Goal: Information Seeking & Learning: Compare options

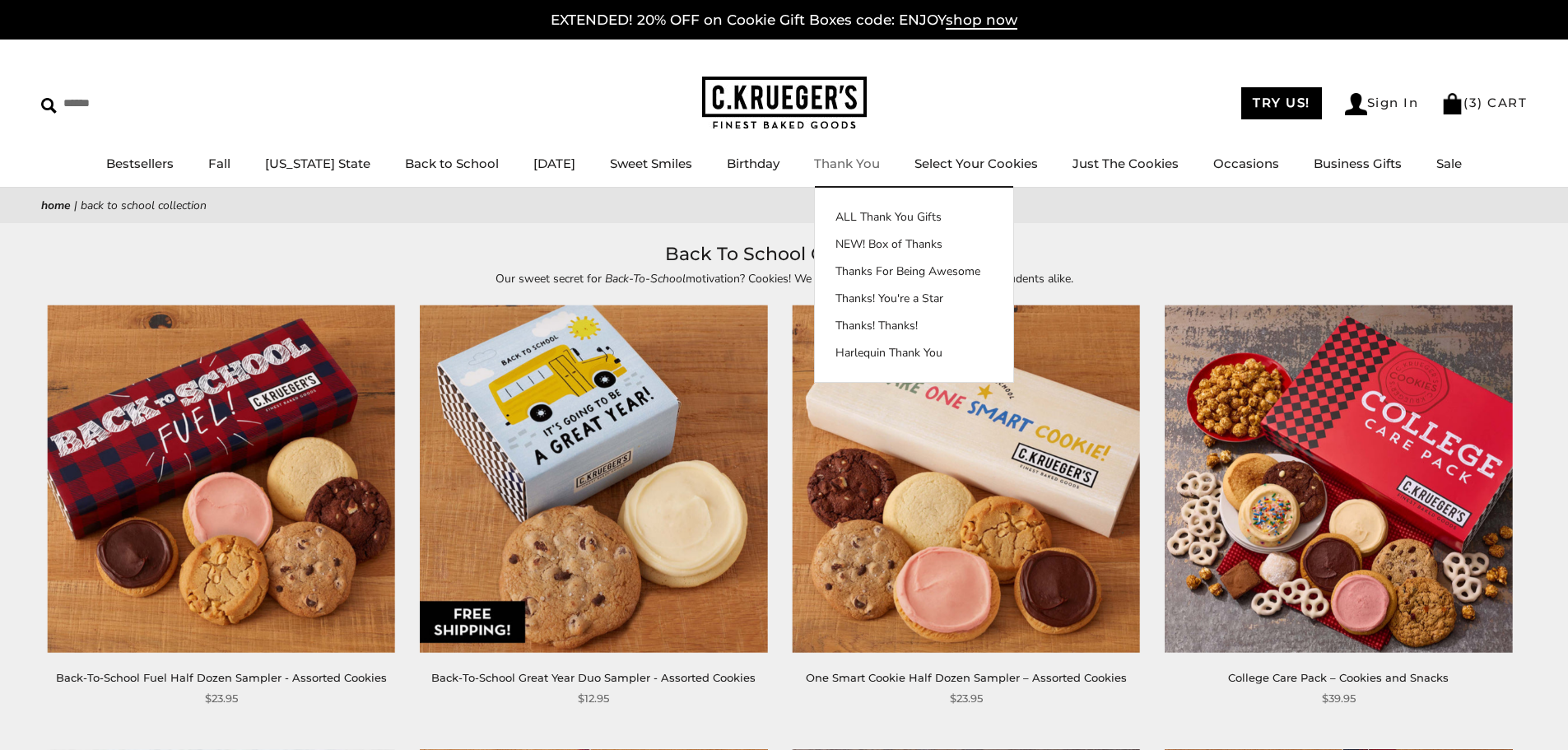
click at [857, 158] on link "Thank You" at bounding box center [846, 164] width 66 height 15
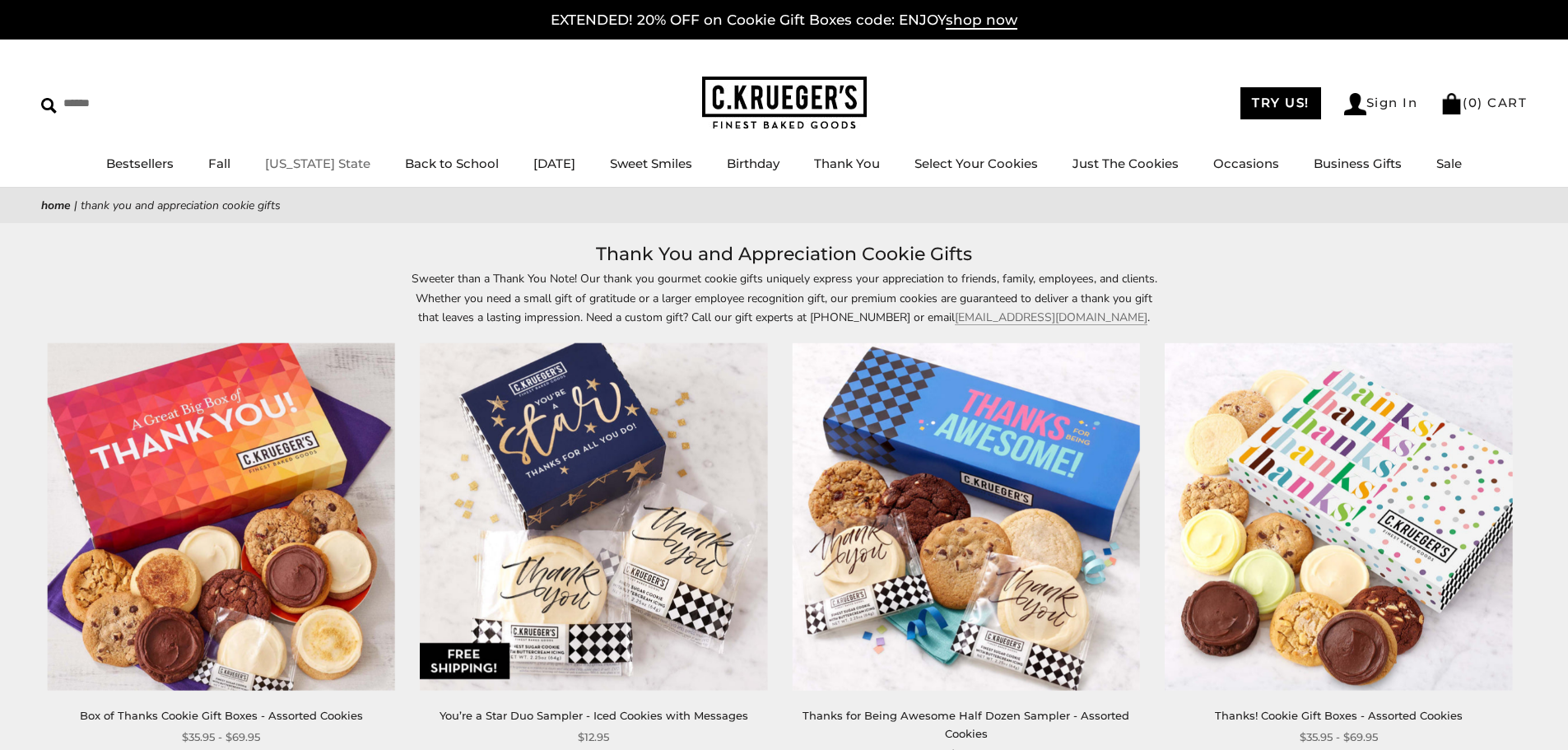
click at [303, 162] on link "[US_STATE] State" at bounding box center [318, 164] width 105 height 15
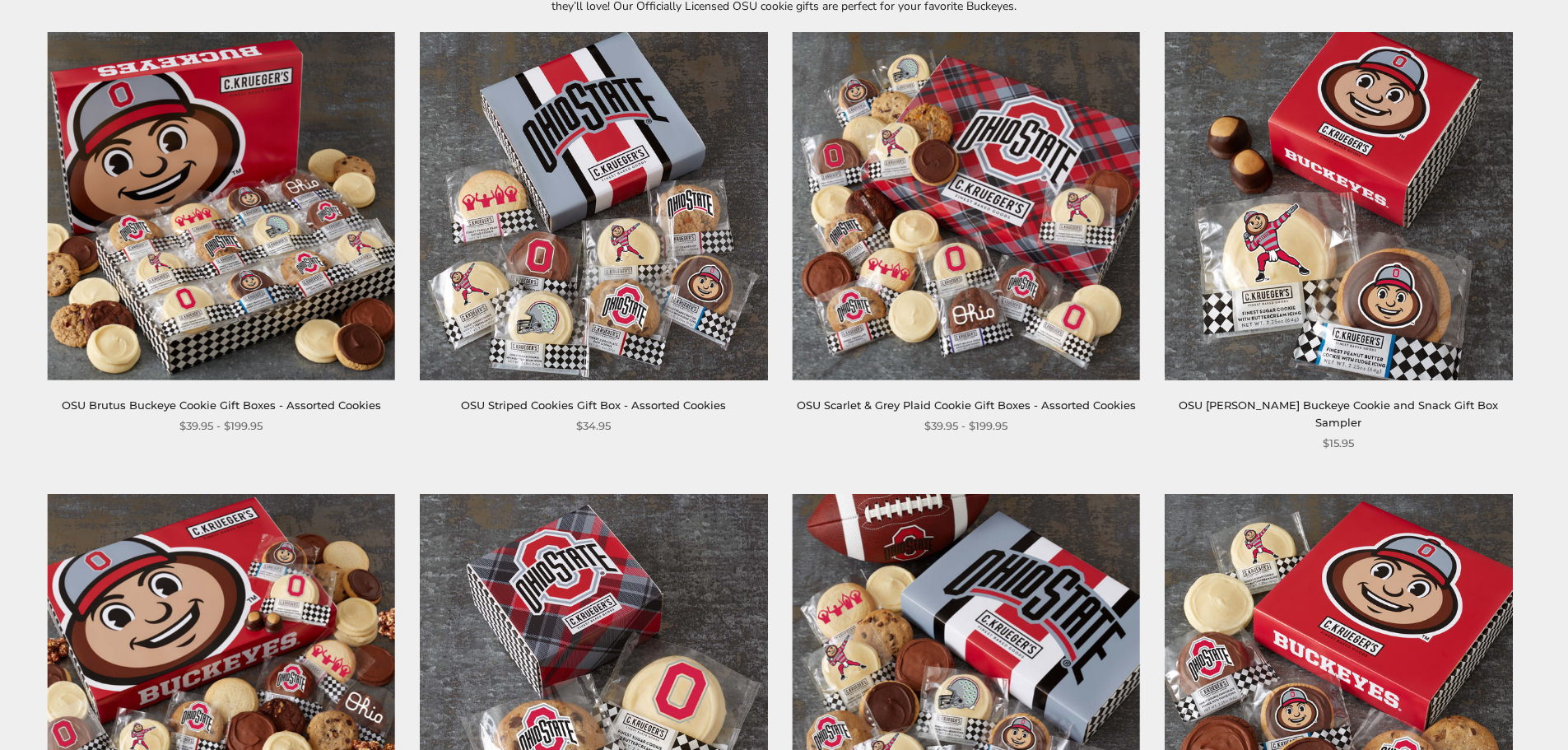
click at [242, 171] on img at bounding box center [221, 206] width 347 height 348
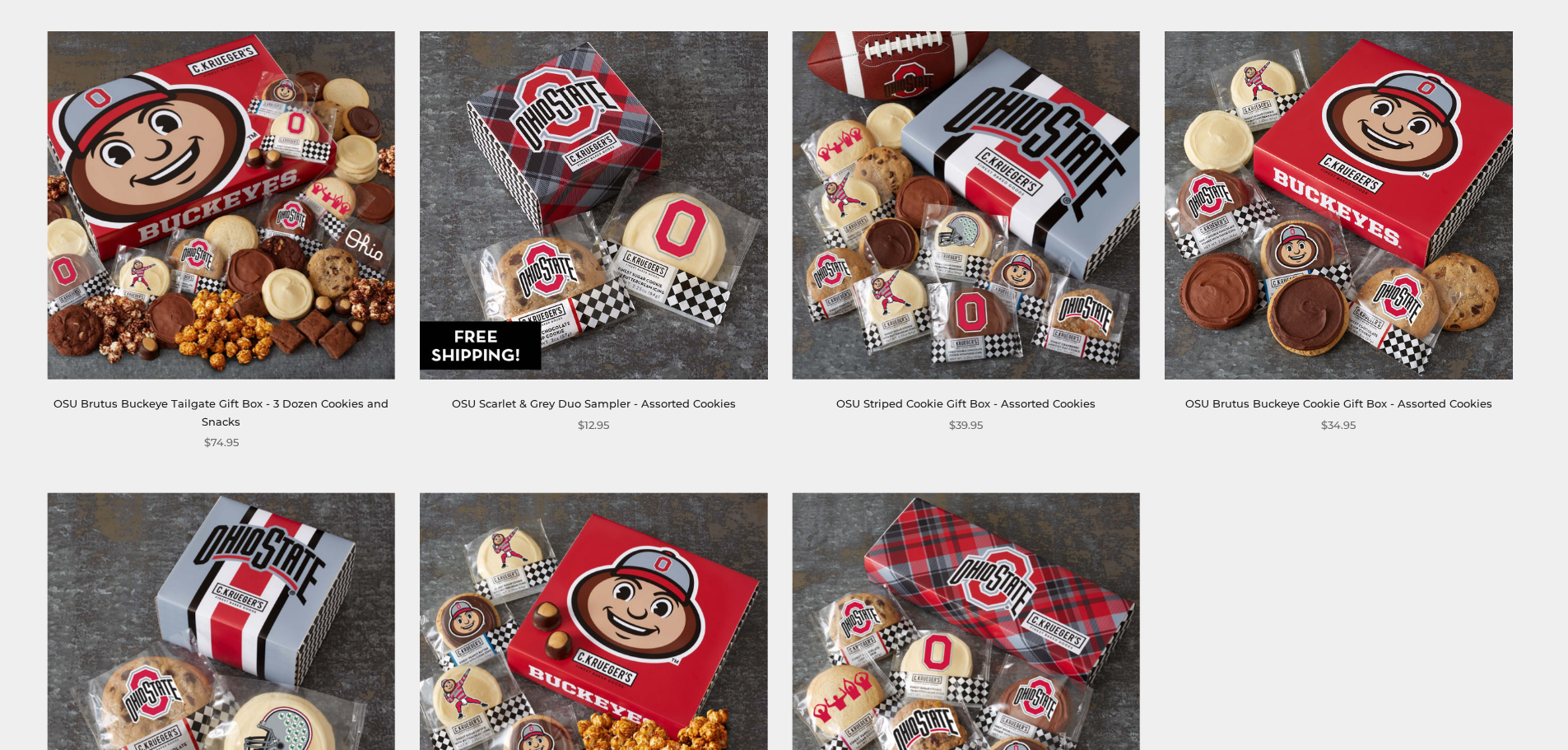
scroll to position [823, 0]
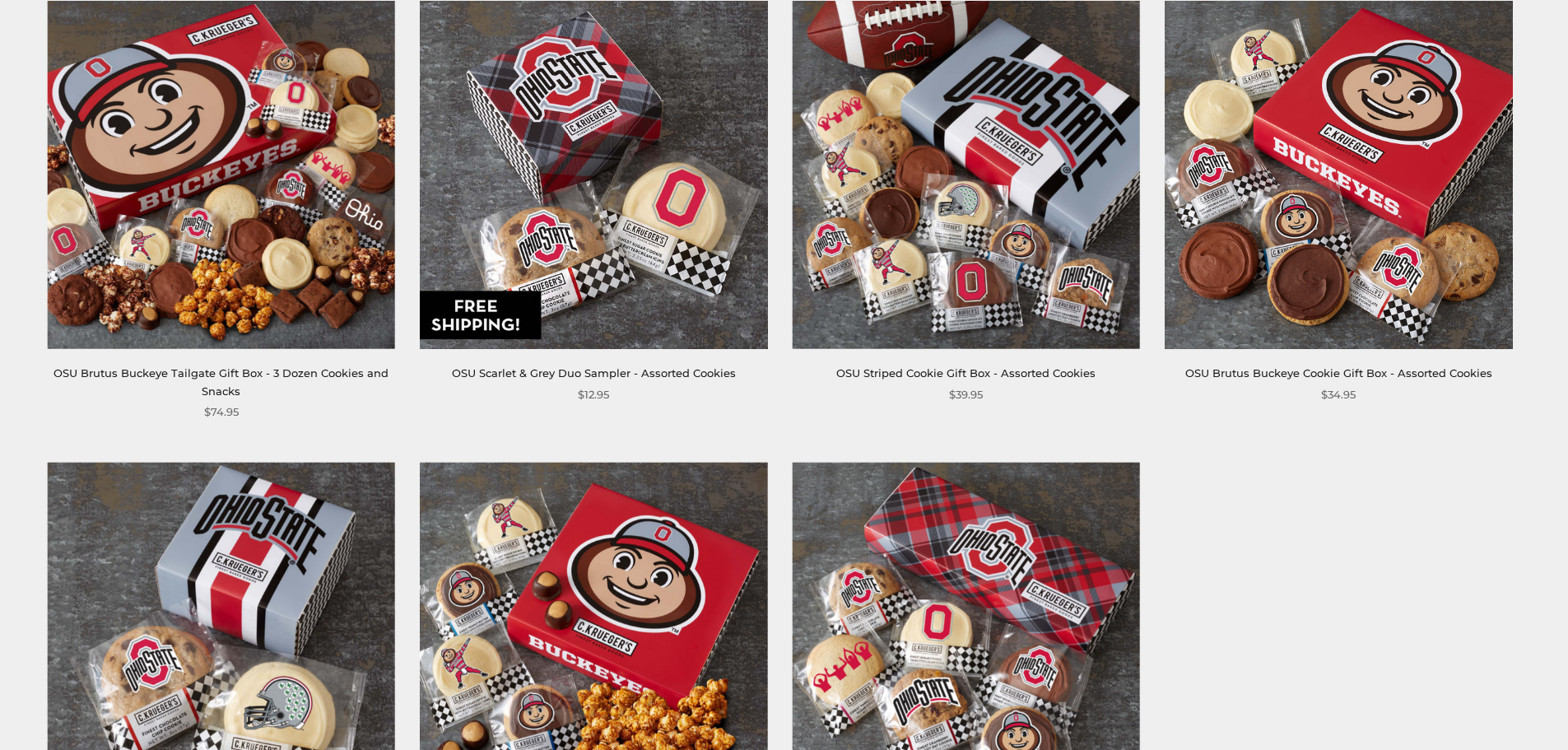
click at [974, 215] on img at bounding box center [966, 174] width 347 height 348
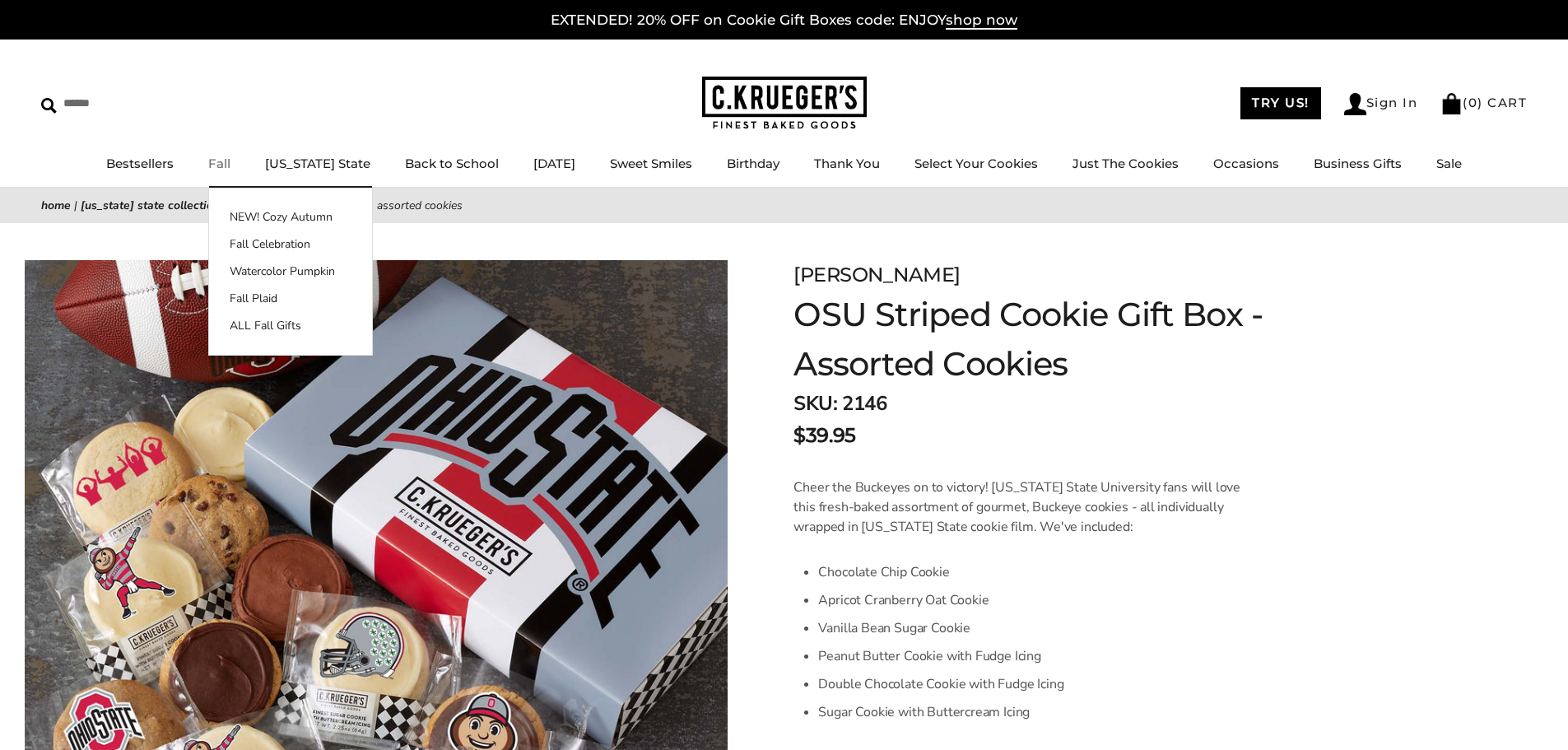
click at [227, 166] on link "Fall" at bounding box center [219, 164] width 22 height 15
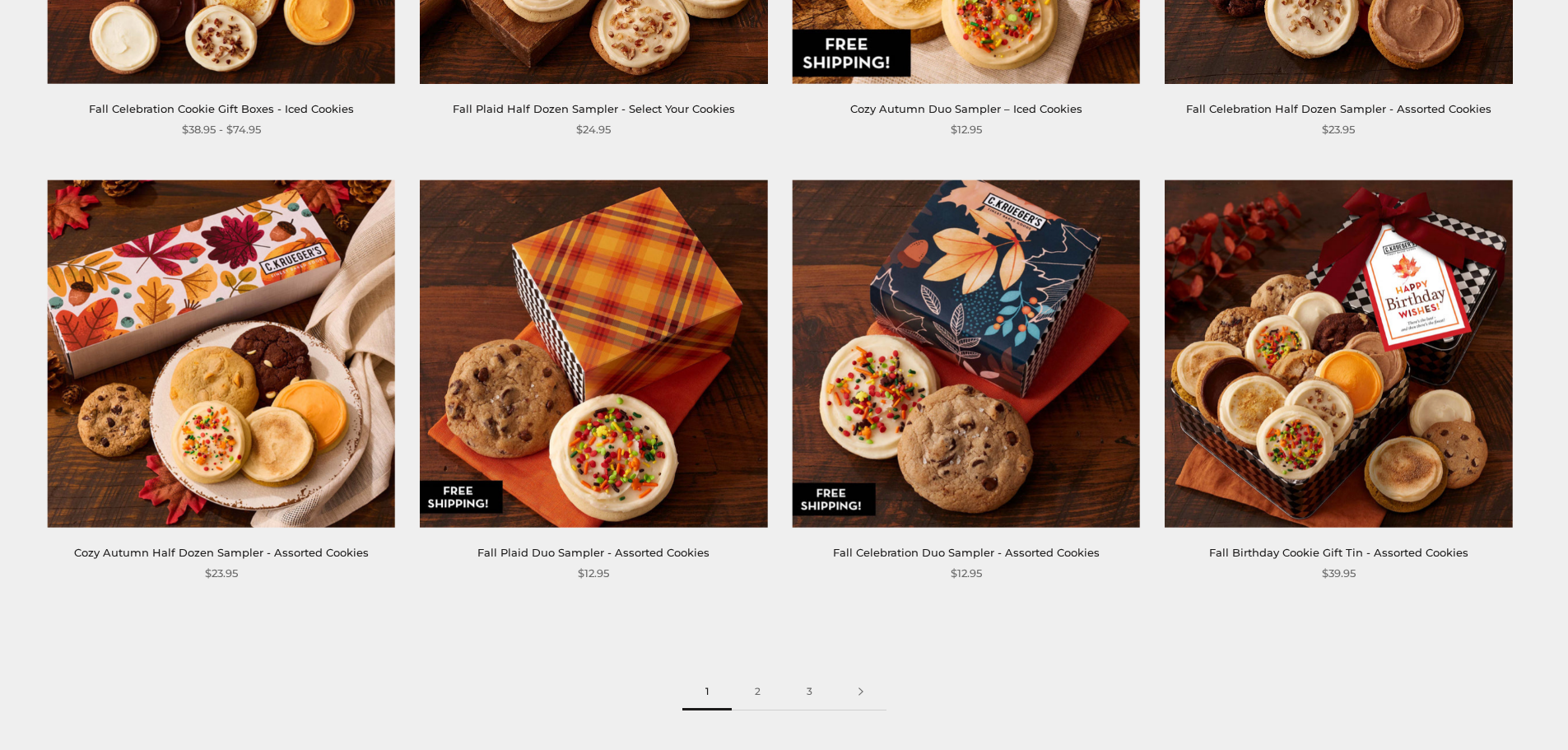
scroll to position [2553, 0]
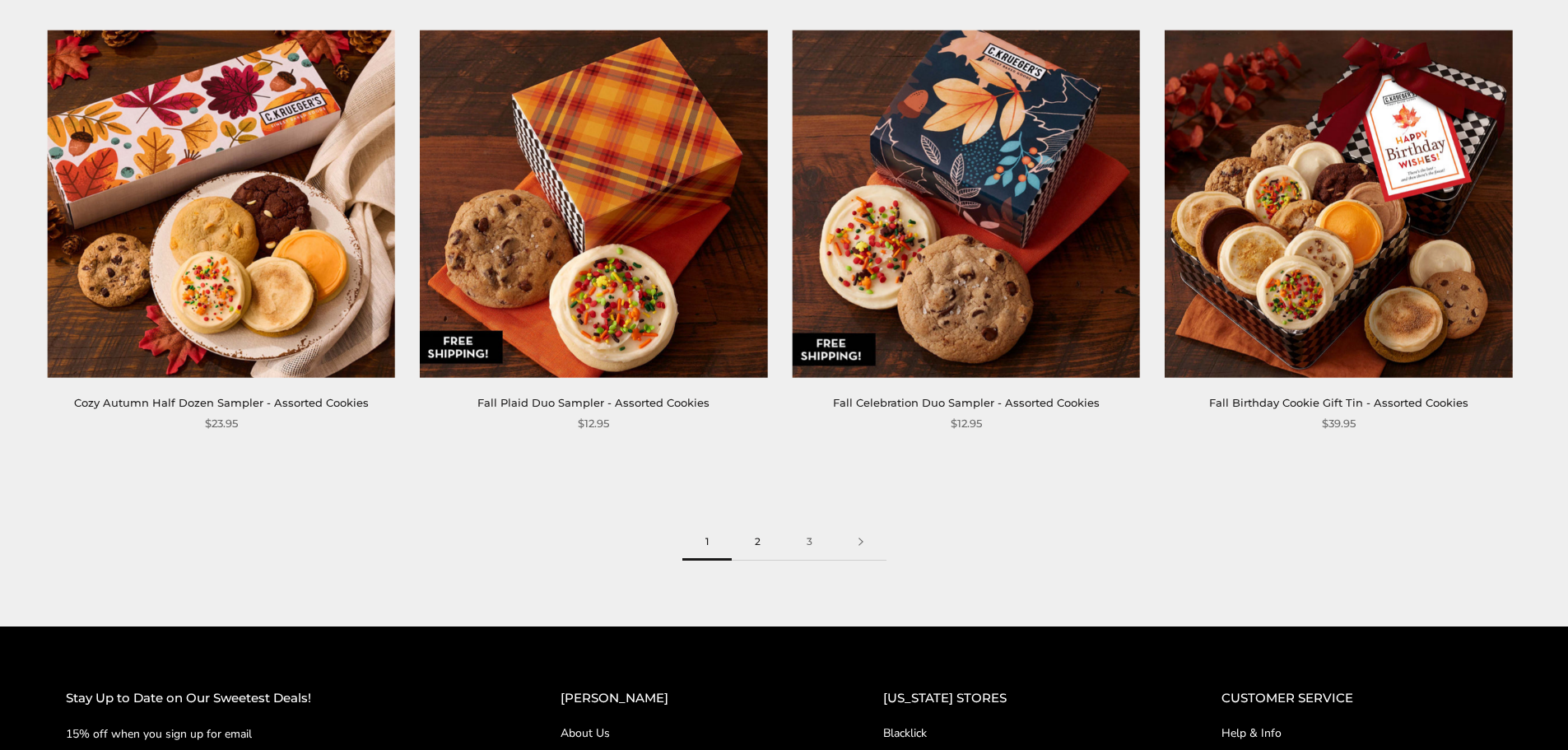
click at [764, 543] on link "2" at bounding box center [757, 542] width 52 height 37
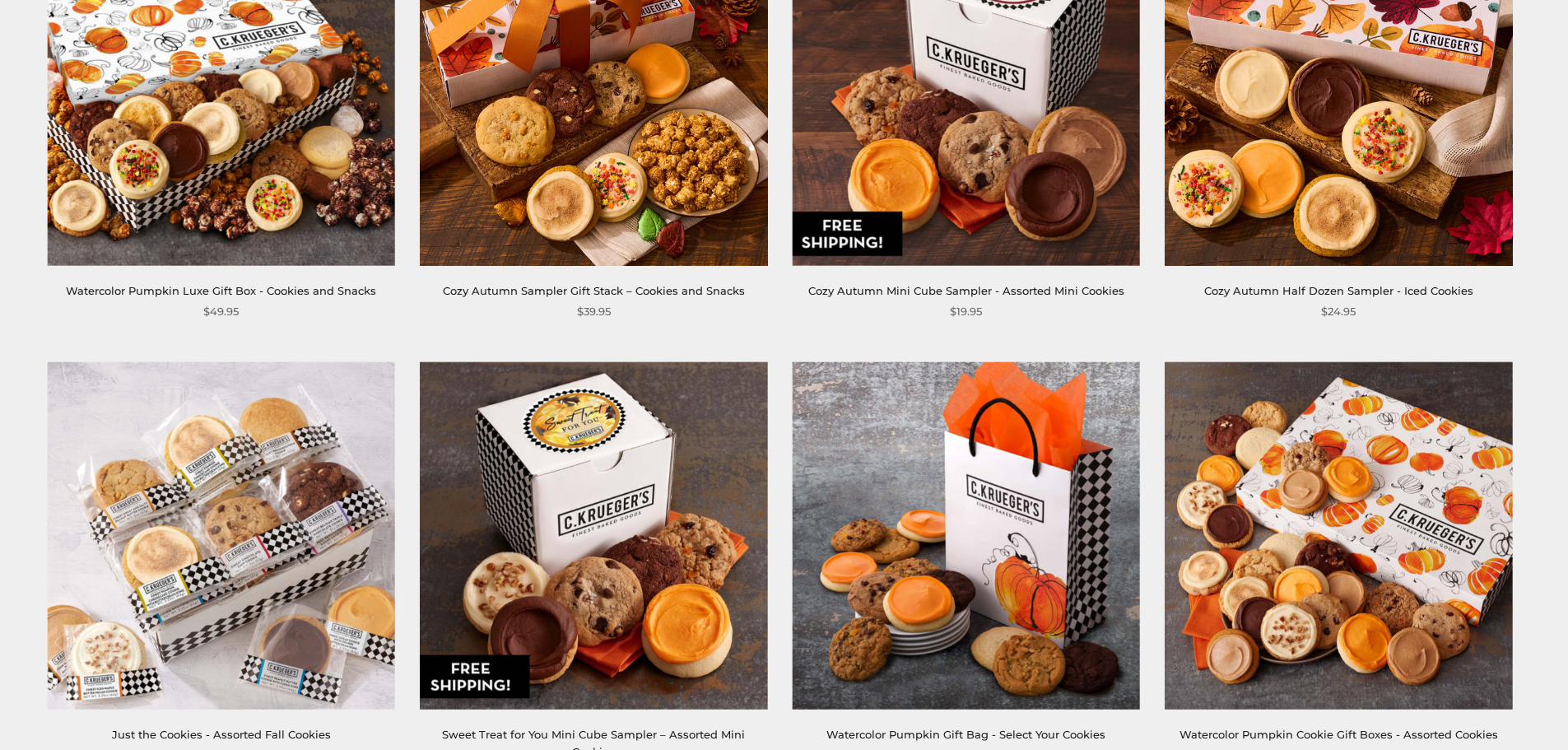
scroll to position [906, 0]
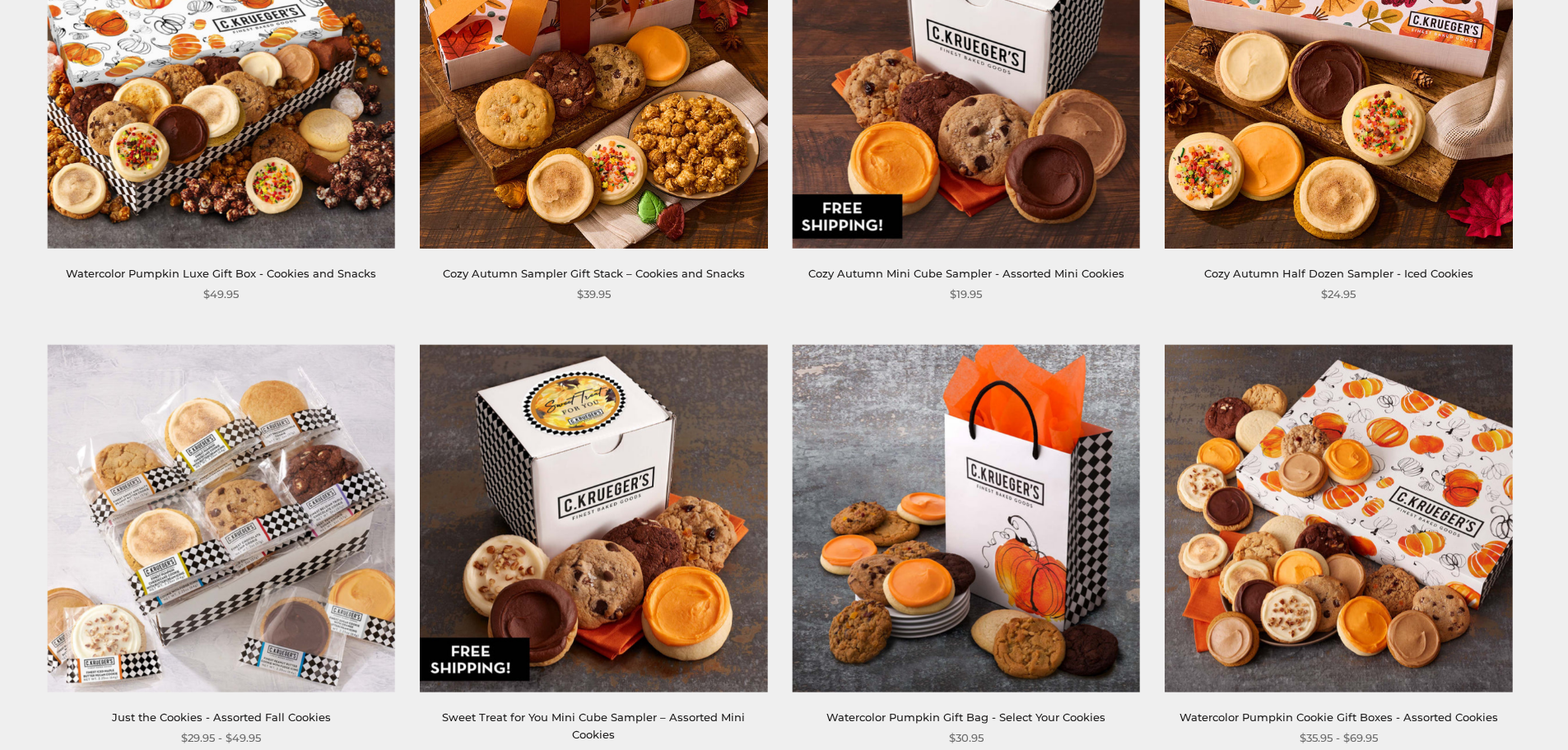
click at [498, 75] on img at bounding box center [594, 74] width 347 height 348
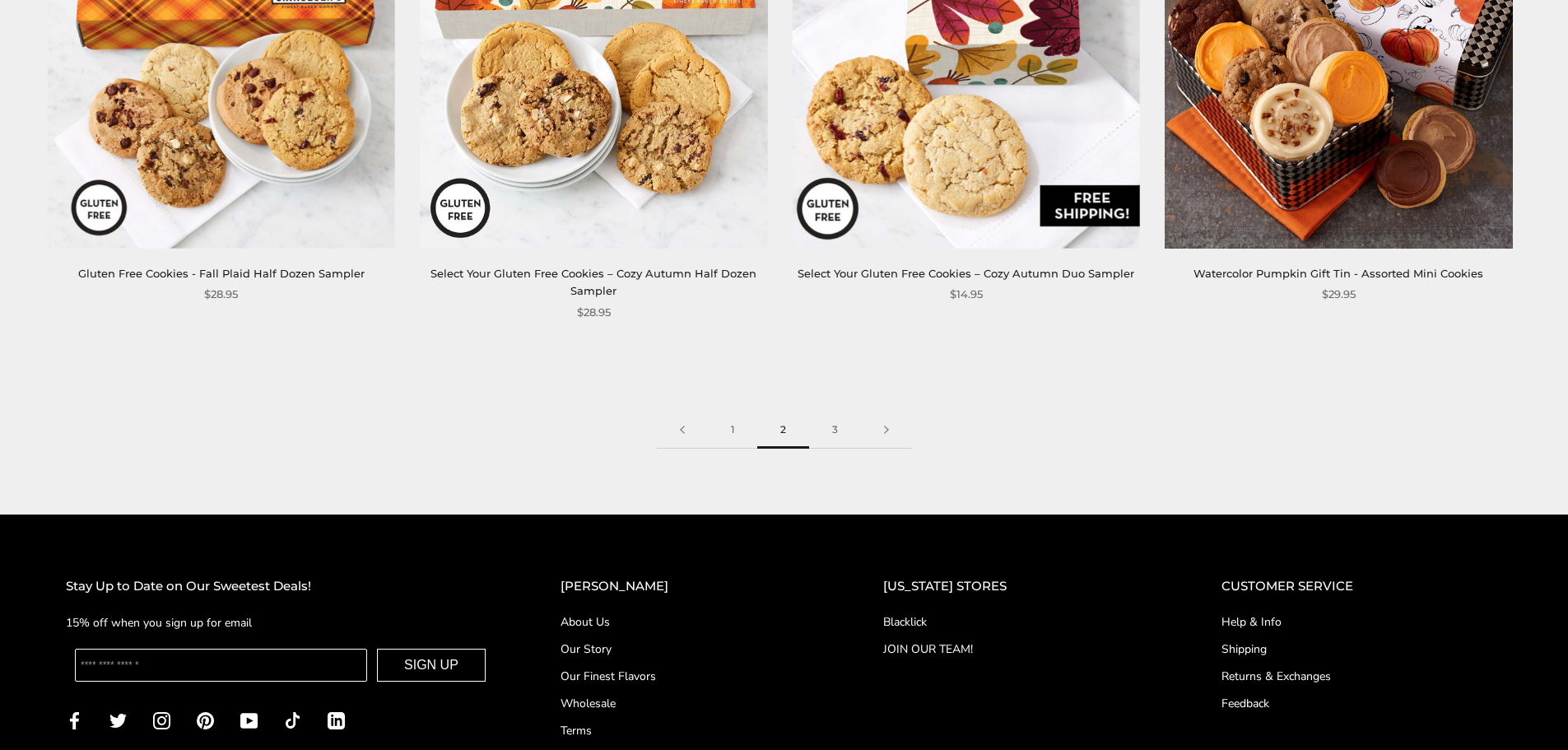
scroll to position [2940, 0]
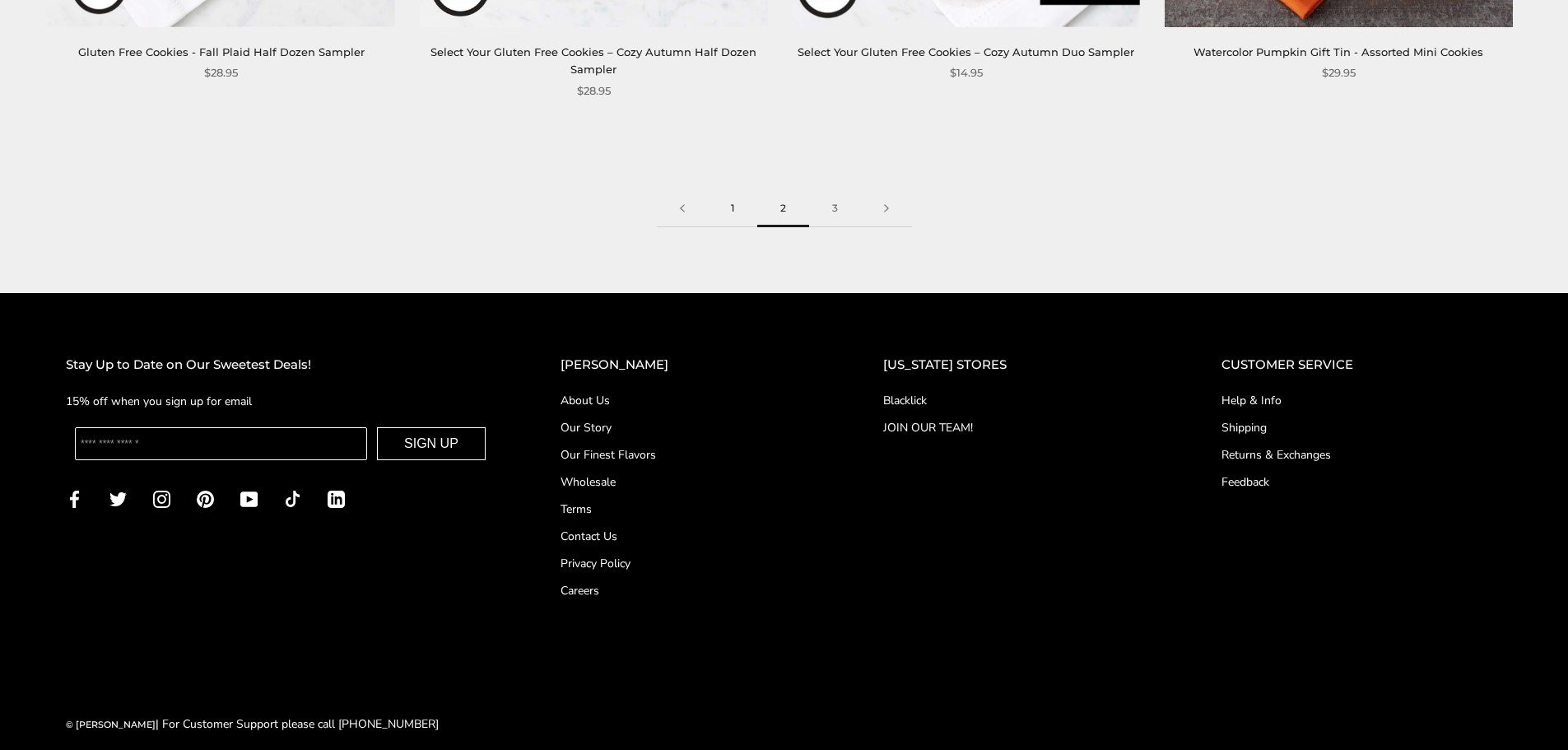
click at [731, 191] on link "1" at bounding box center [732, 209] width 50 height 37
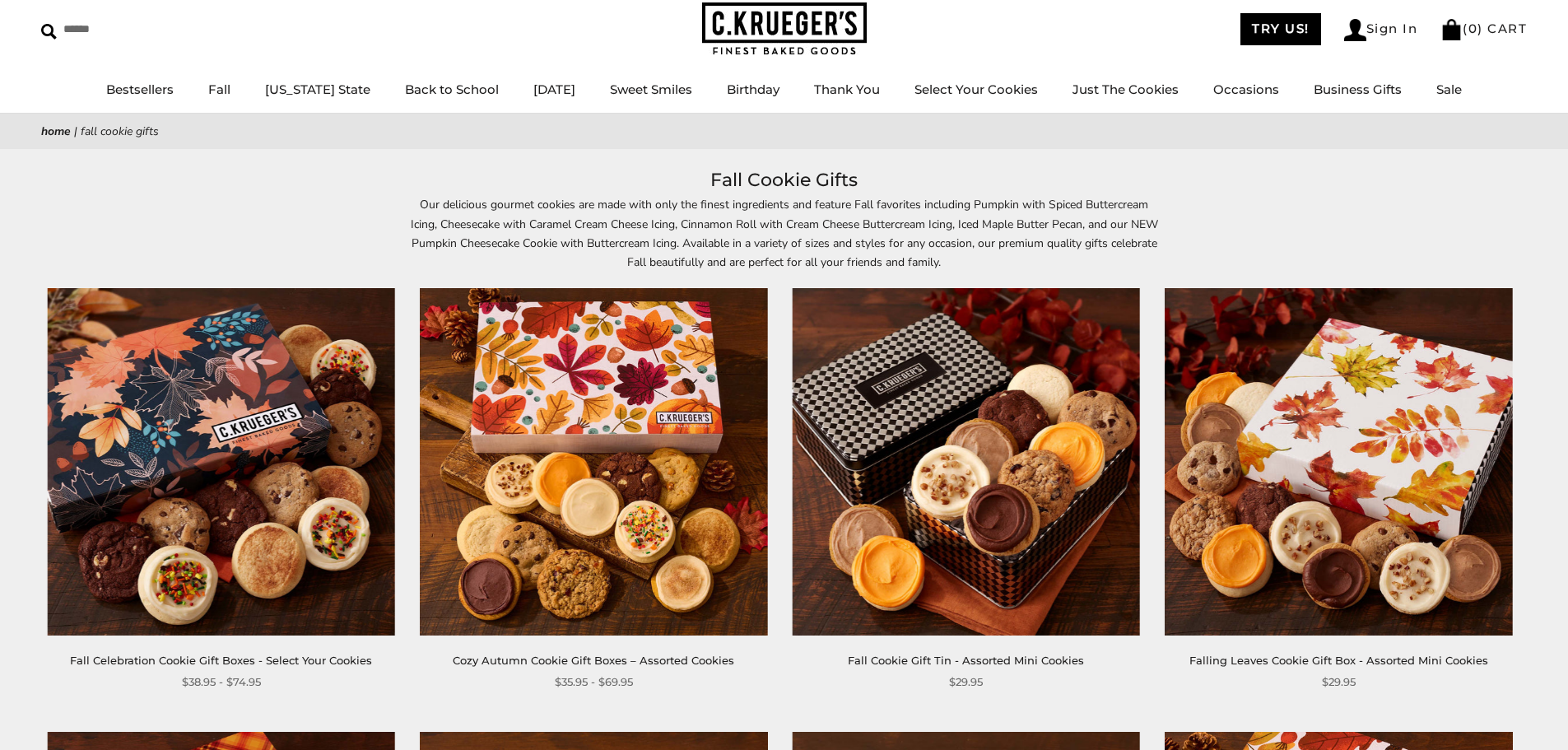
scroll to position [247, 0]
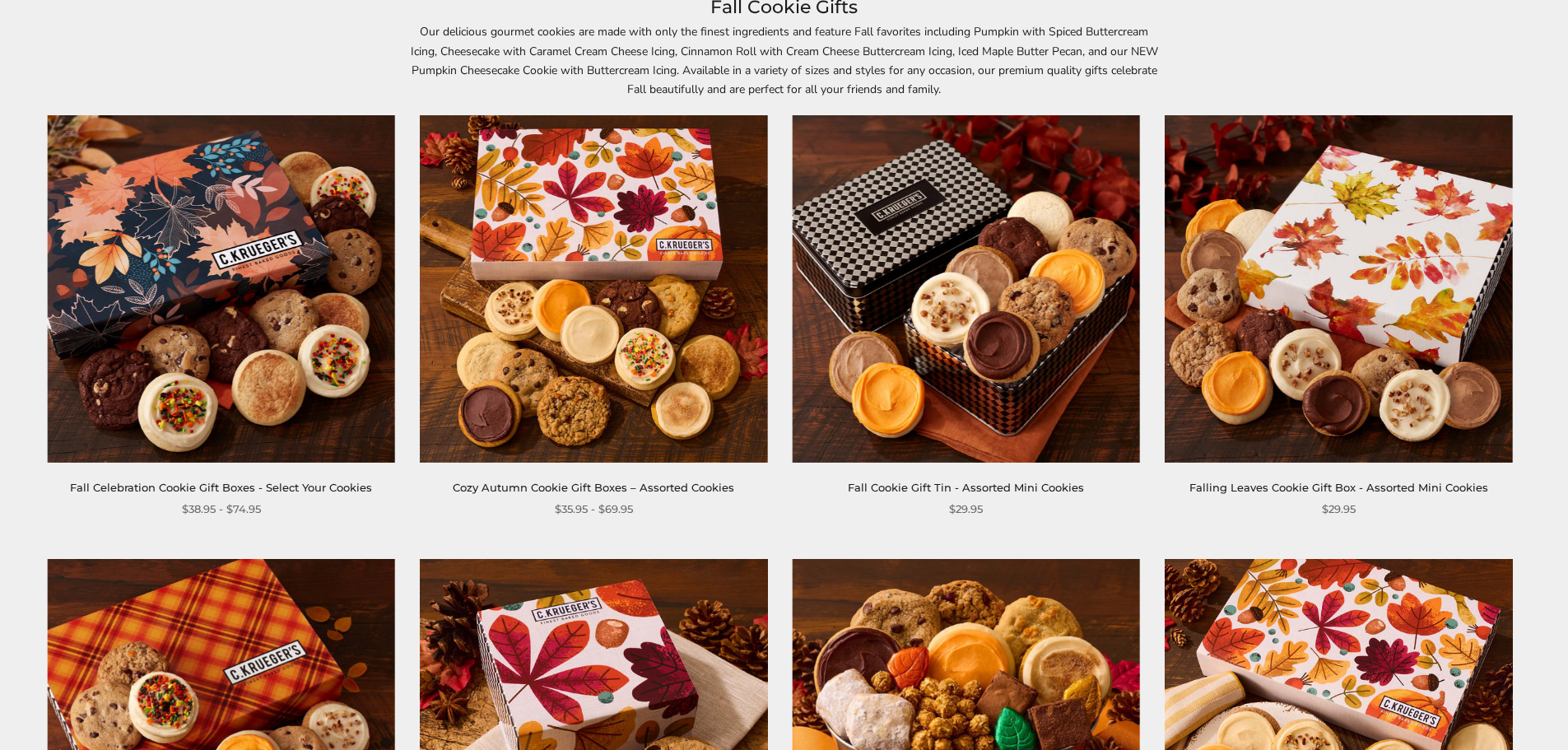
click at [533, 248] on img at bounding box center [594, 288] width 347 height 348
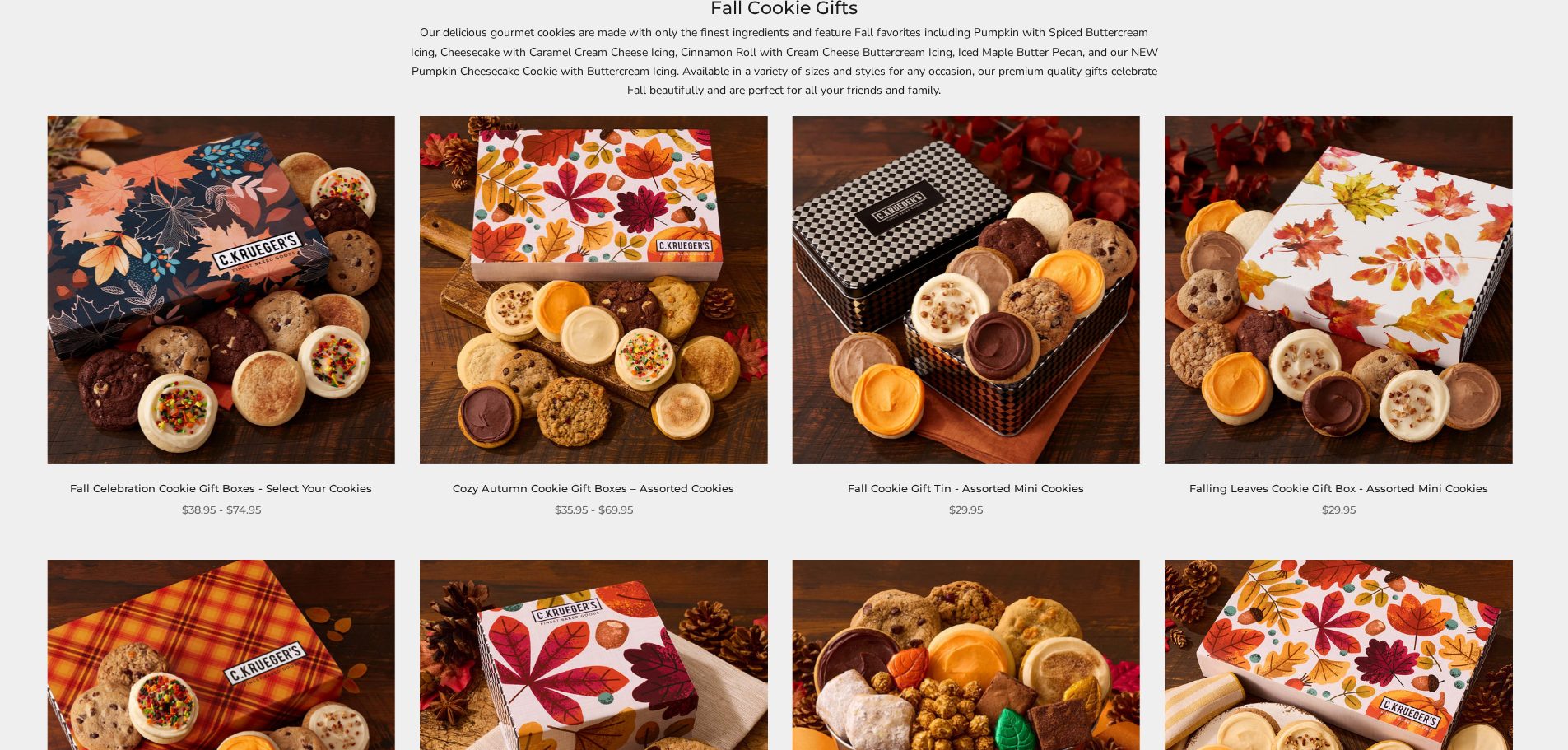
click at [888, 345] on img at bounding box center [966, 289] width 347 height 348
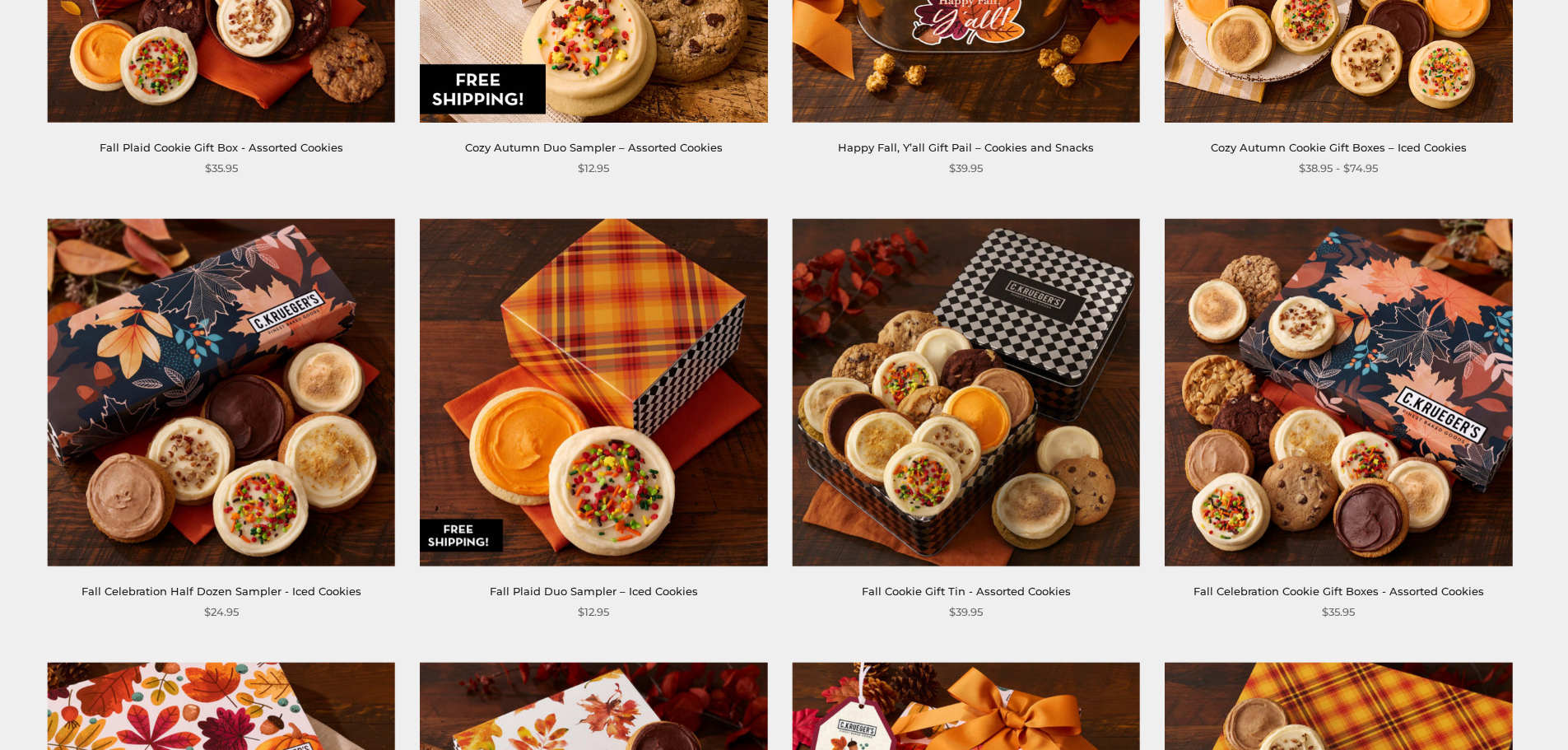
scroll to position [1071, 0]
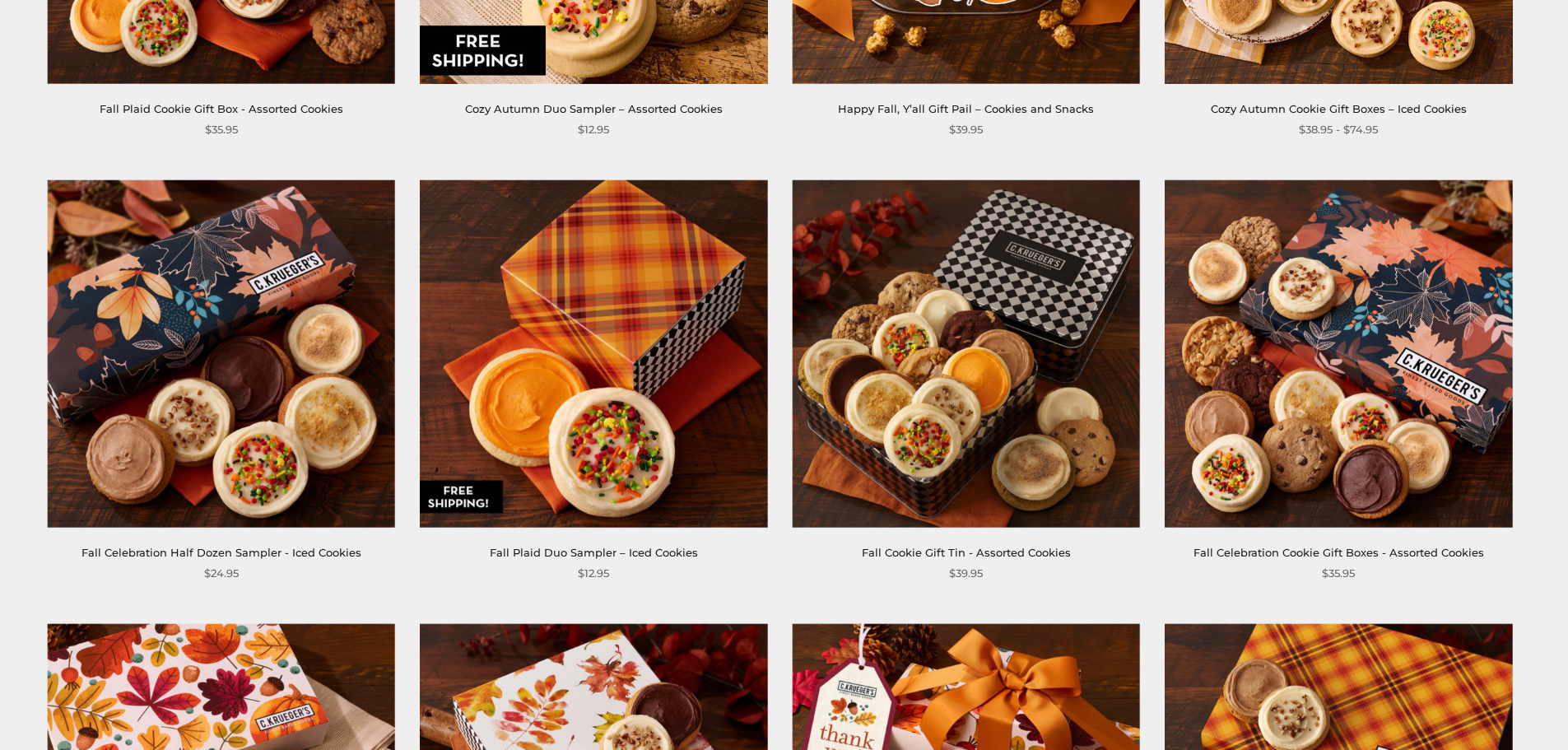
click at [126, 319] on img at bounding box center [221, 352] width 347 height 348
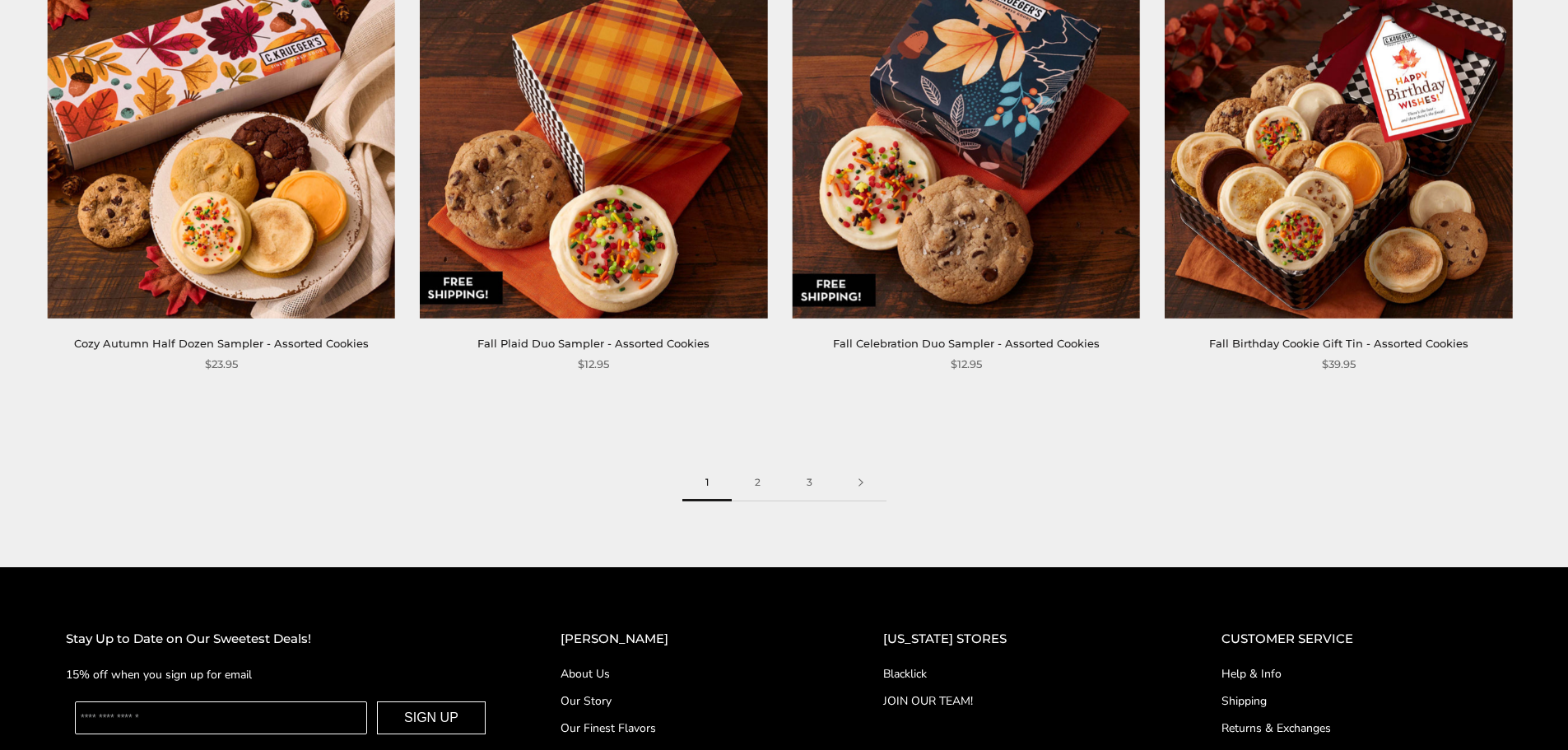
scroll to position [2635, 0]
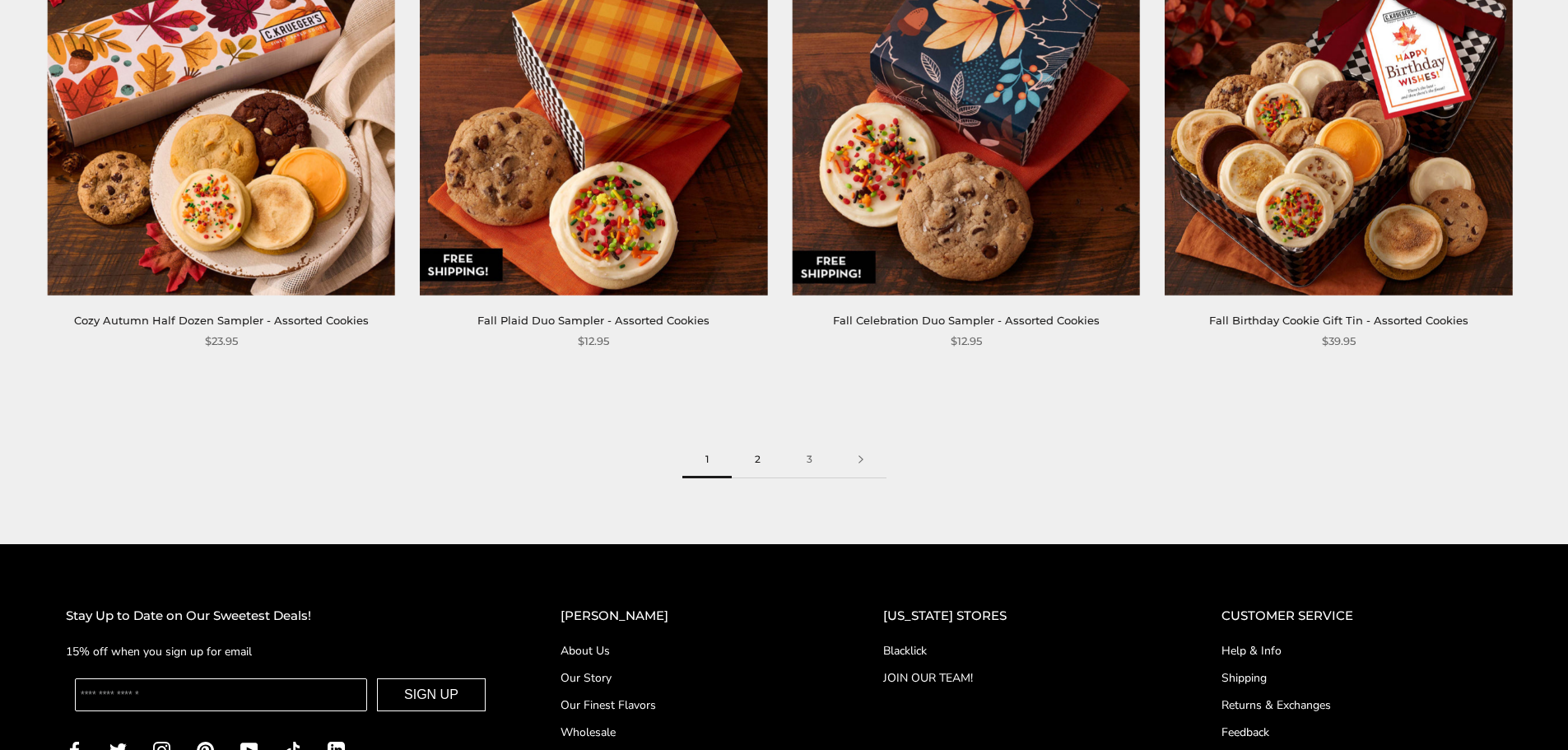
click at [752, 462] on link "2" at bounding box center [757, 460] width 52 height 37
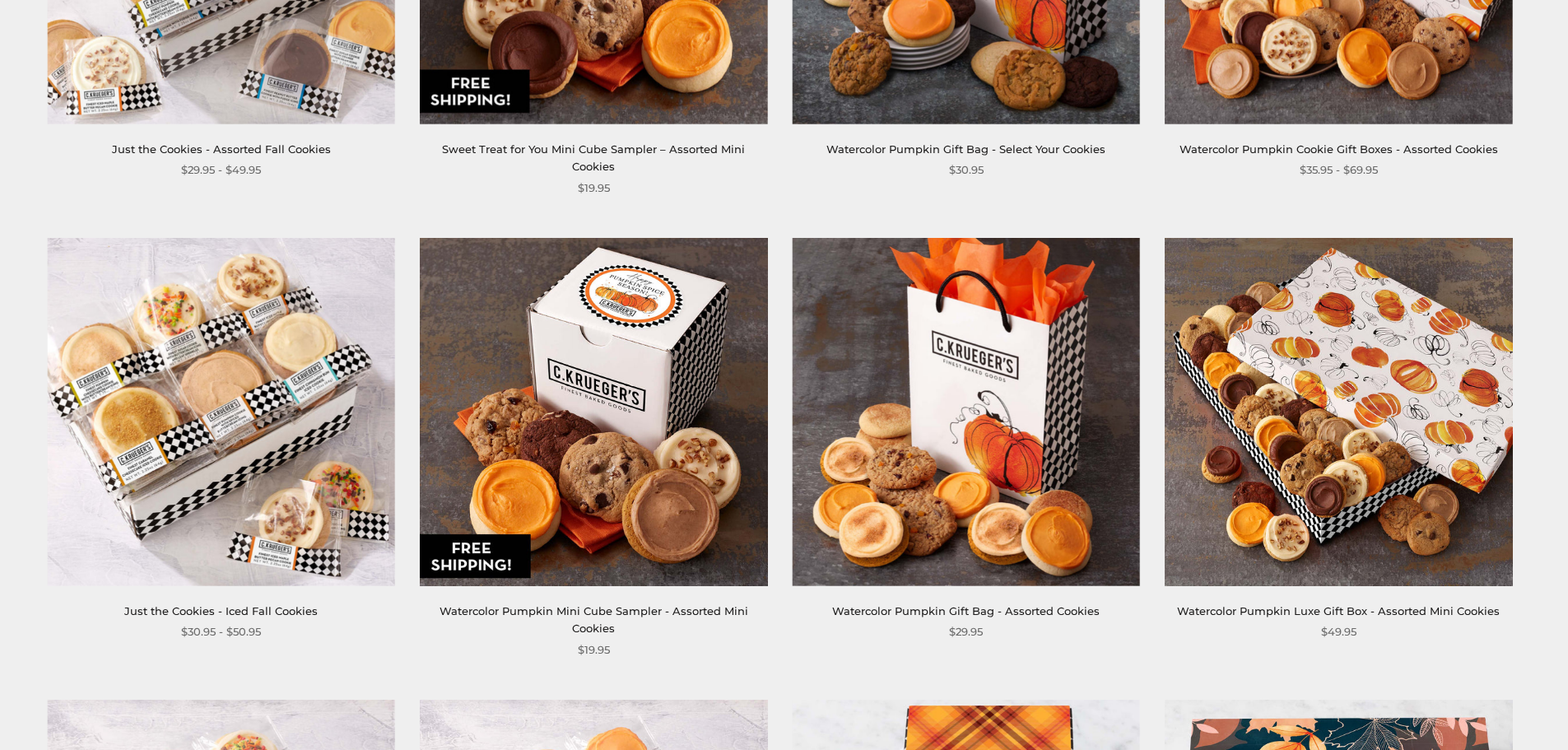
scroll to position [1483, 0]
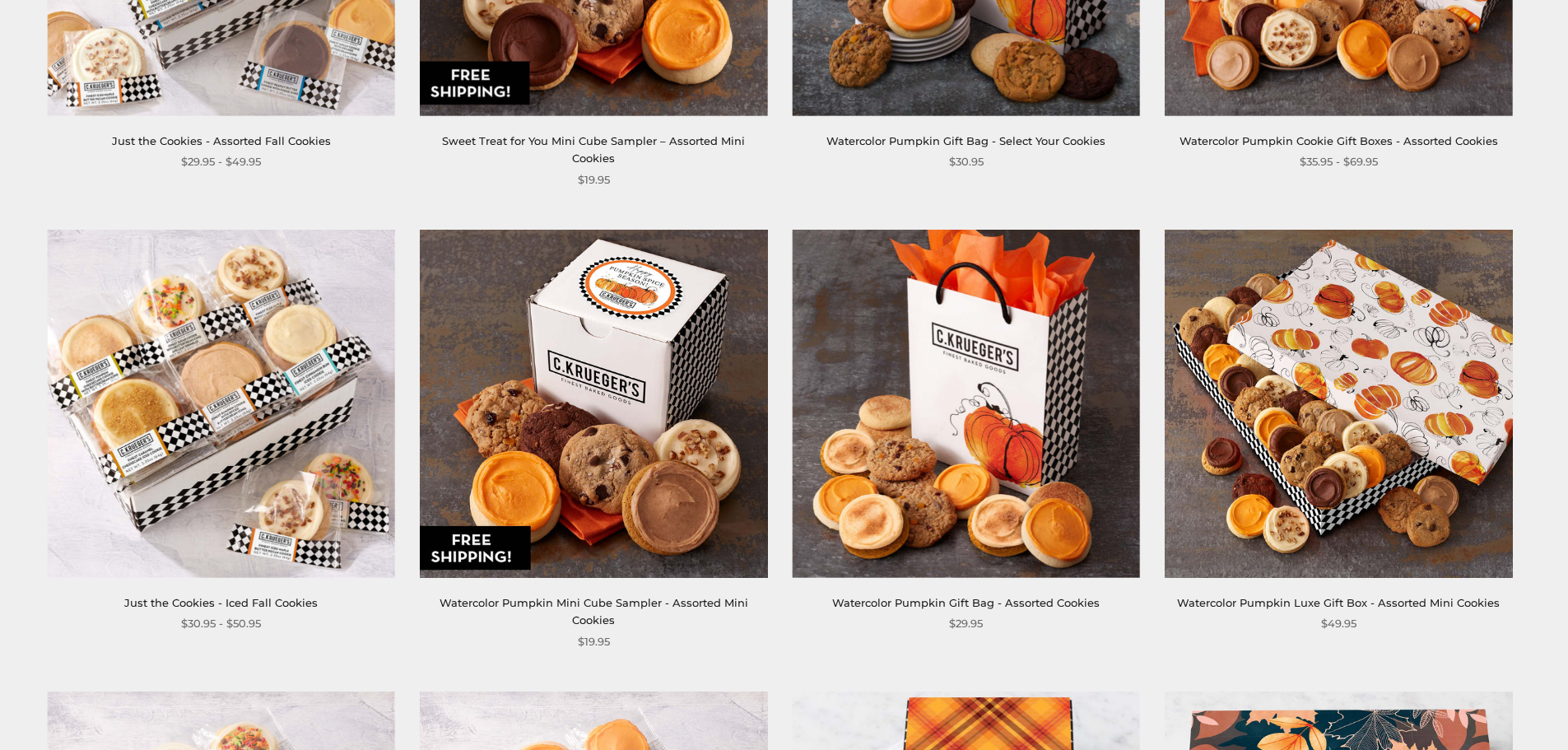
click at [962, 350] on img at bounding box center [966, 403] width 347 height 348
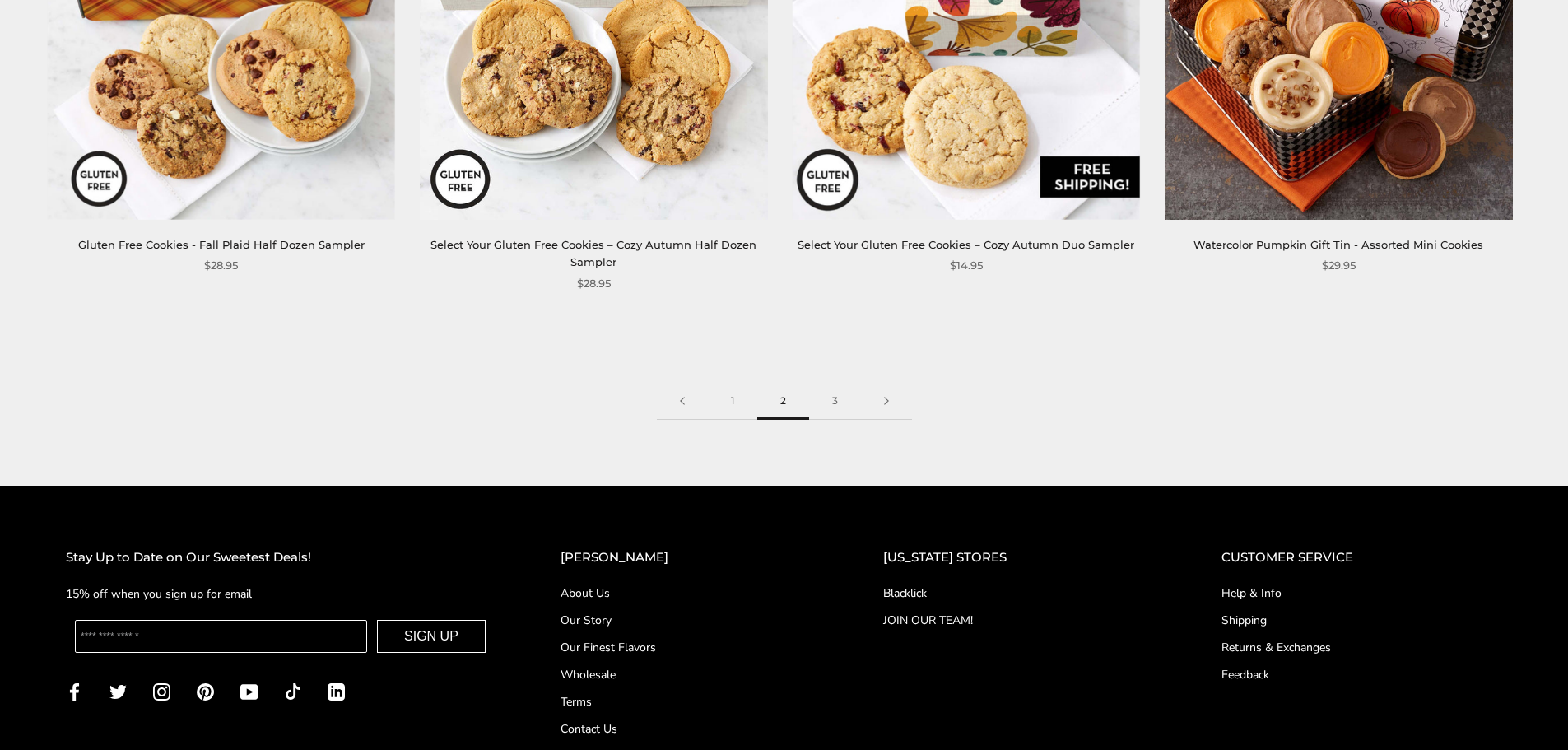
scroll to position [2800, 0]
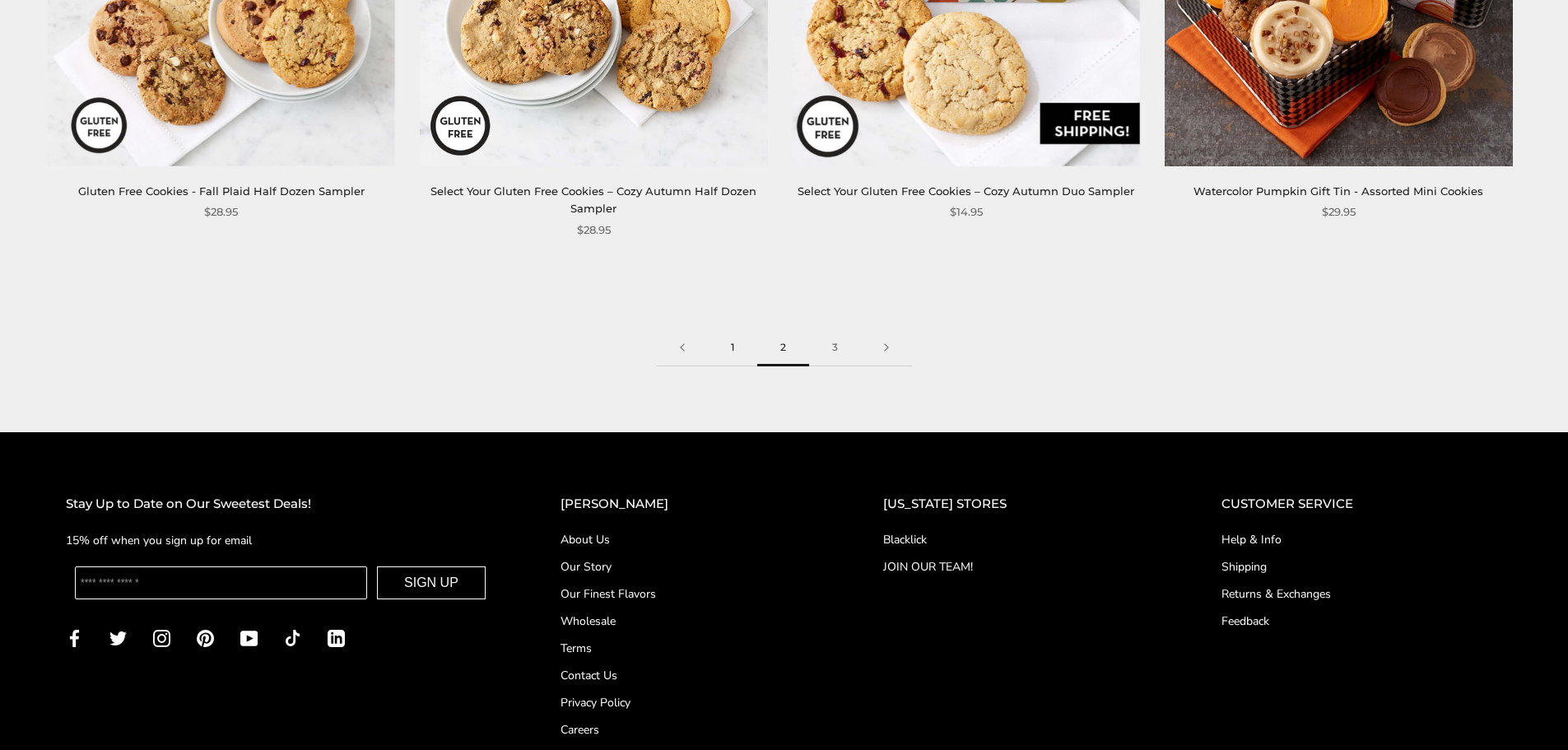
click at [727, 335] on link "1" at bounding box center [732, 348] width 50 height 37
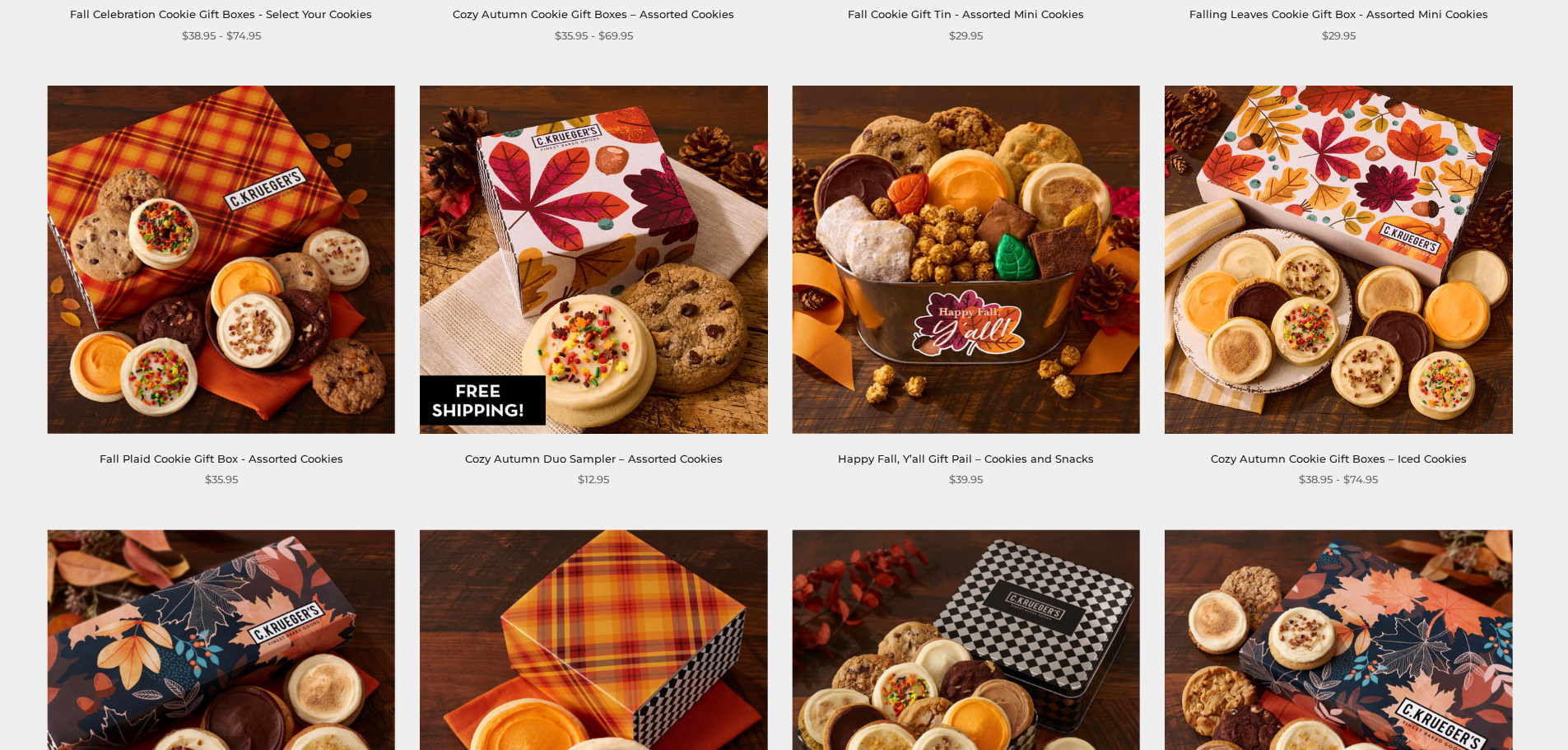
scroll to position [741, 0]
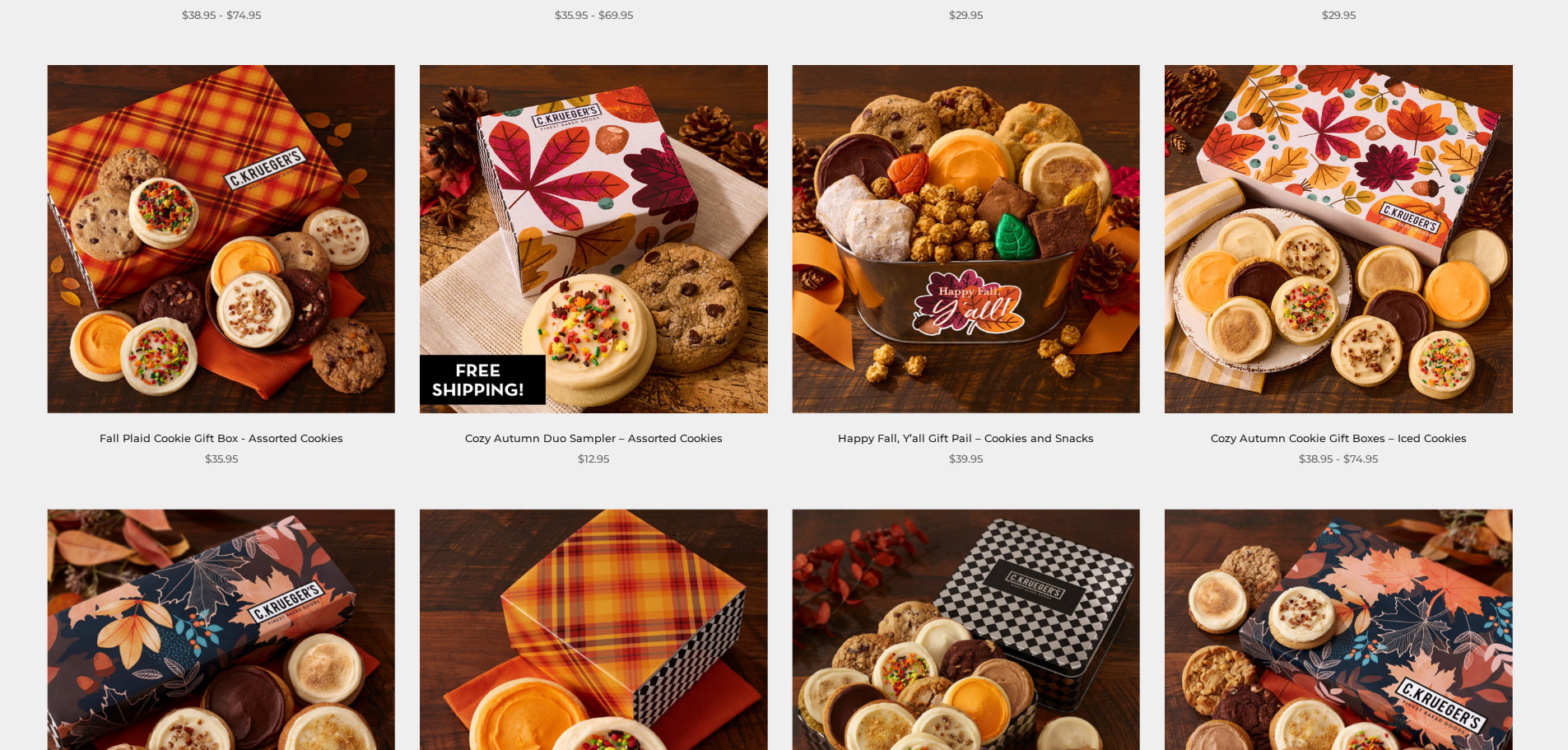
click at [128, 309] on img at bounding box center [221, 239] width 347 height 348
click at [986, 194] on img at bounding box center [966, 239] width 347 height 348
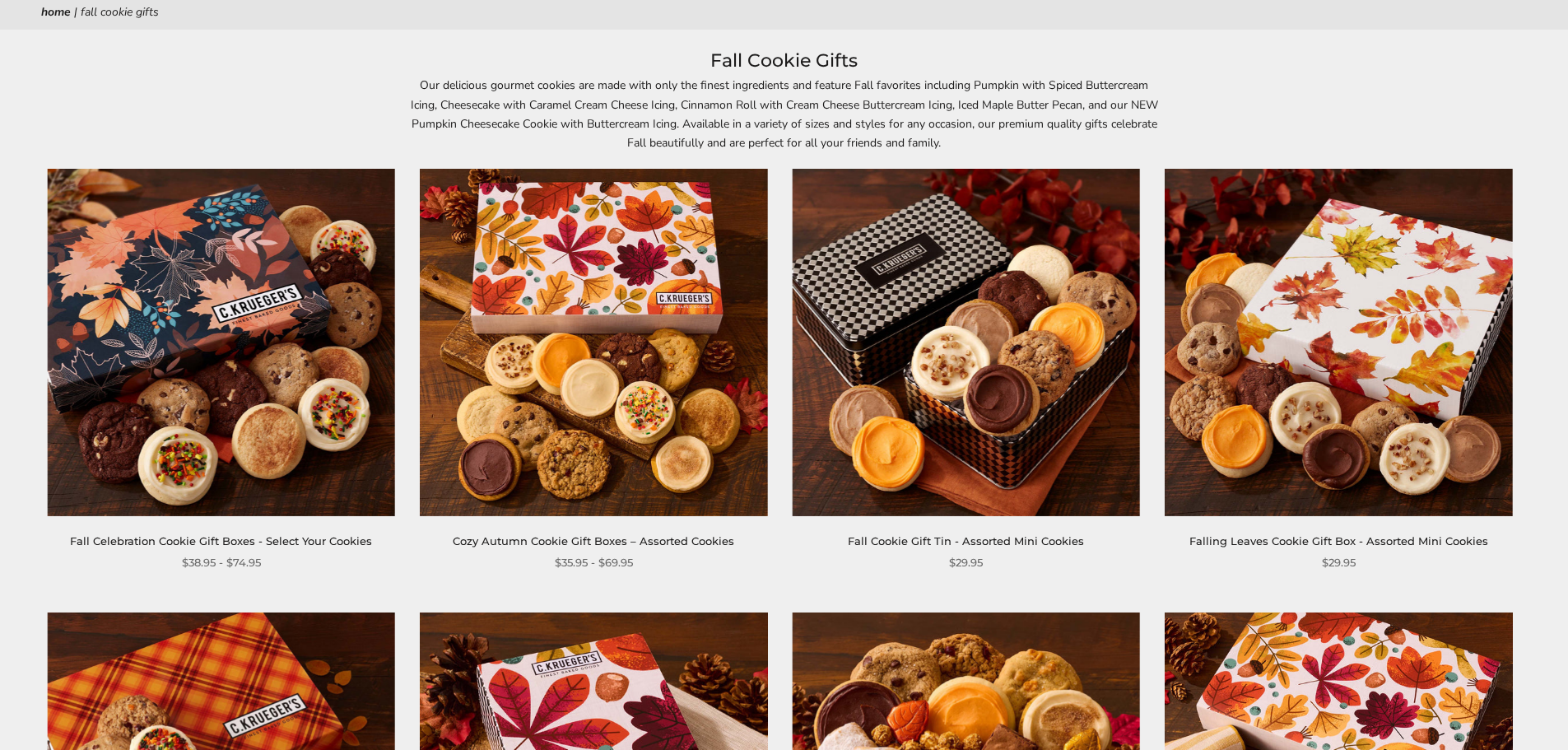
scroll to position [165, 0]
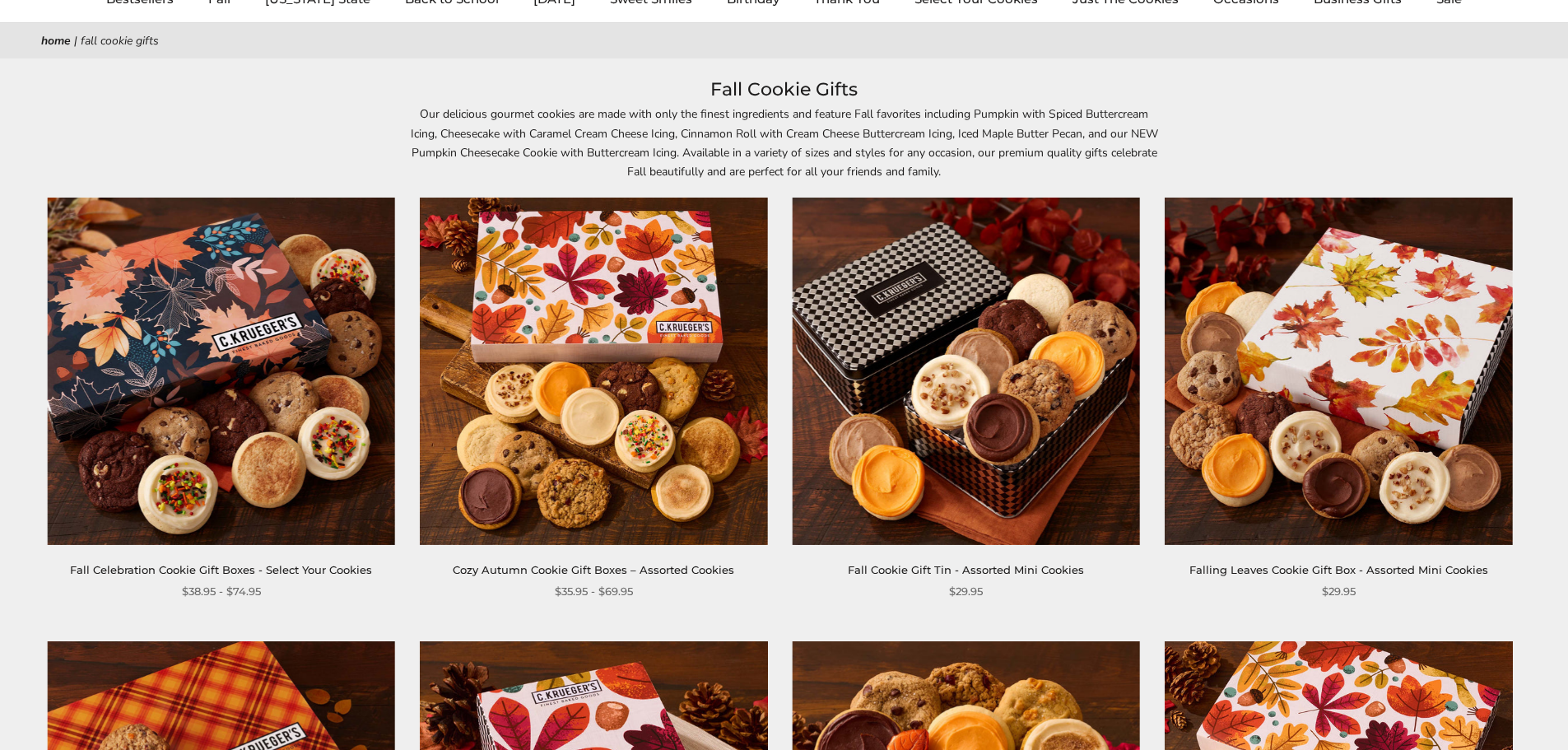
click at [604, 319] on img at bounding box center [594, 371] width 347 height 348
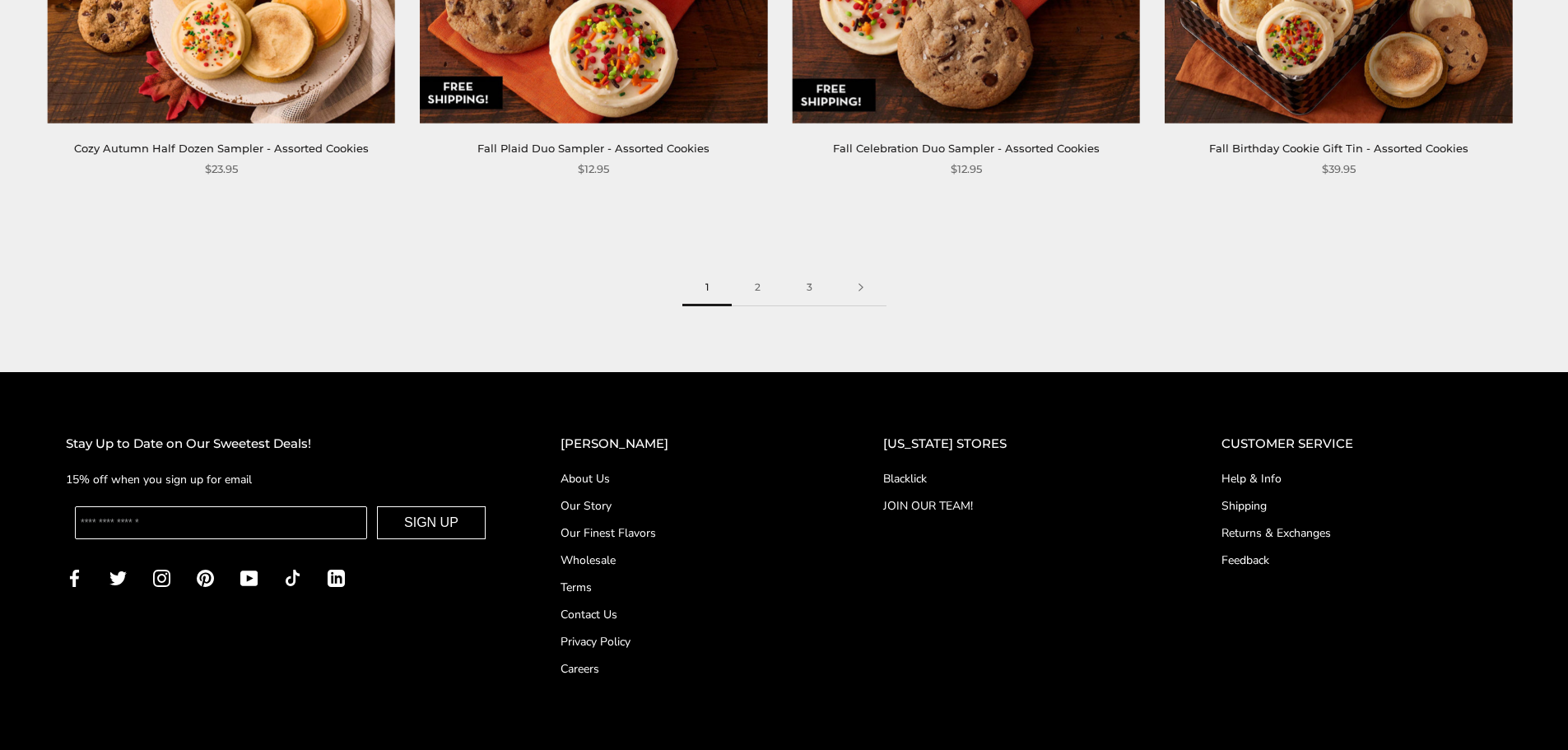
scroll to position [2905, 0]
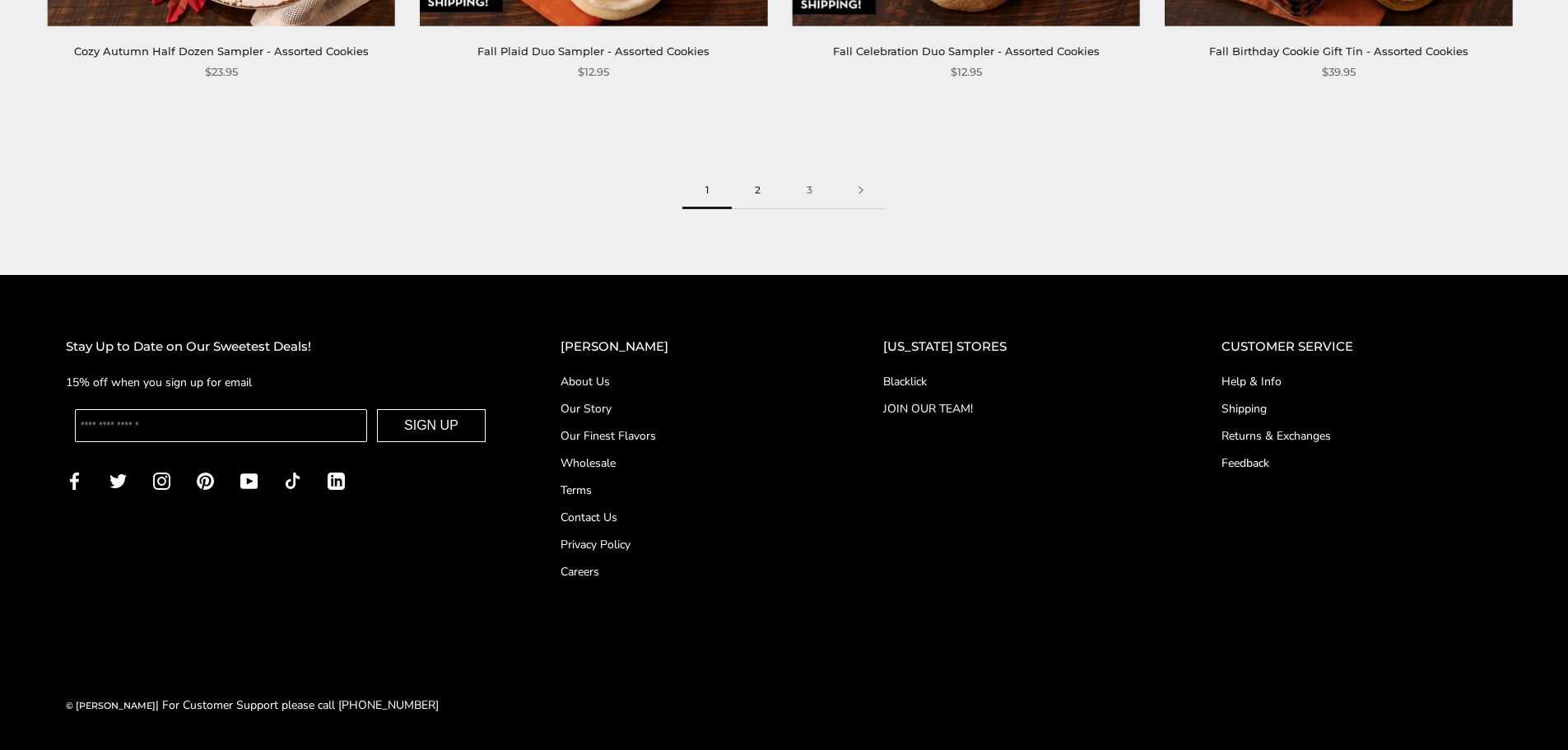
click at [767, 198] on link "2" at bounding box center [757, 191] width 52 height 37
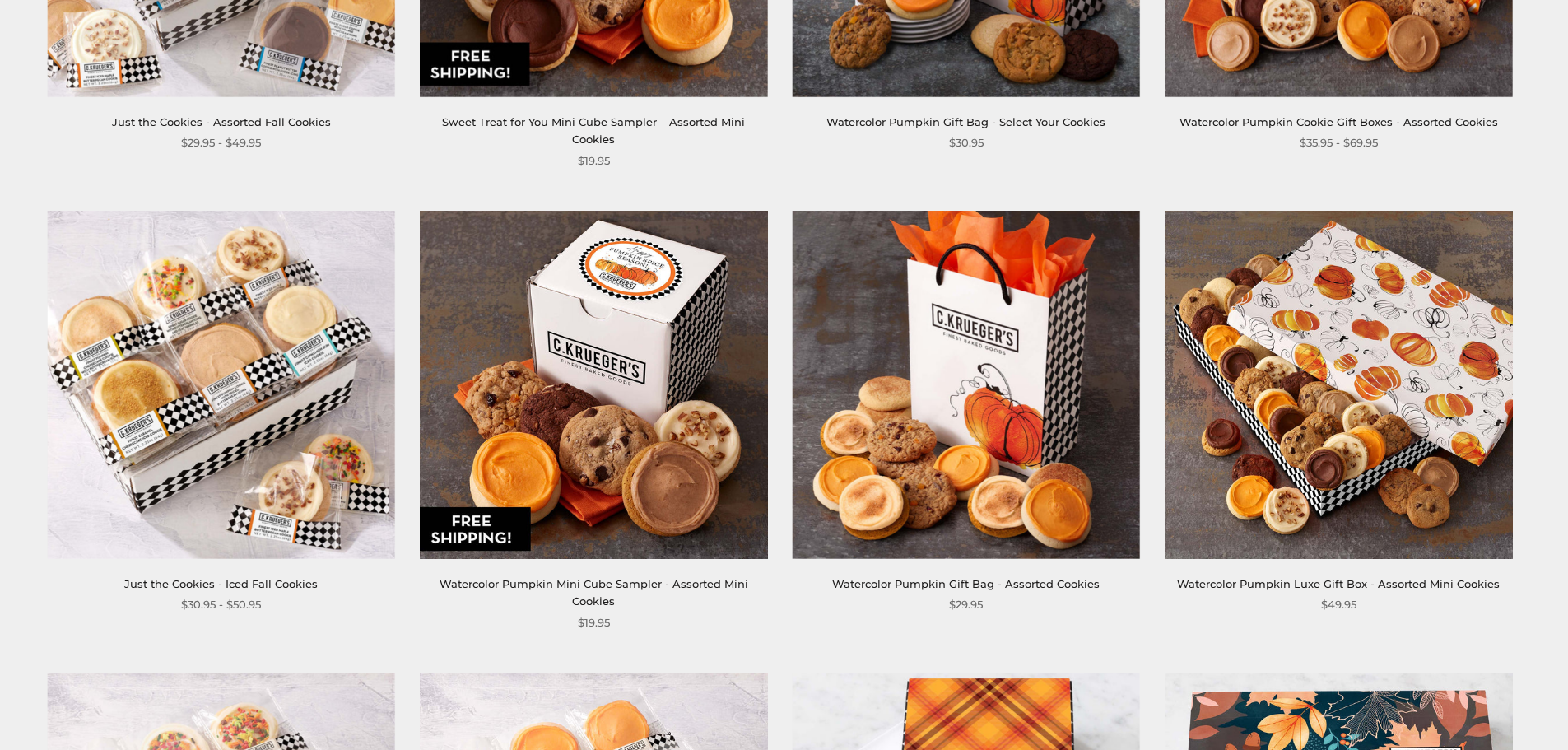
scroll to position [1565, 0]
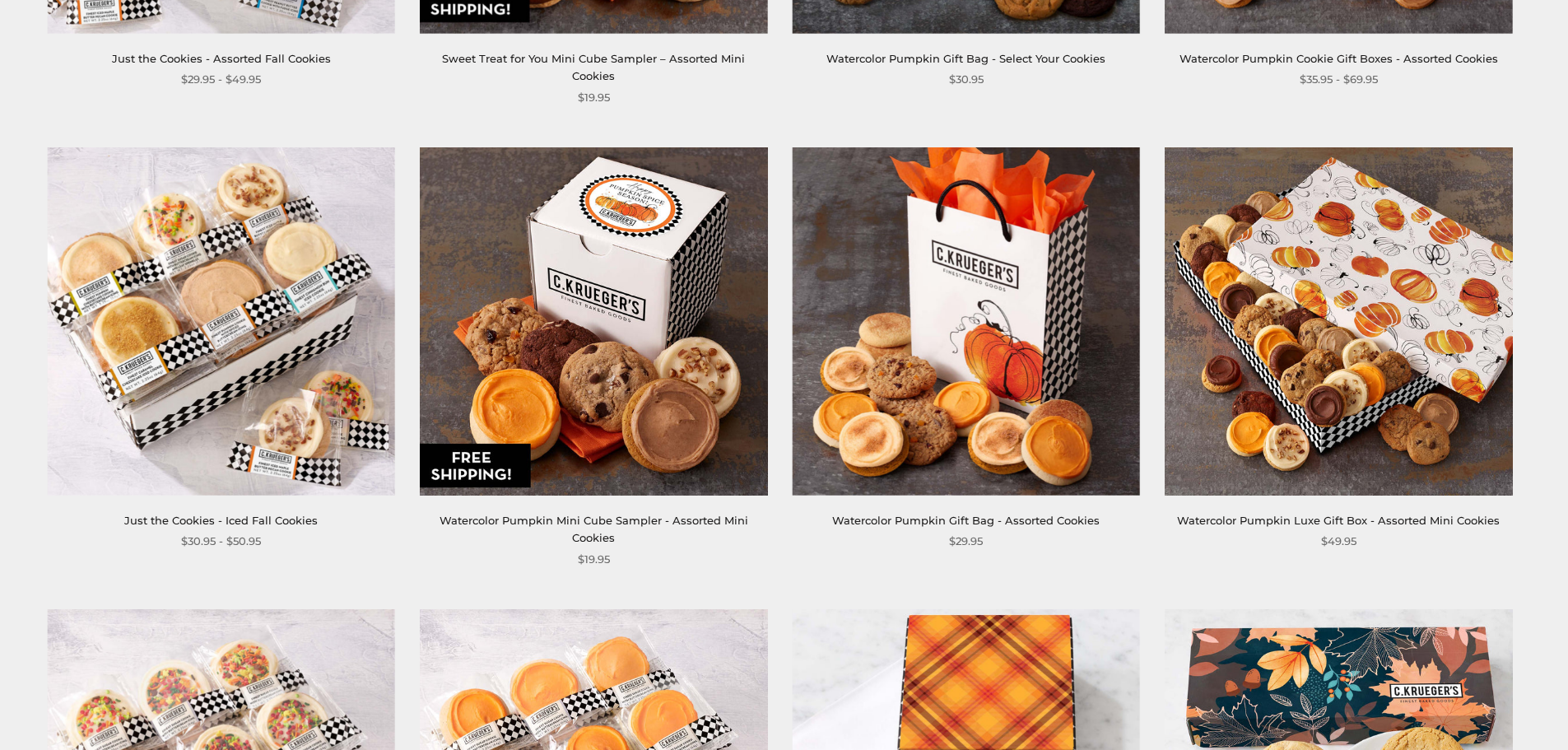
click at [970, 272] on img at bounding box center [966, 321] width 347 height 348
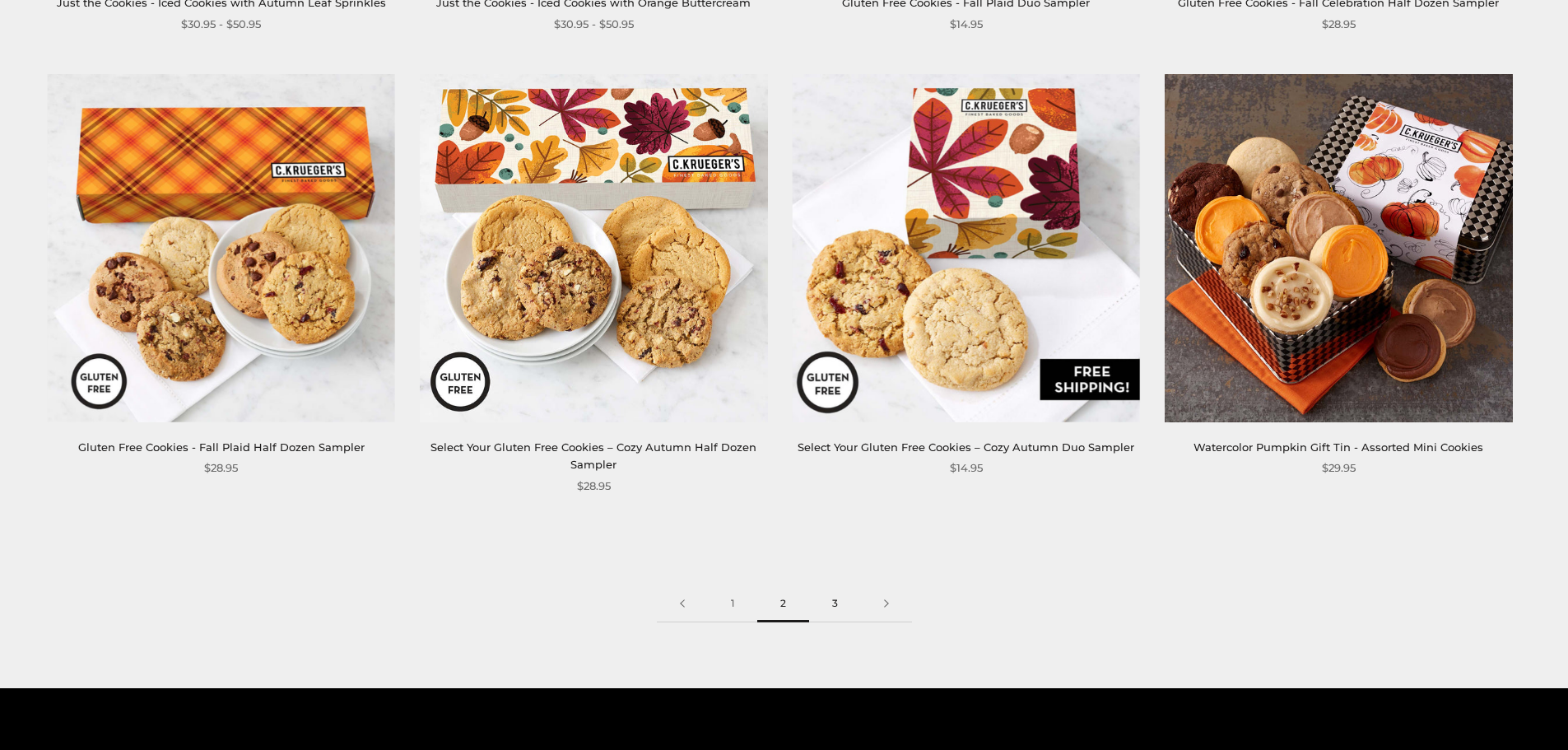
scroll to position [2800, 0]
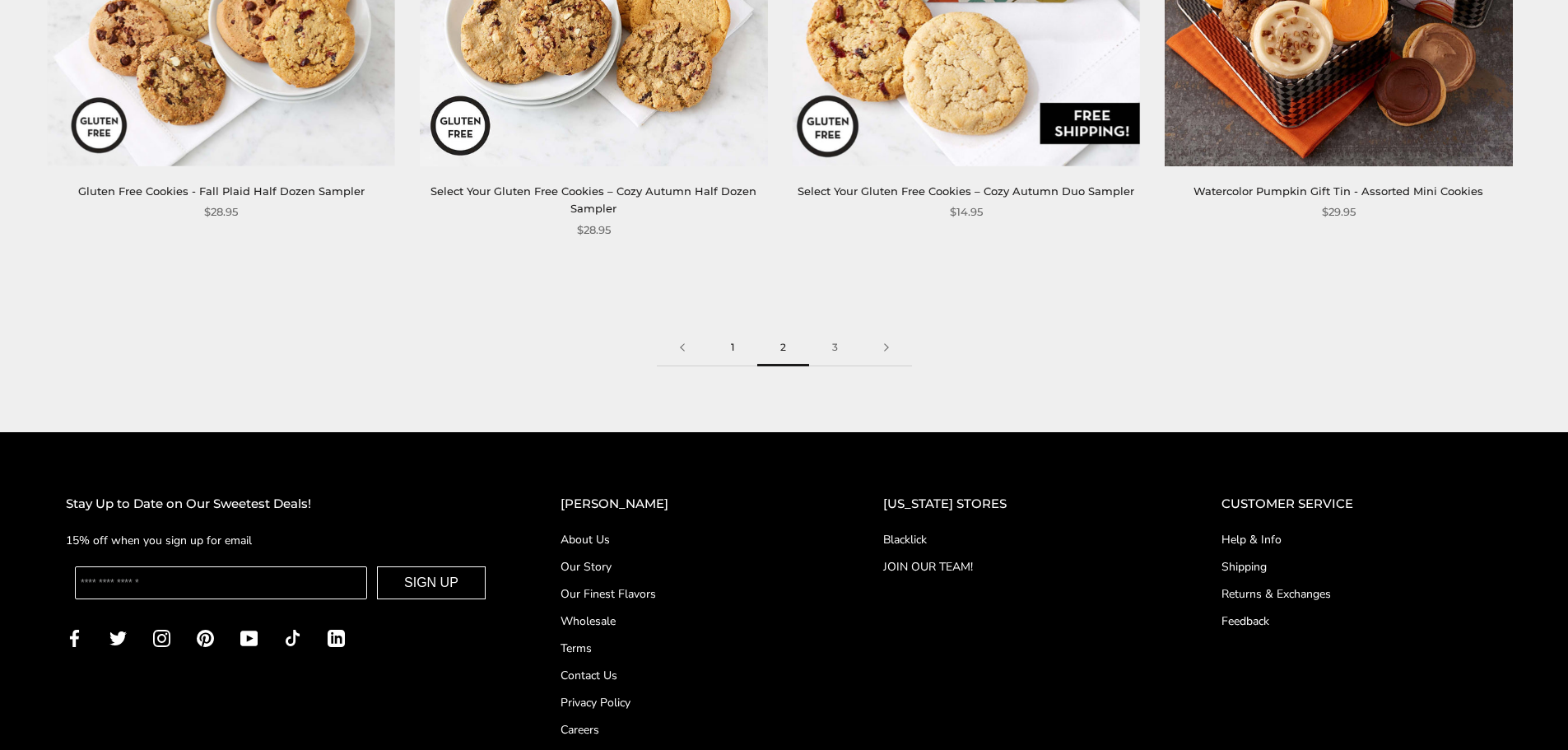
click at [728, 337] on link "1" at bounding box center [732, 348] width 50 height 37
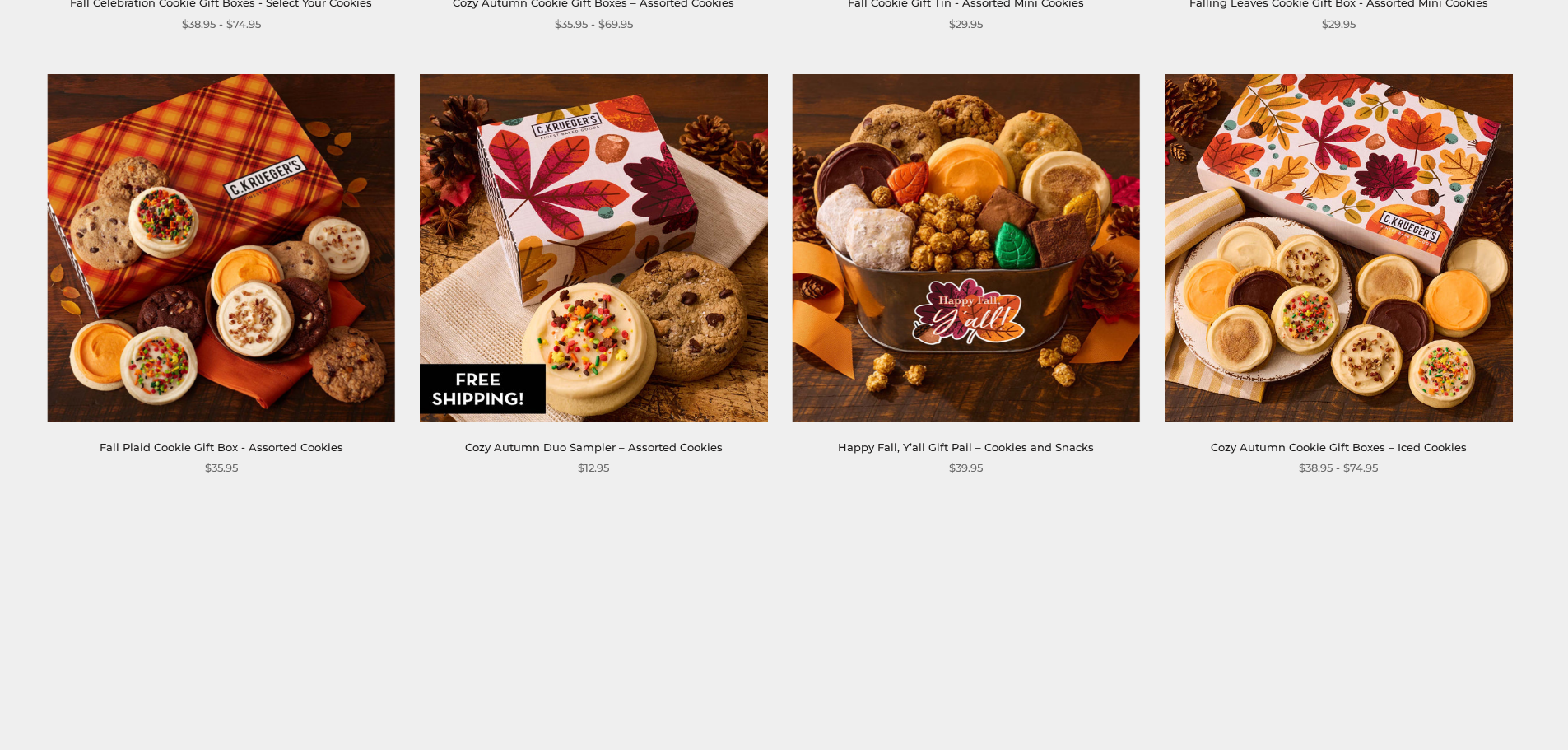
scroll to position [741, 0]
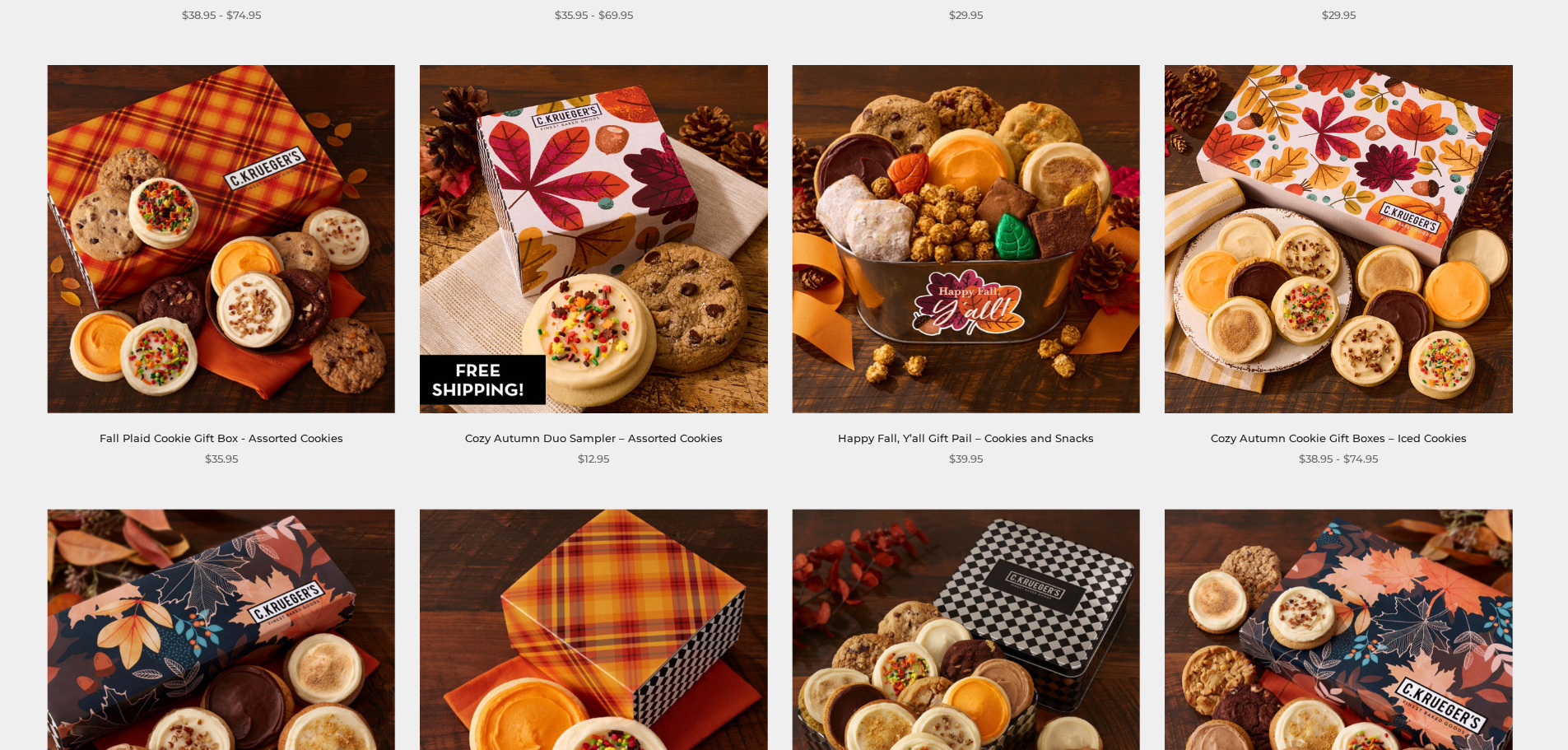
click at [305, 273] on img at bounding box center [221, 239] width 347 height 348
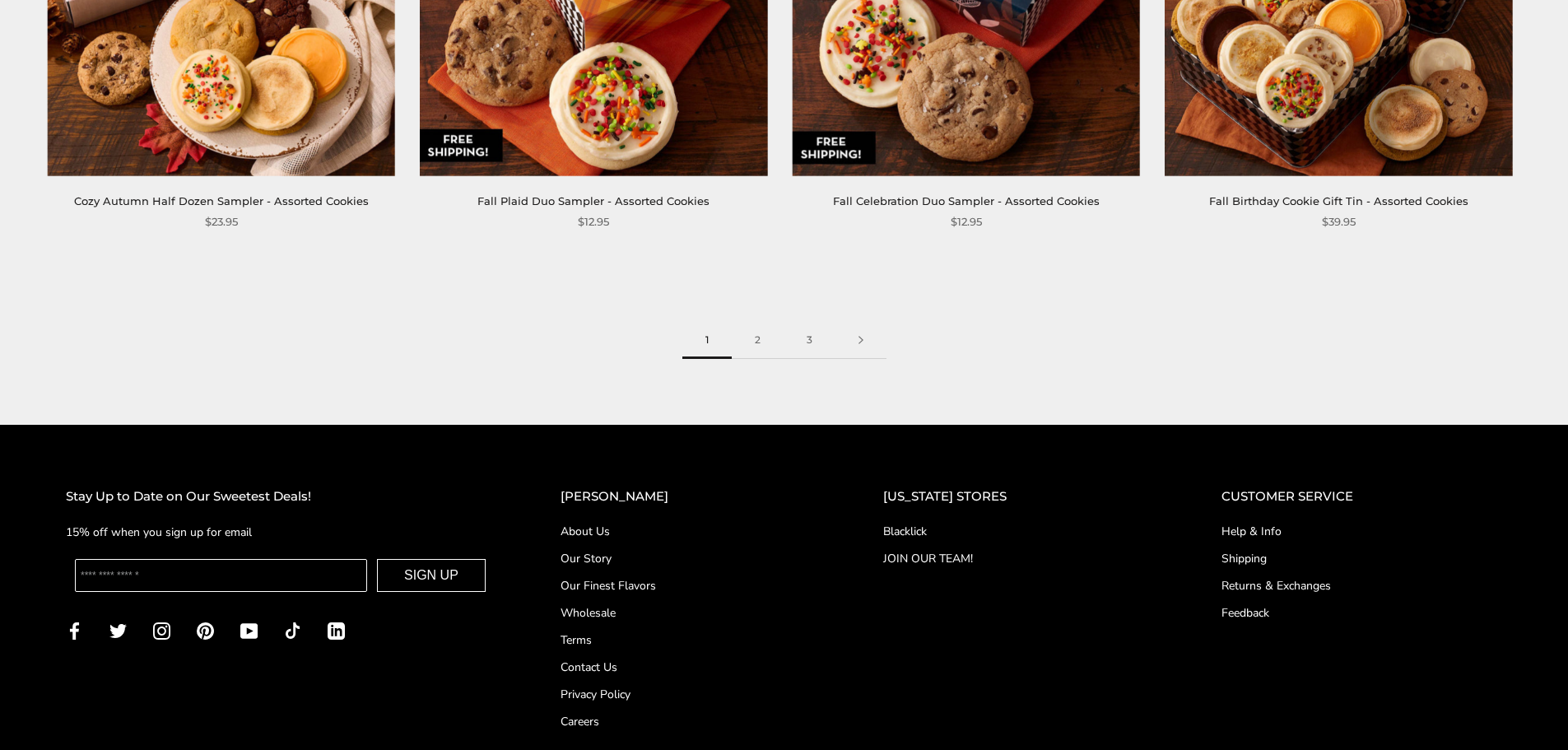
scroll to position [2882, 0]
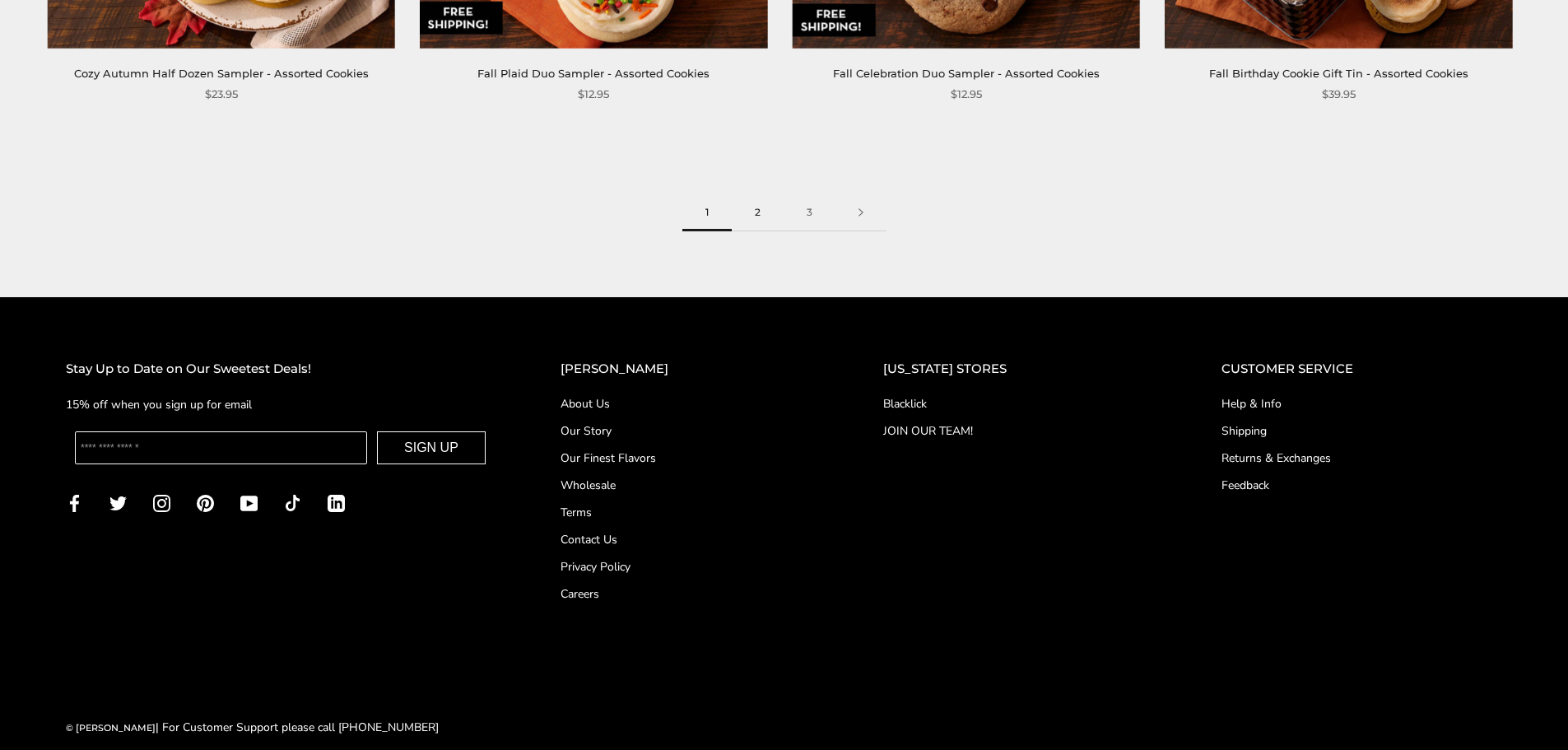
click at [762, 217] on link "2" at bounding box center [757, 213] width 52 height 37
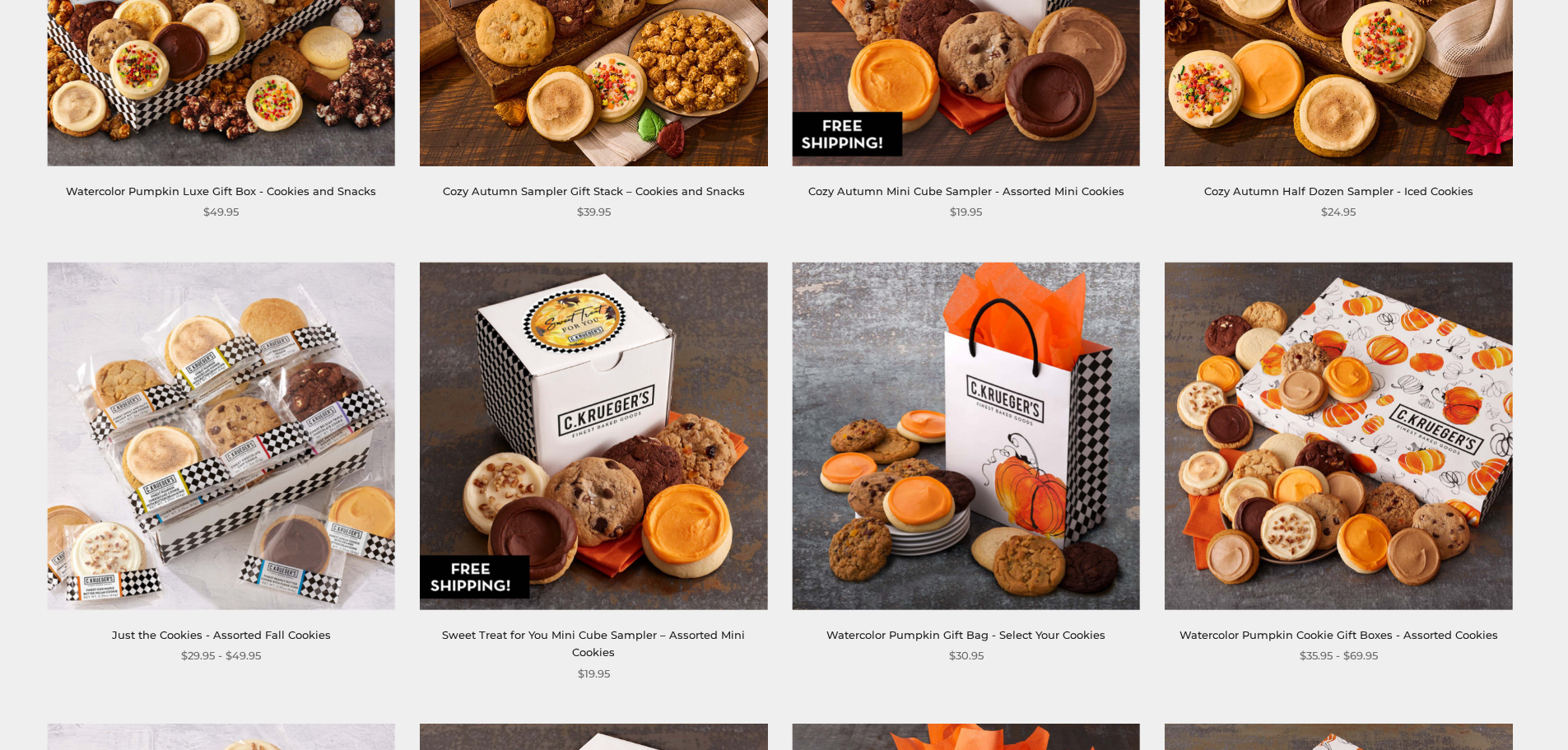
scroll to position [577, 0]
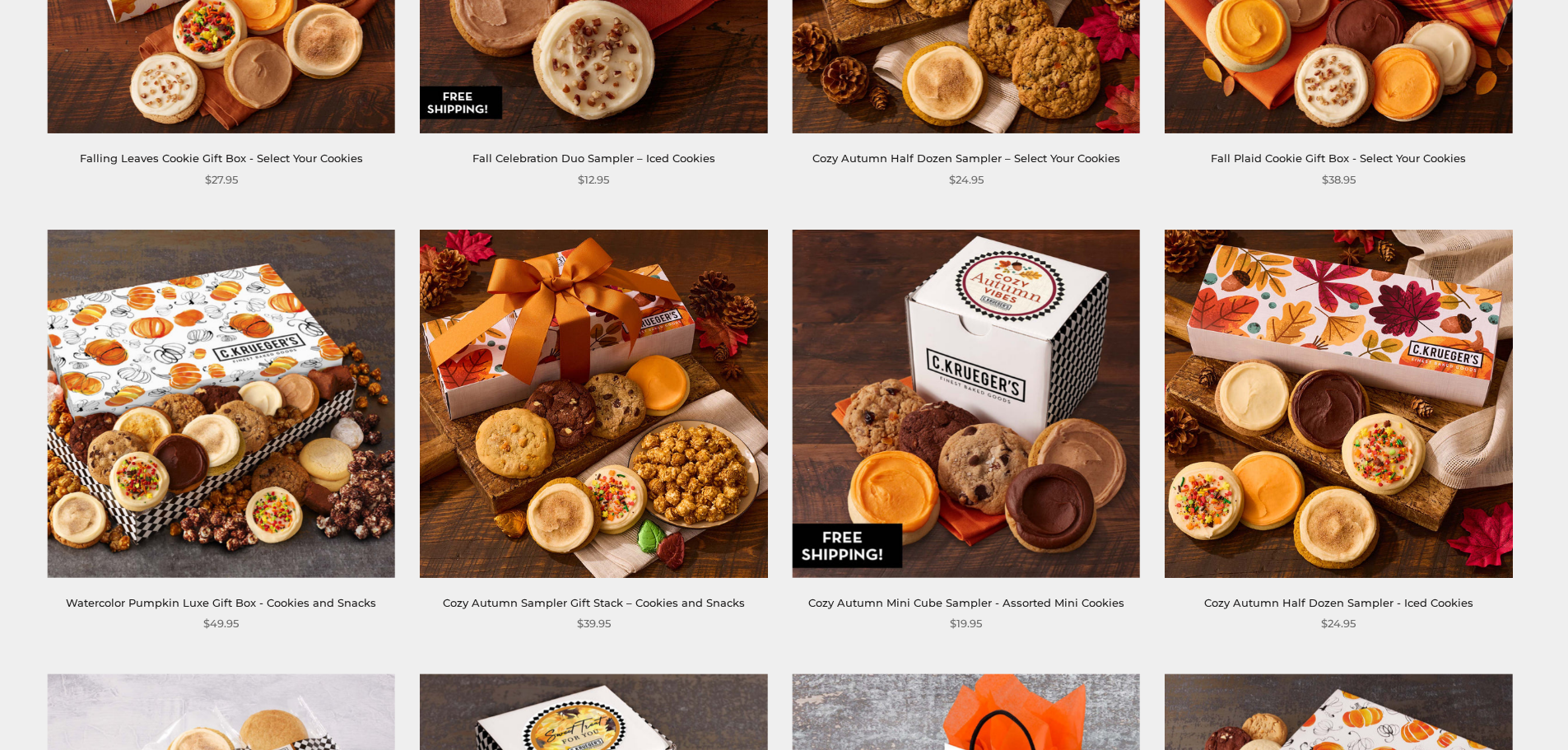
click at [1346, 344] on img at bounding box center [1338, 403] width 347 height 348
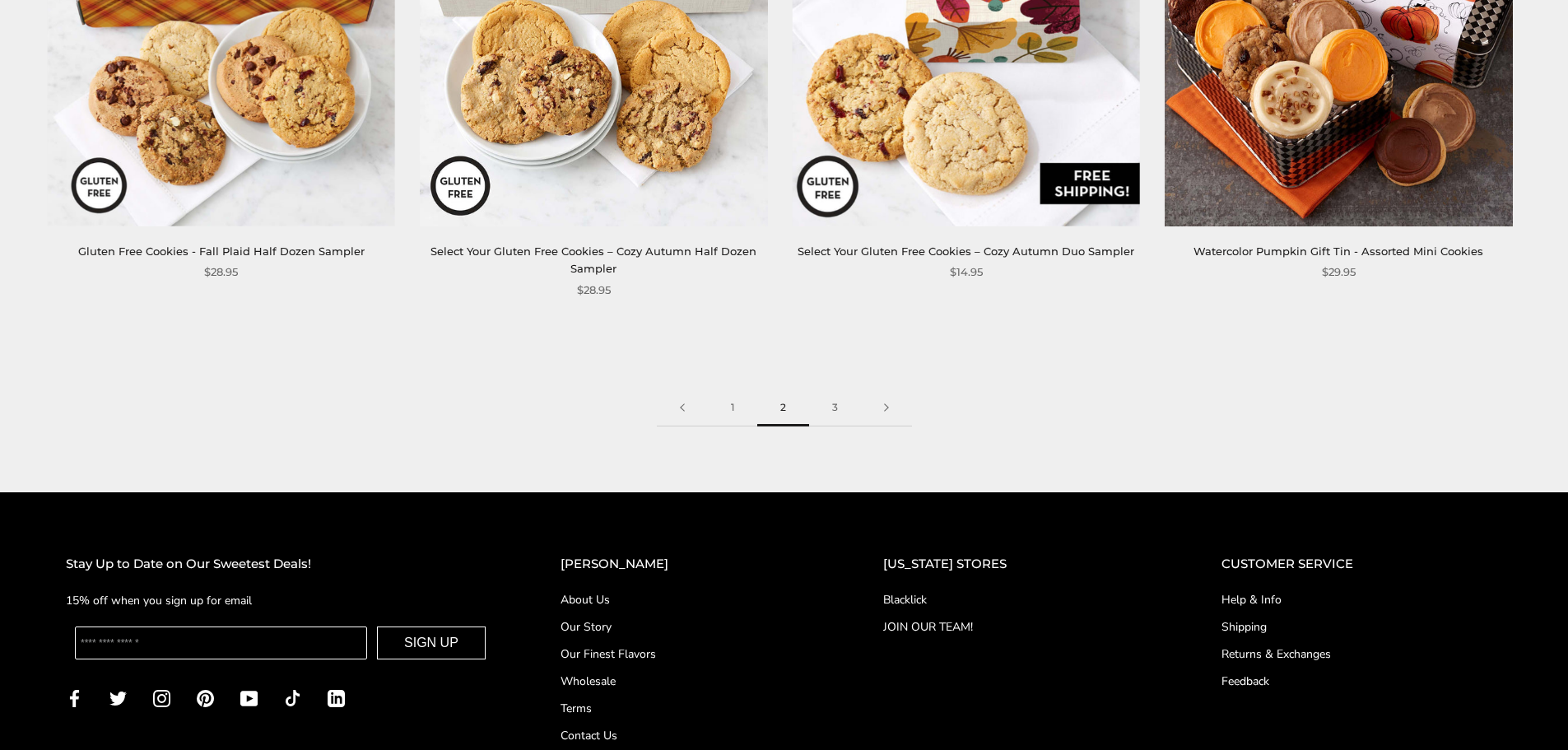
scroll to position [2940, 0]
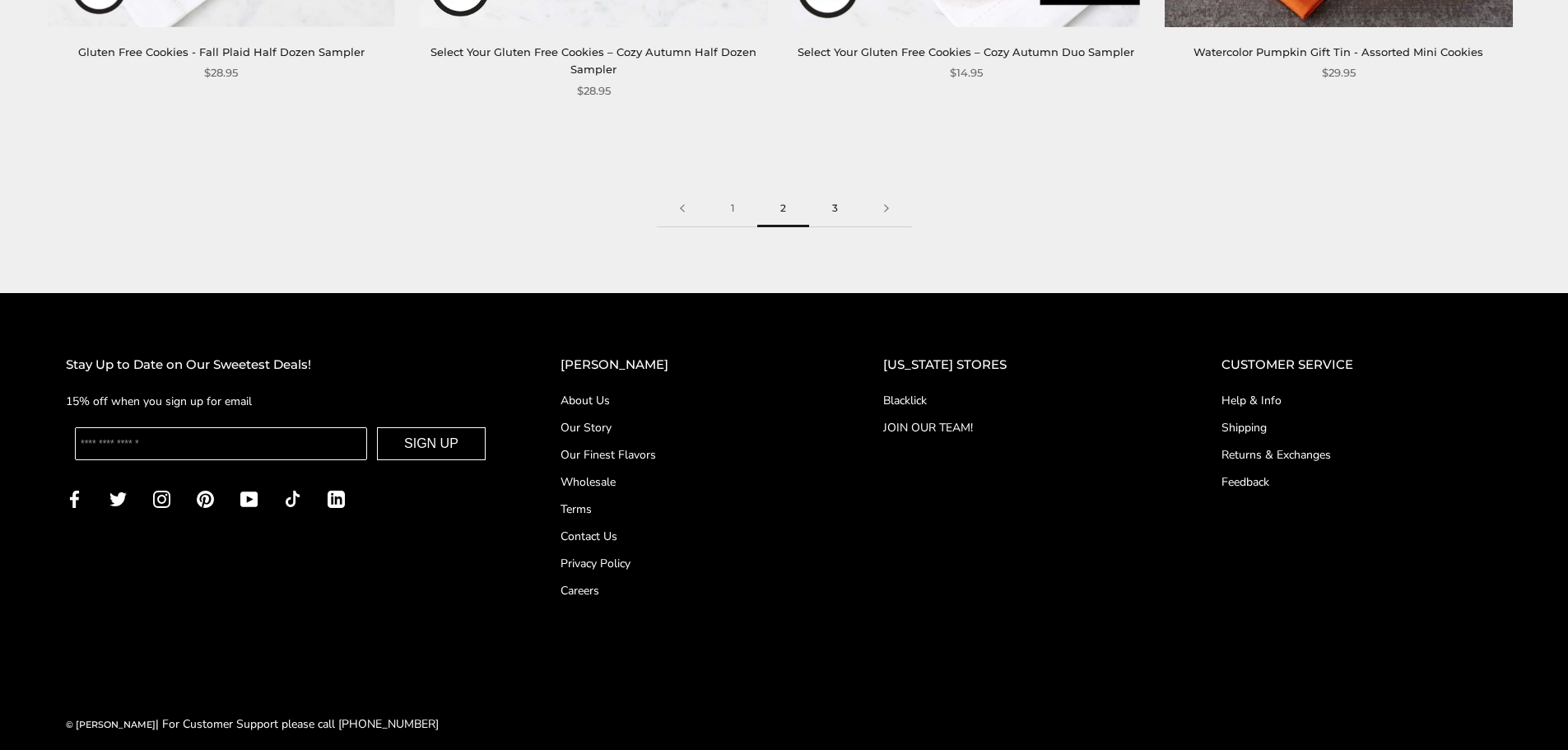
click at [836, 191] on link "3" at bounding box center [835, 209] width 52 height 37
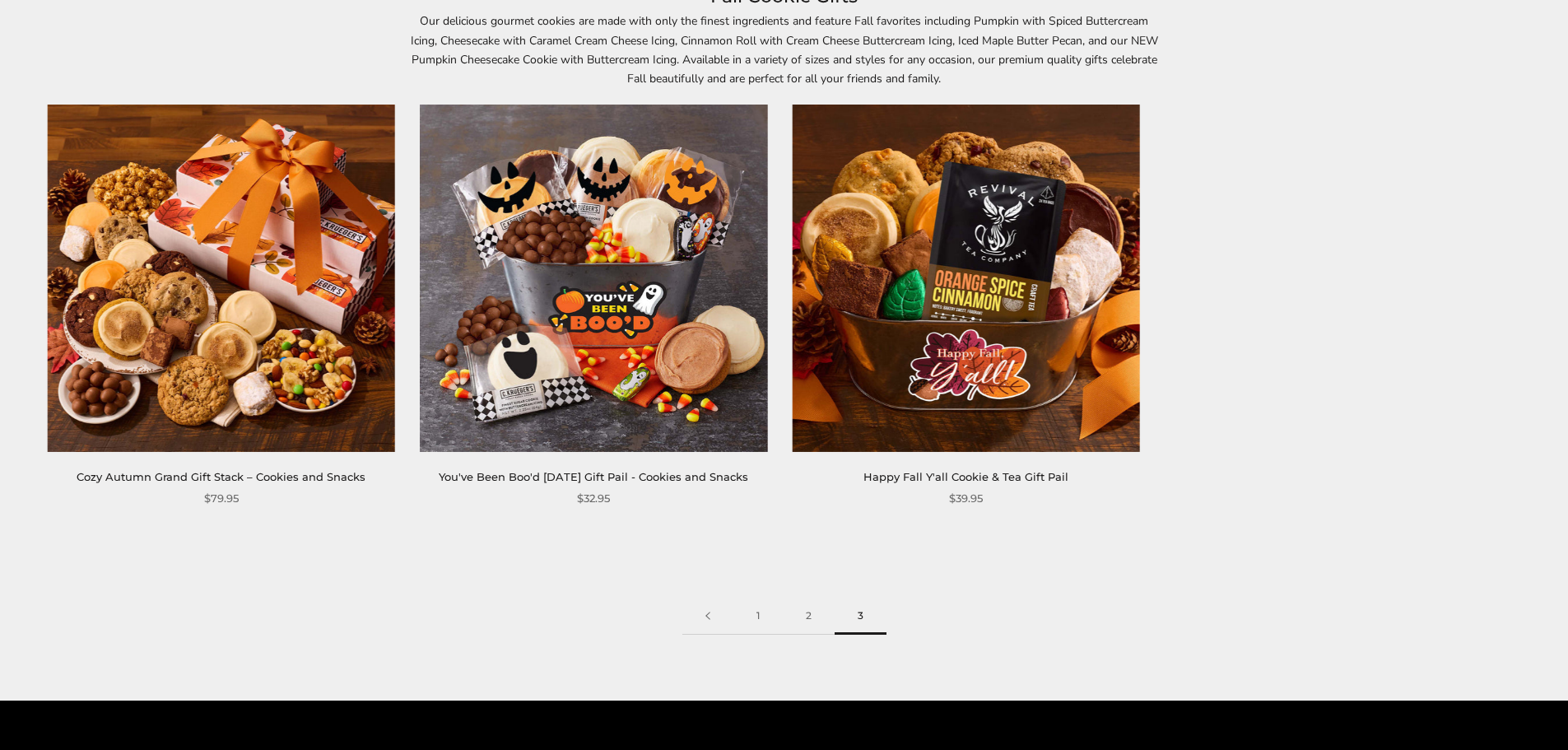
scroll to position [247, 0]
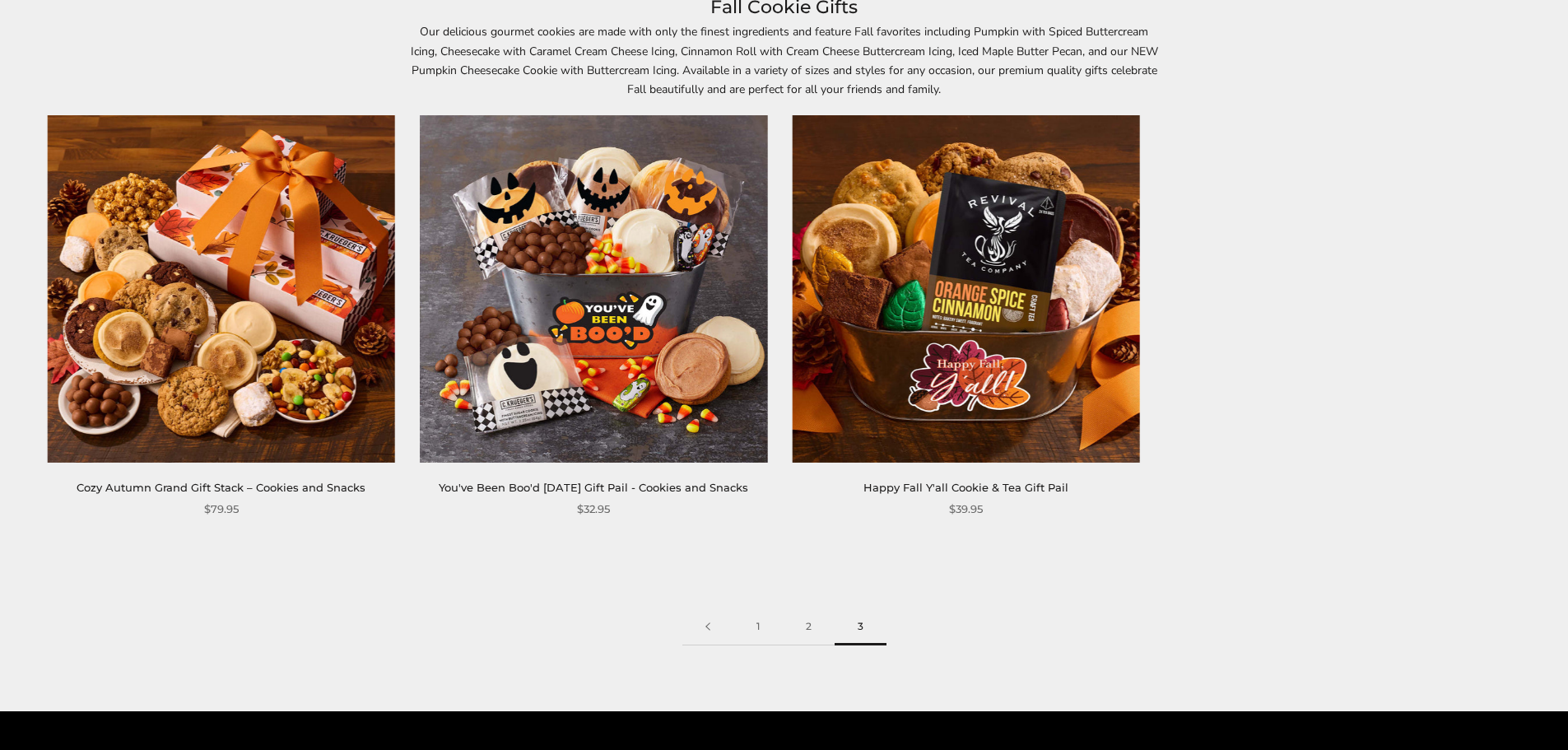
click at [575, 340] on img at bounding box center [594, 288] width 347 height 348
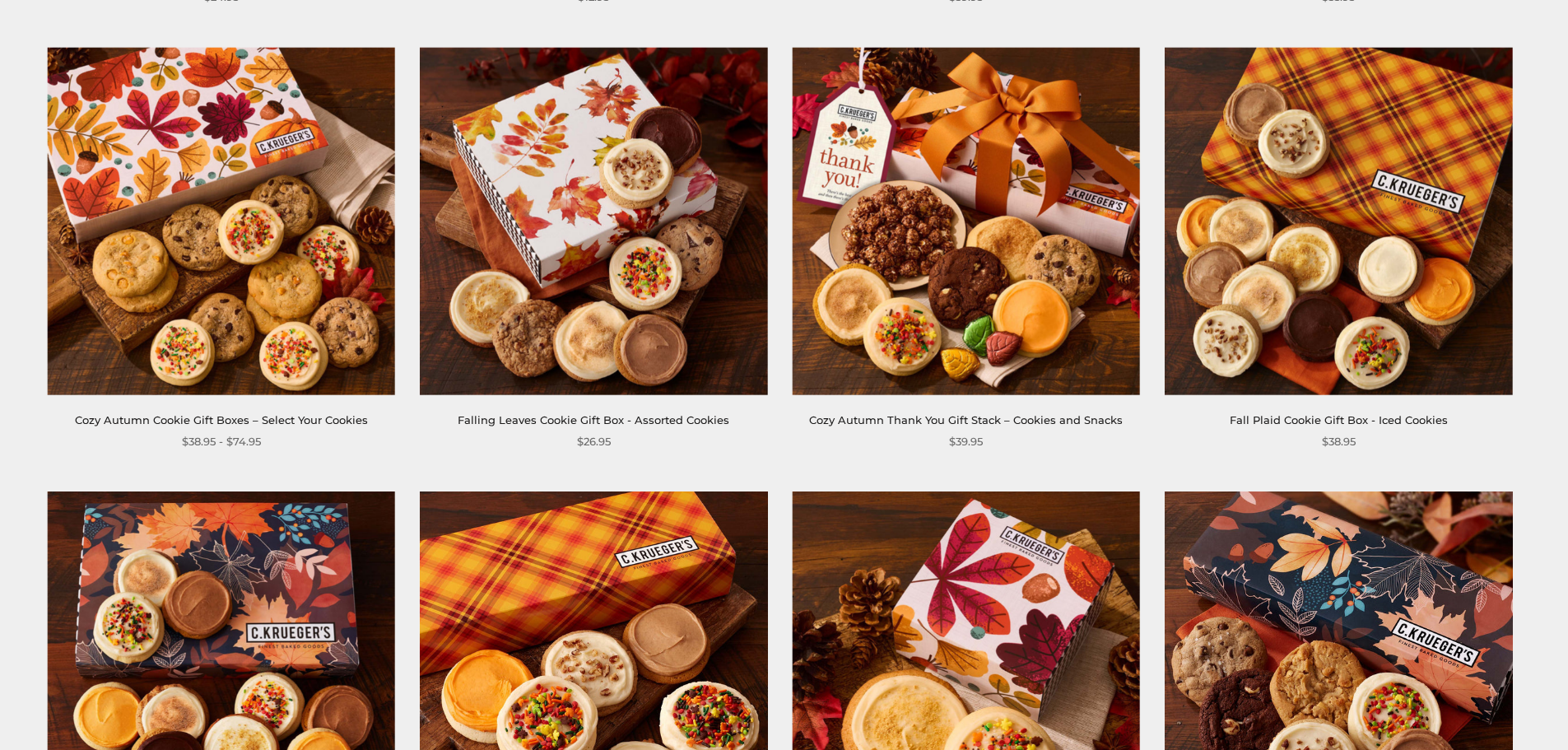
scroll to position [1153, 0]
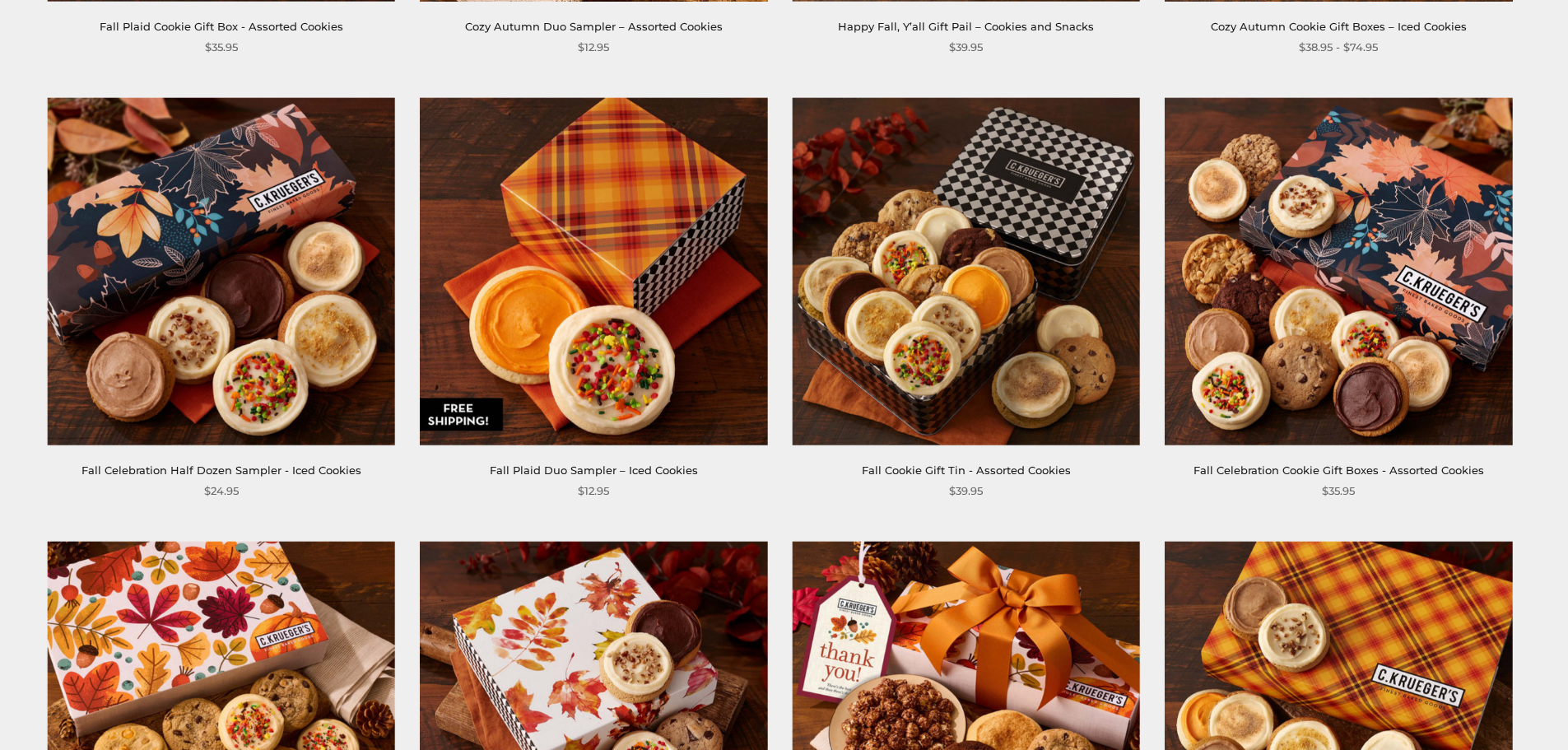
click at [270, 326] on img at bounding box center [221, 270] width 347 height 348
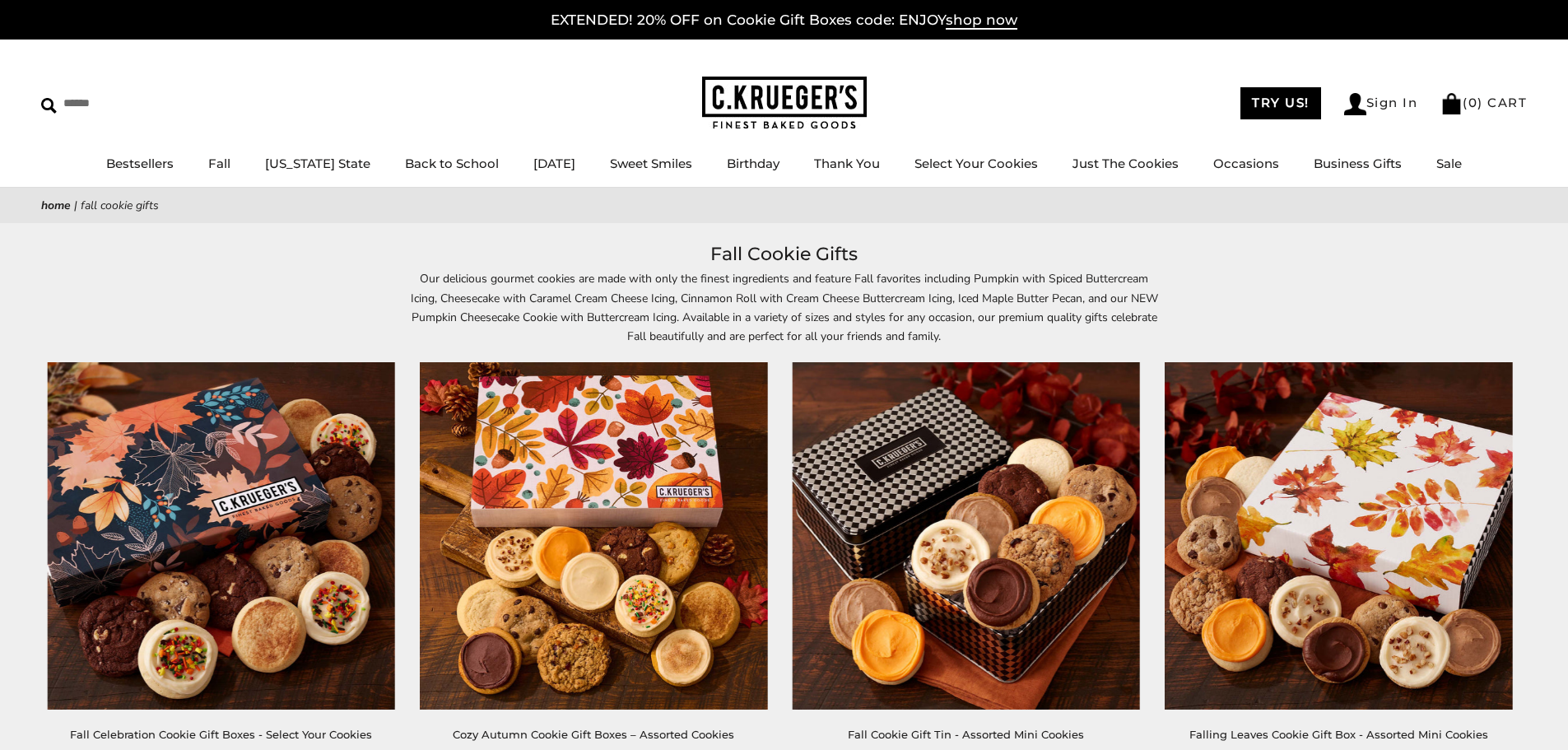
drag, startPoint x: 933, startPoint y: 479, endPoint x: 927, endPoint y: 466, distance: 14.3
click at [933, 479] on img at bounding box center [966, 535] width 347 height 348
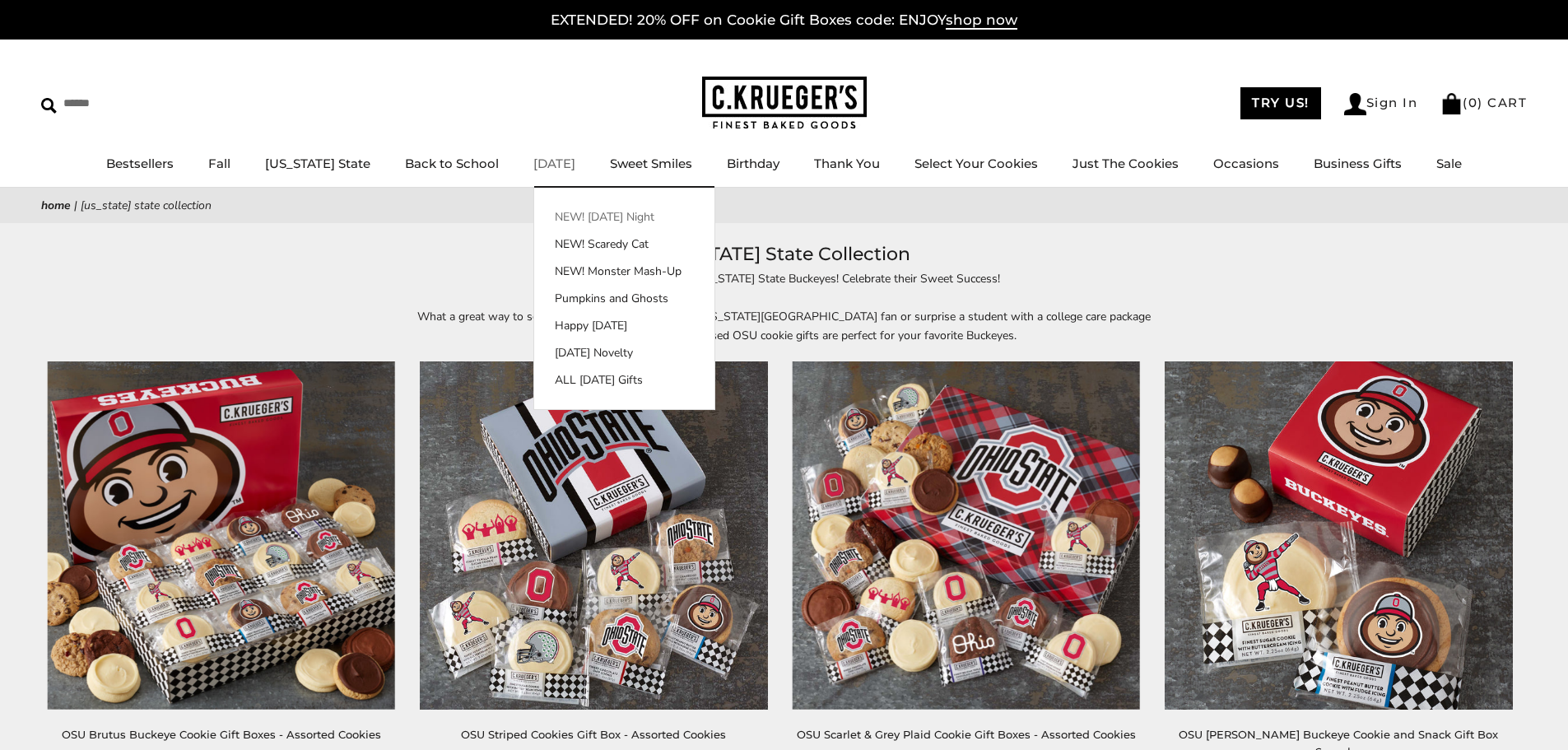
click at [545, 214] on link "NEW! [DATE] Night" at bounding box center [624, 217] width 180 height 17
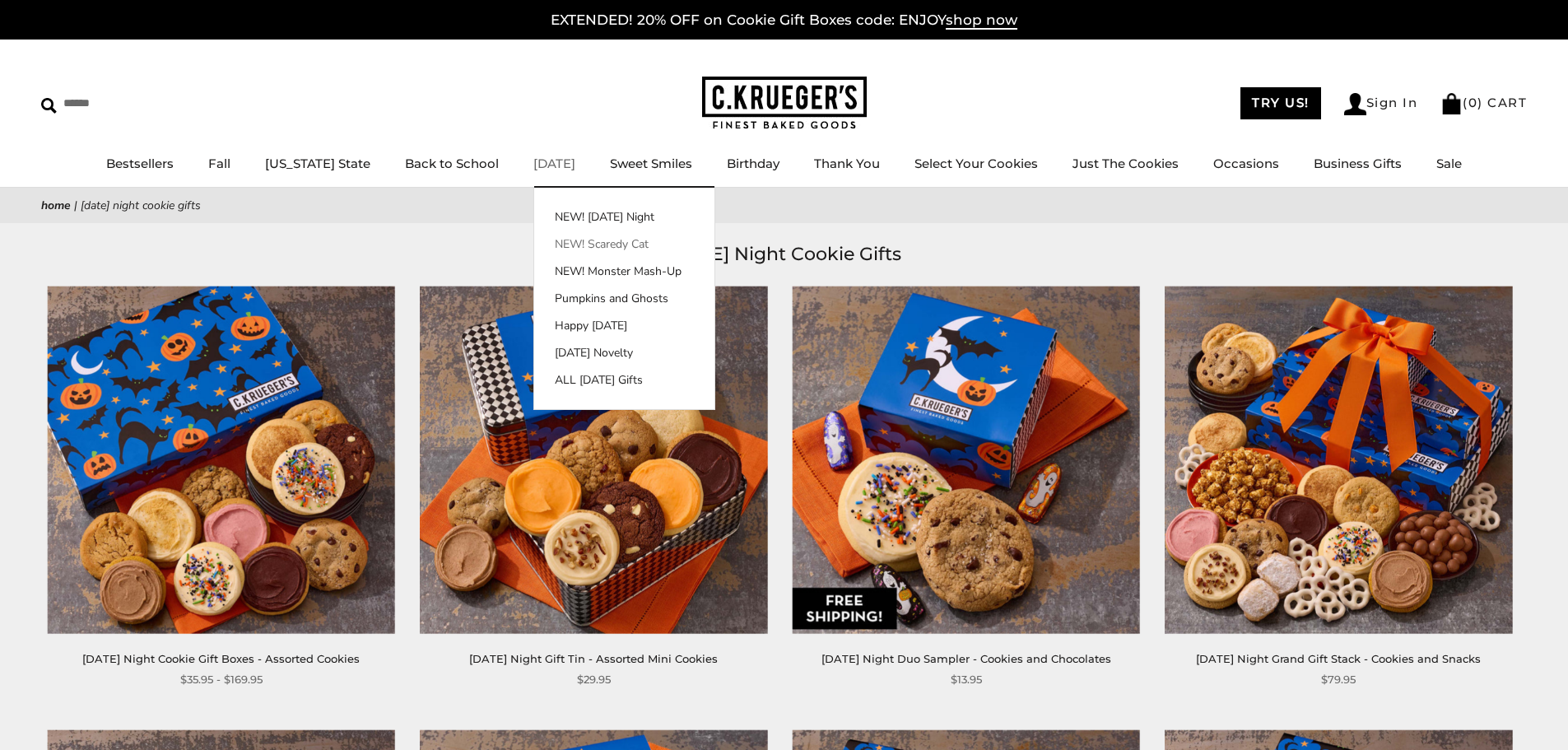
click at [543, 246] on link "NEW! Scaredy Cat" at bounding box center [624, 244] width 180 height 17
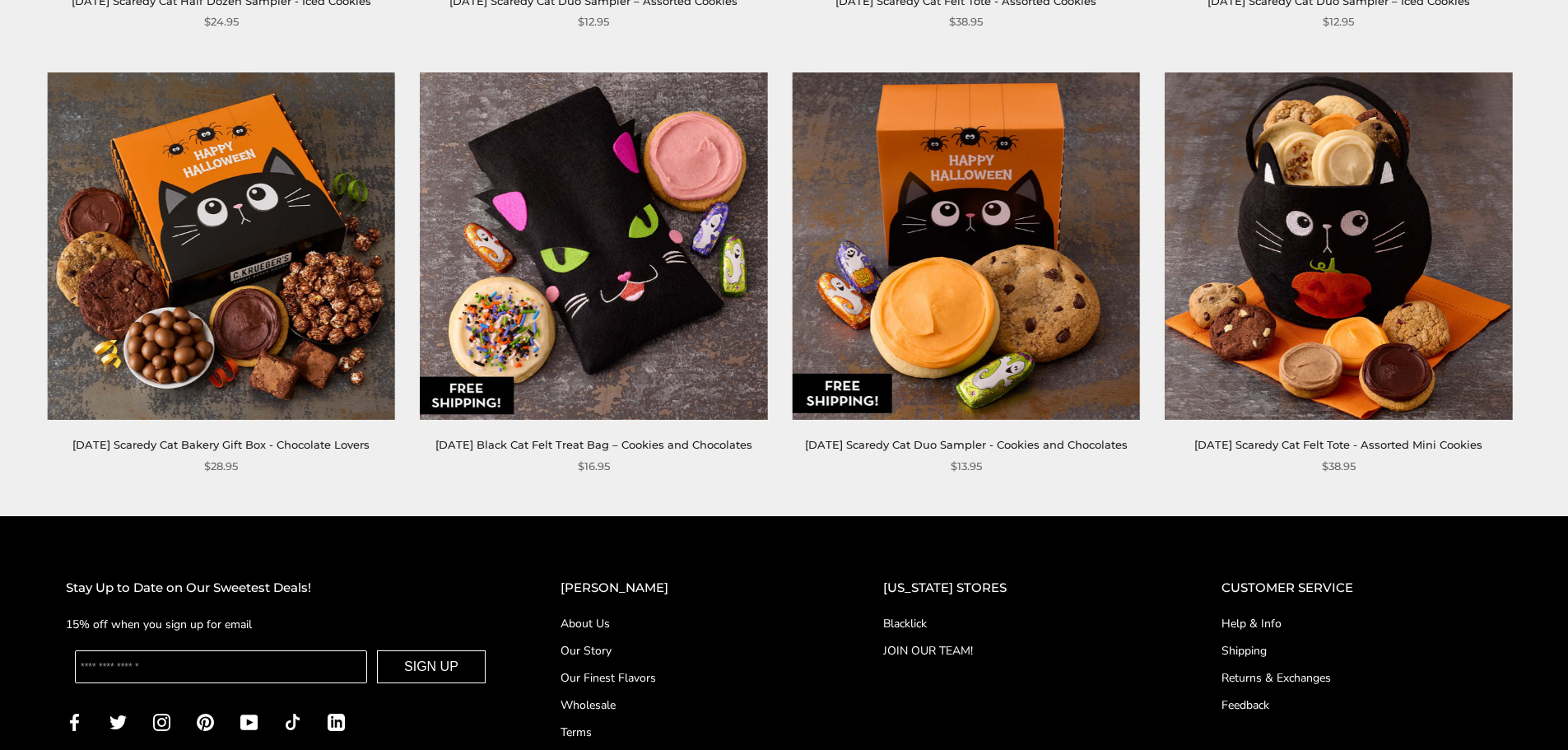
scroll to position [1558, 0]
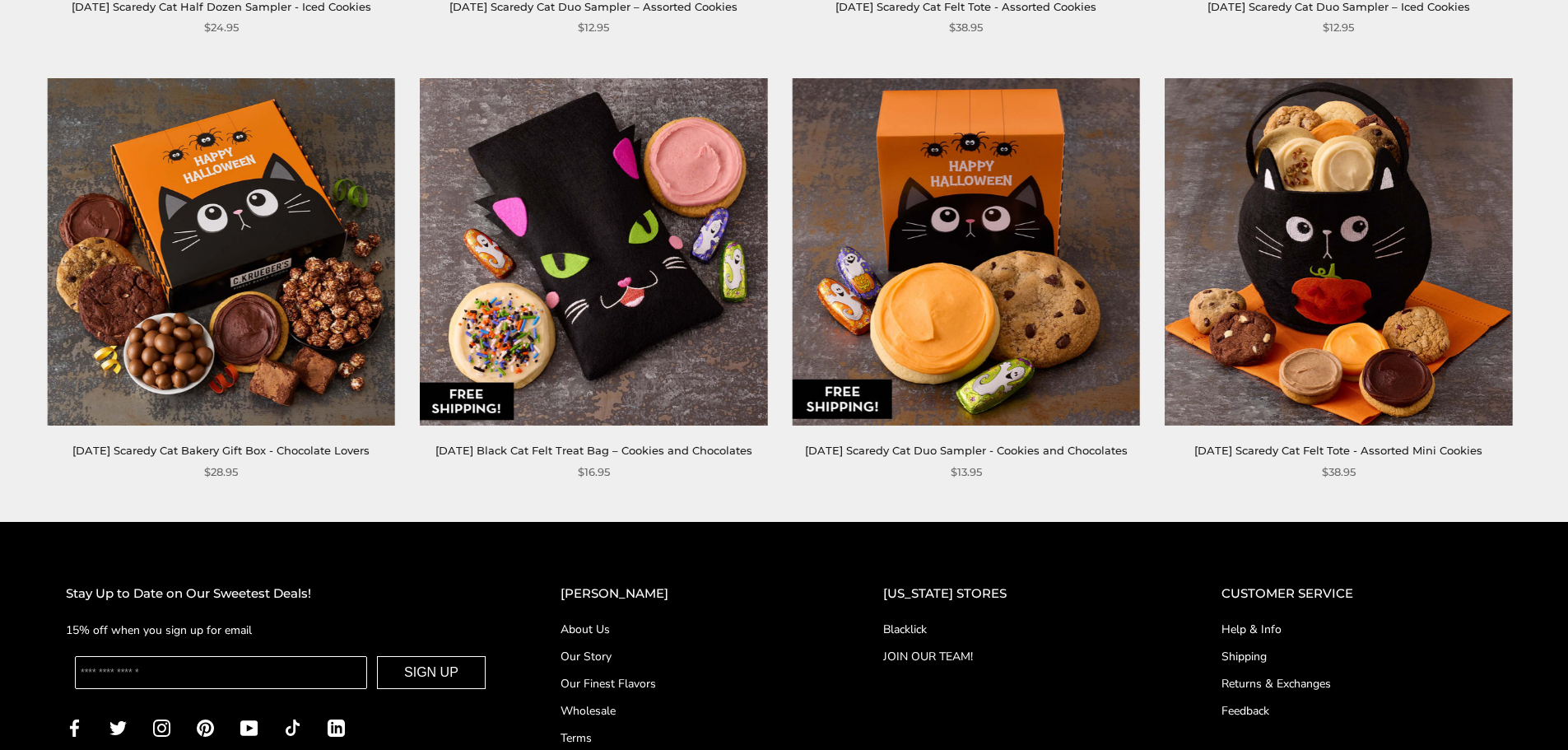
click at [630, 293] on img at bounding box center [594, 252] width 347 height 348
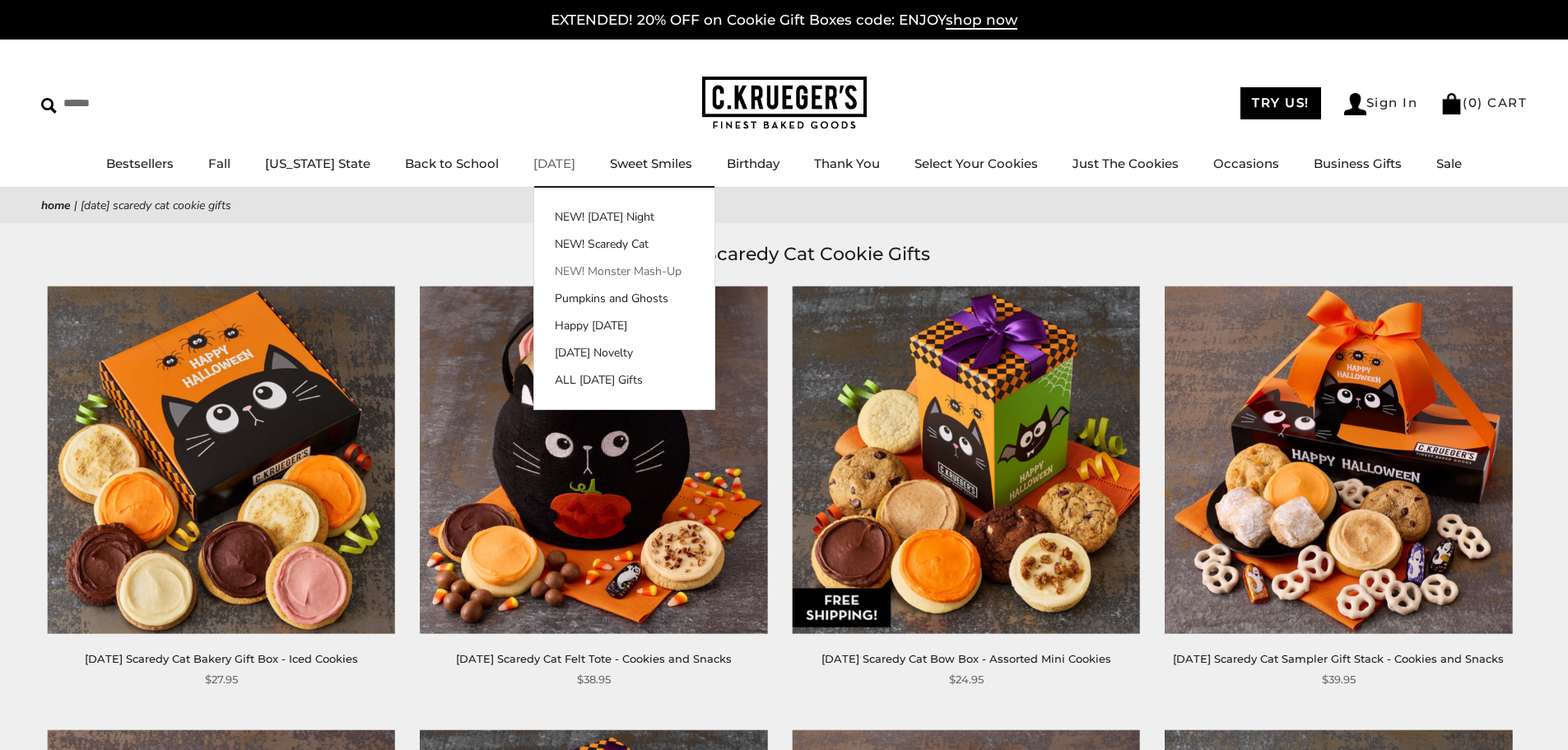
click at [576, 267] on link "NEW! Monster Mash-Up" at bounding box center [624, 271] width 180 height 17
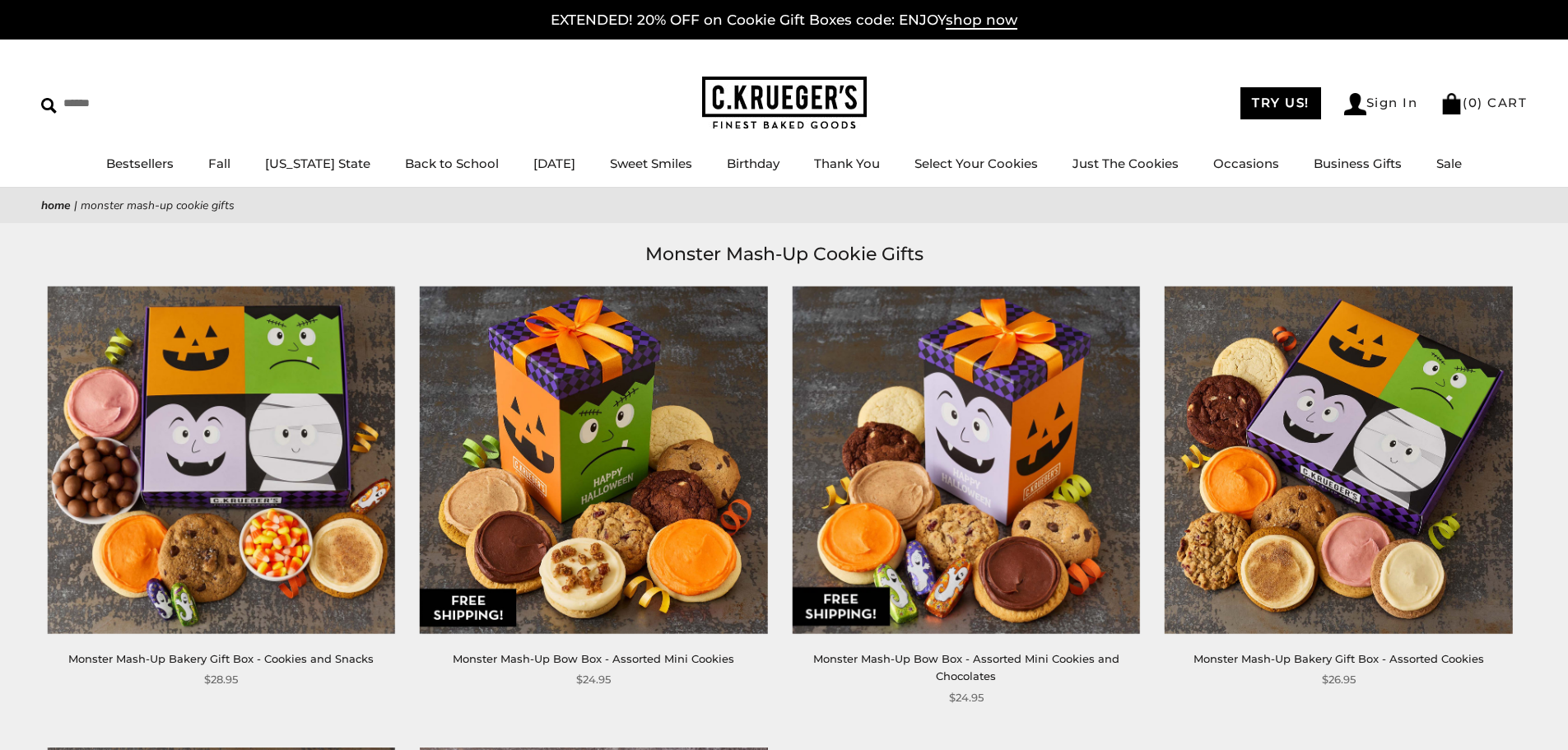
drag, startPoint x: 3063, startPoint y: 2, endPoint x: 1039, endPoint y: 123, distance: 2027.6
click at [1039, 123] on div "****** TRY US! Sign In ( 0 ) CART ( 0 ) CART Bestsellers Fall NEW! Cozy Autumn …" at bounding box center [784, 113] width 1568 height 148
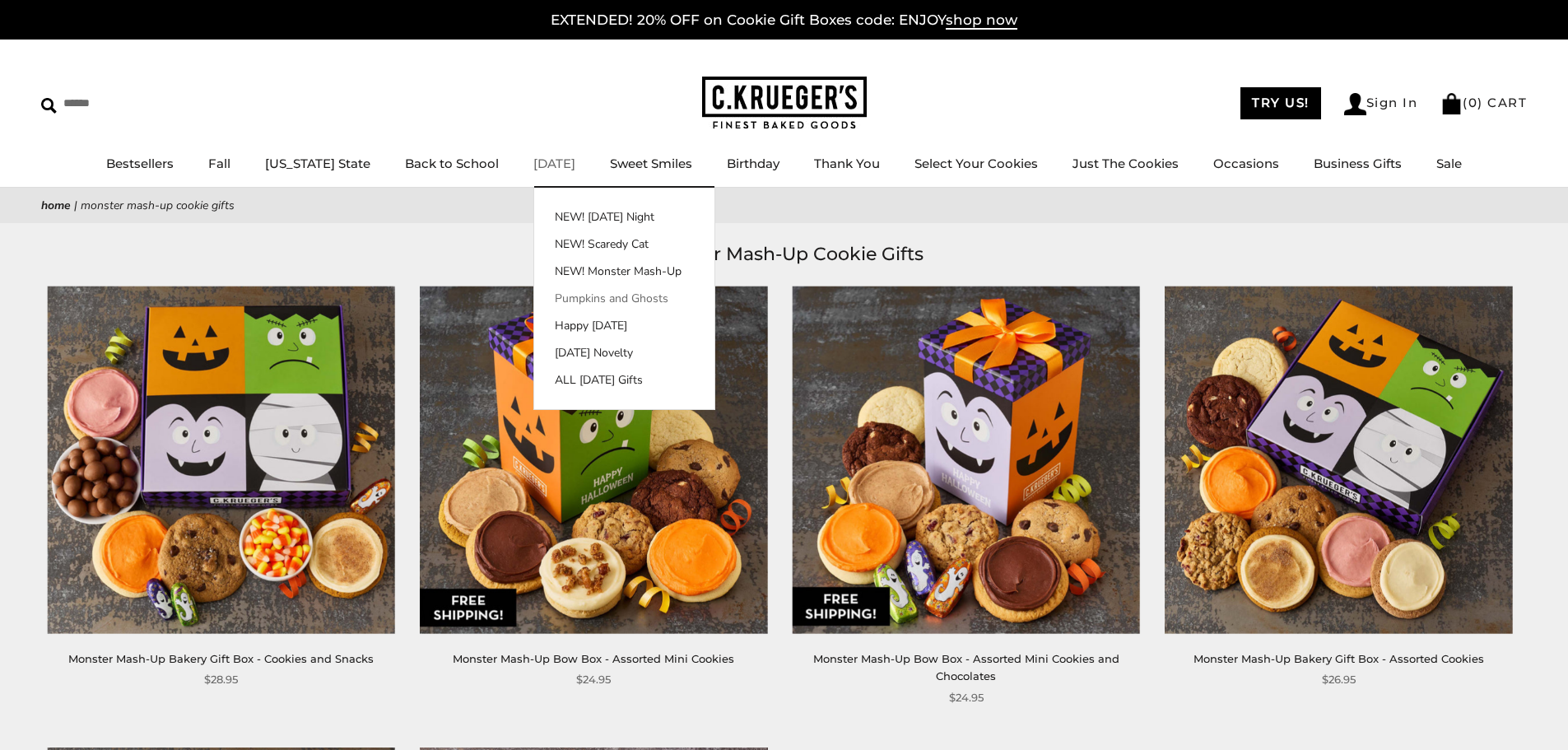
click at [572, 300] on link "Pumpkins and Ghosts" at bounding box center [624, 299] width 180 height 17
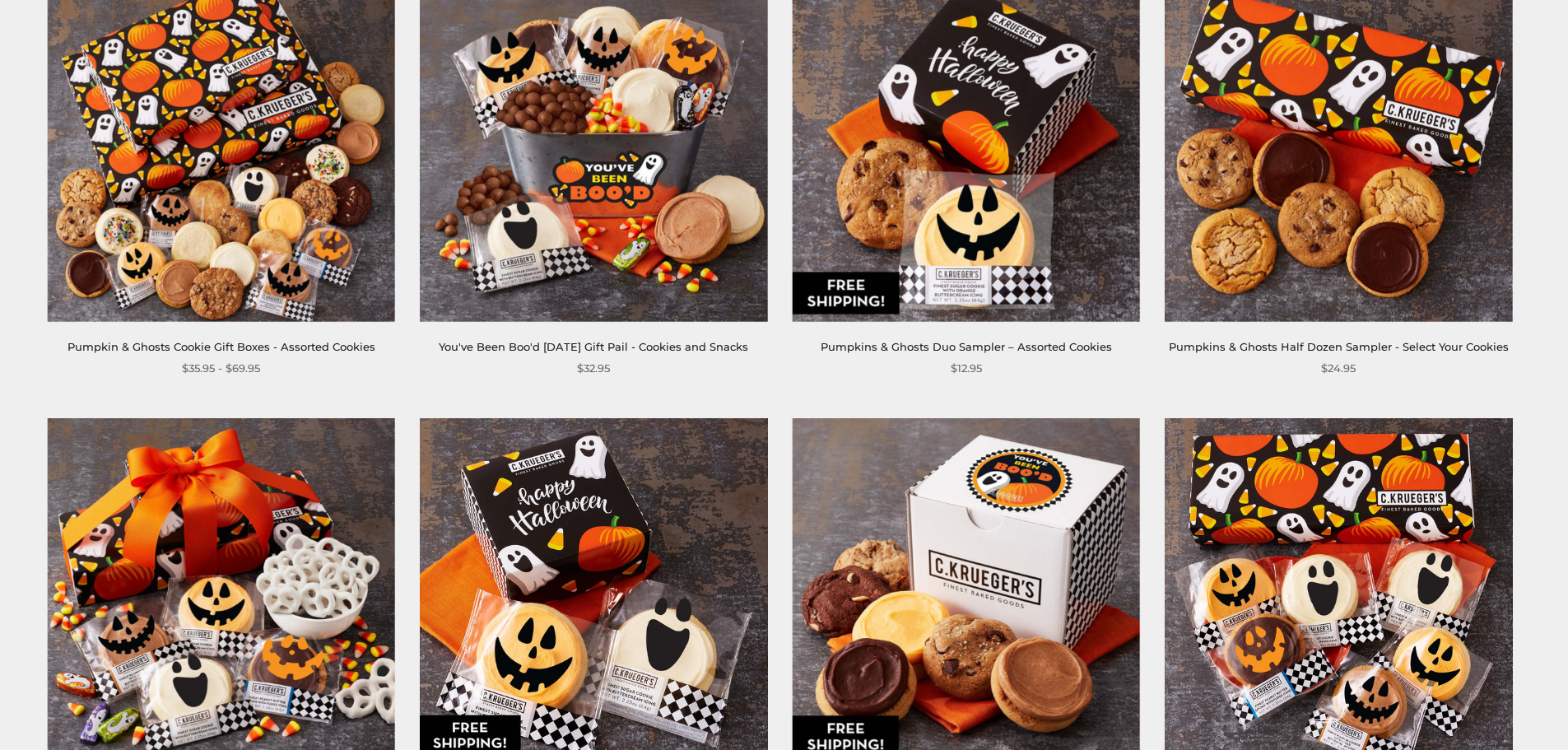
scroll to position [330, 0]
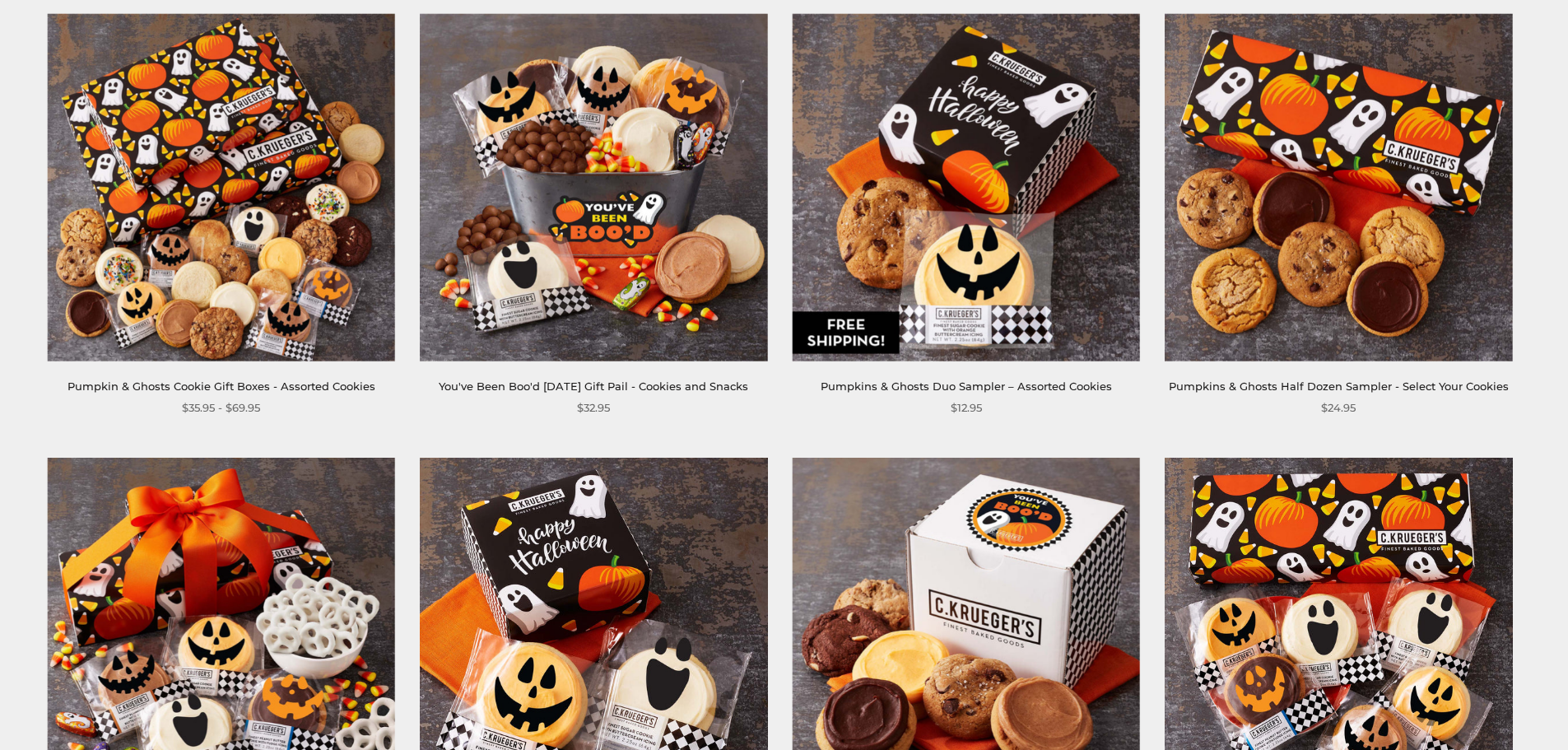
click at [280, 311] on img at bounding box center [221, 188] width 347 height 348
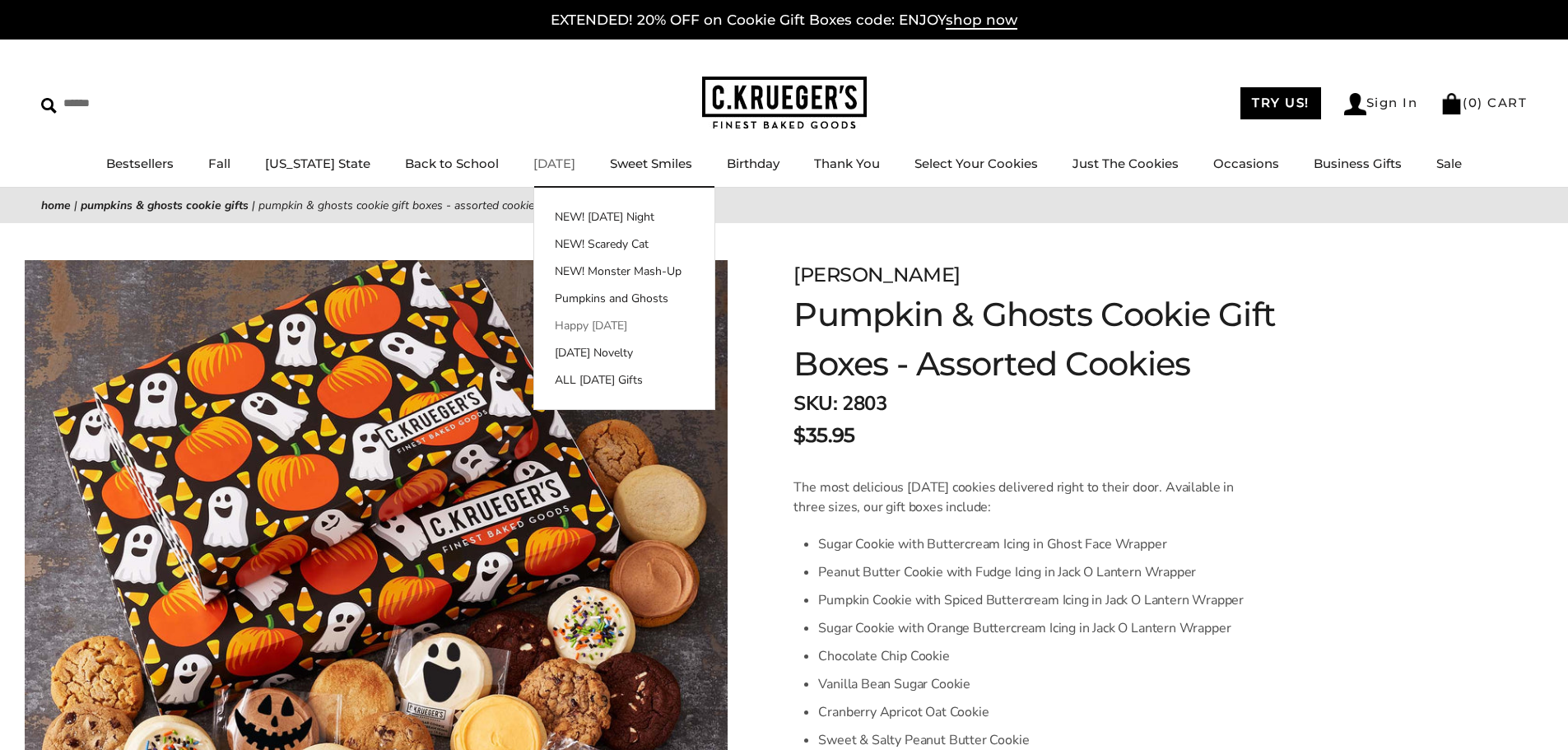
click at [563, 320] on link "Happy [DATE]" at bounding box center [624, 326] width 180 height 17
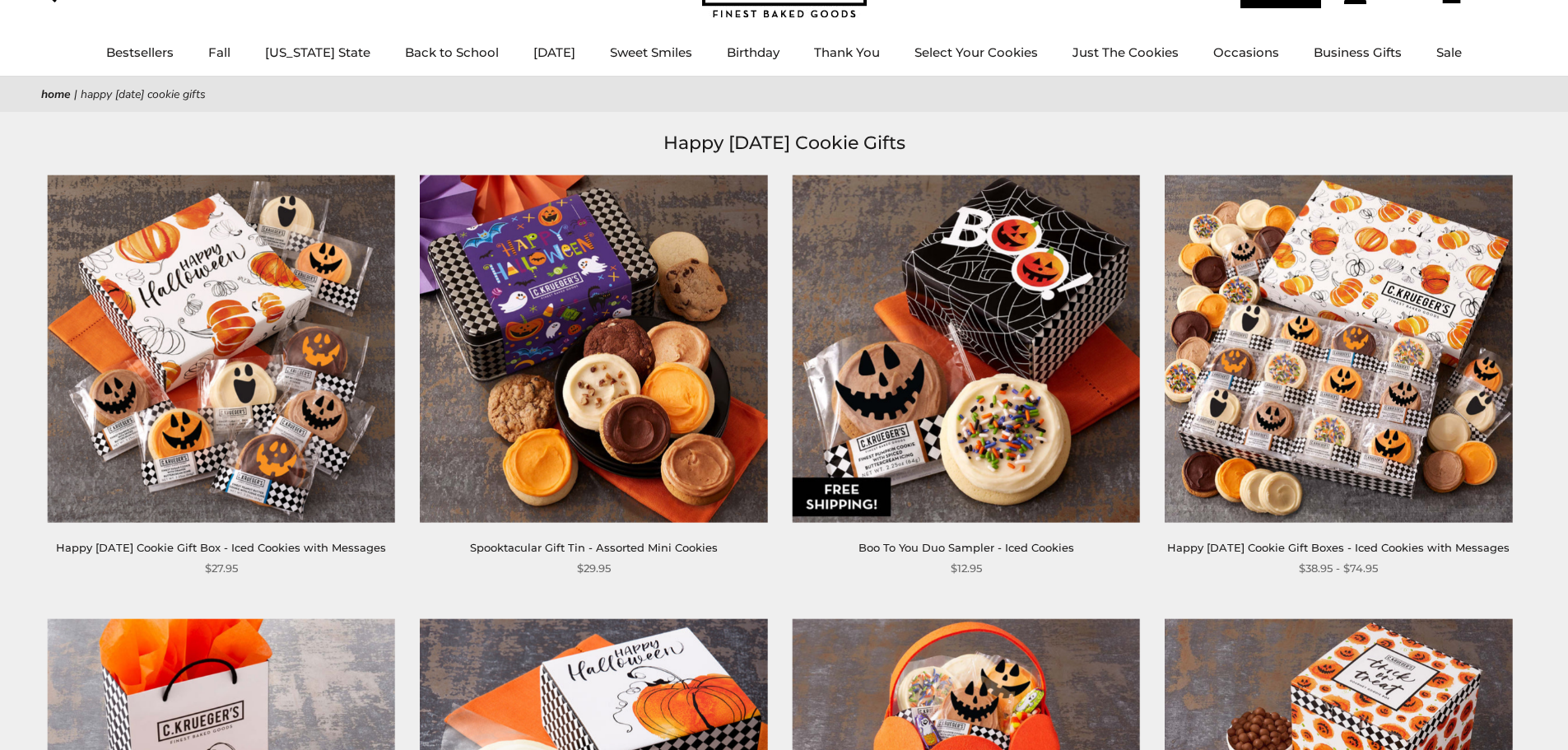
scroll to position [82, 0]
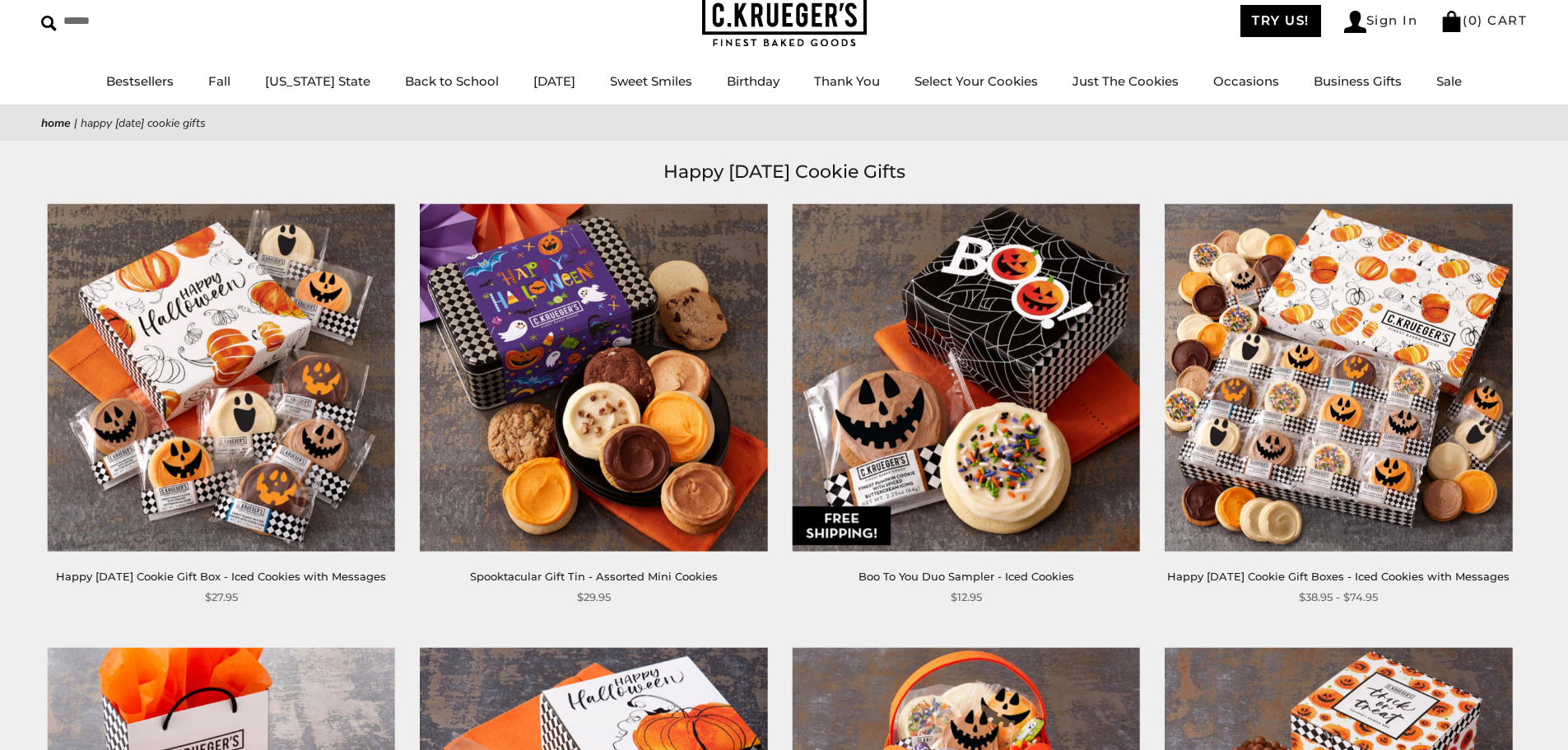
click at [1242, 349] on img at bounding box center [1338, 376] width 347 height 348
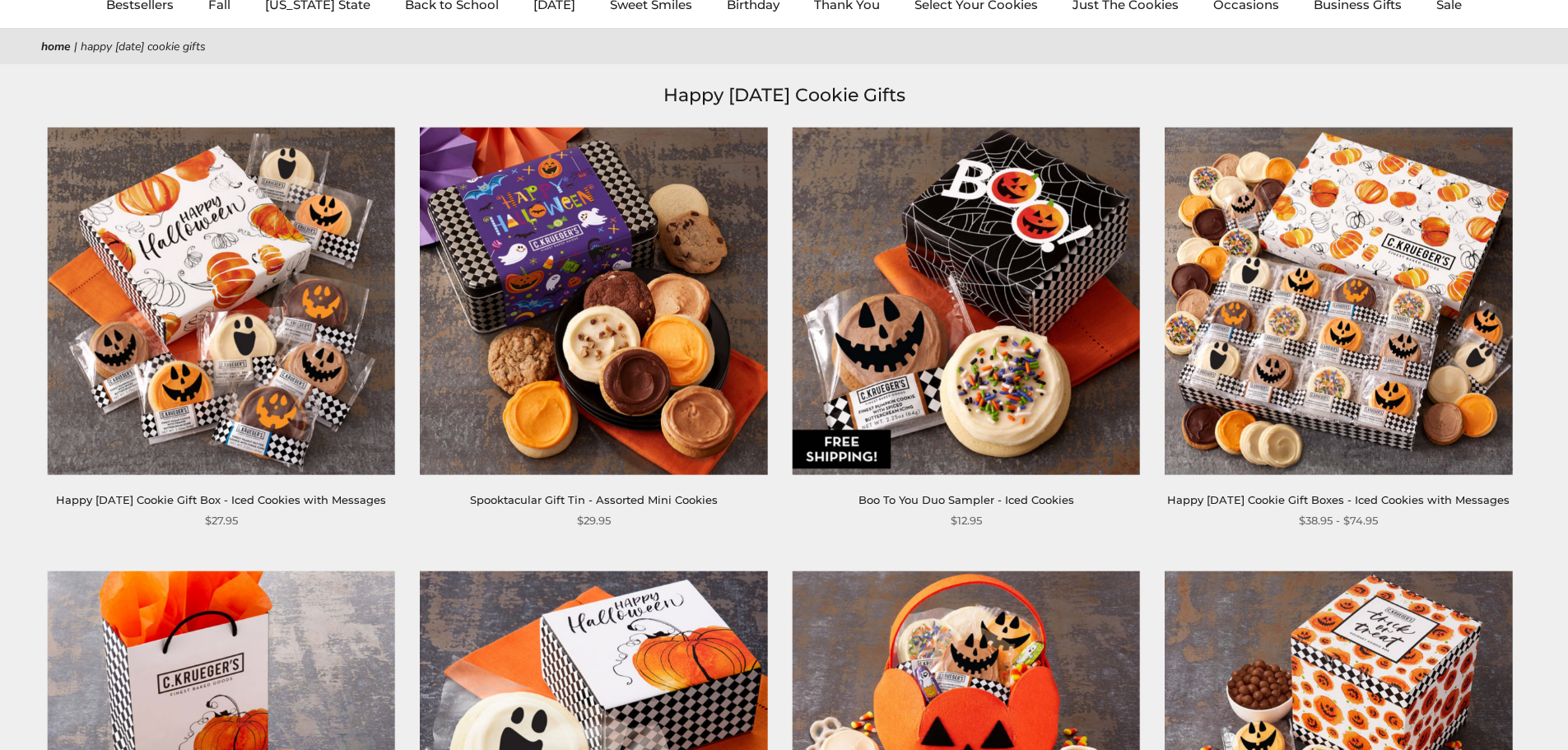
scroll to position [0, 0]
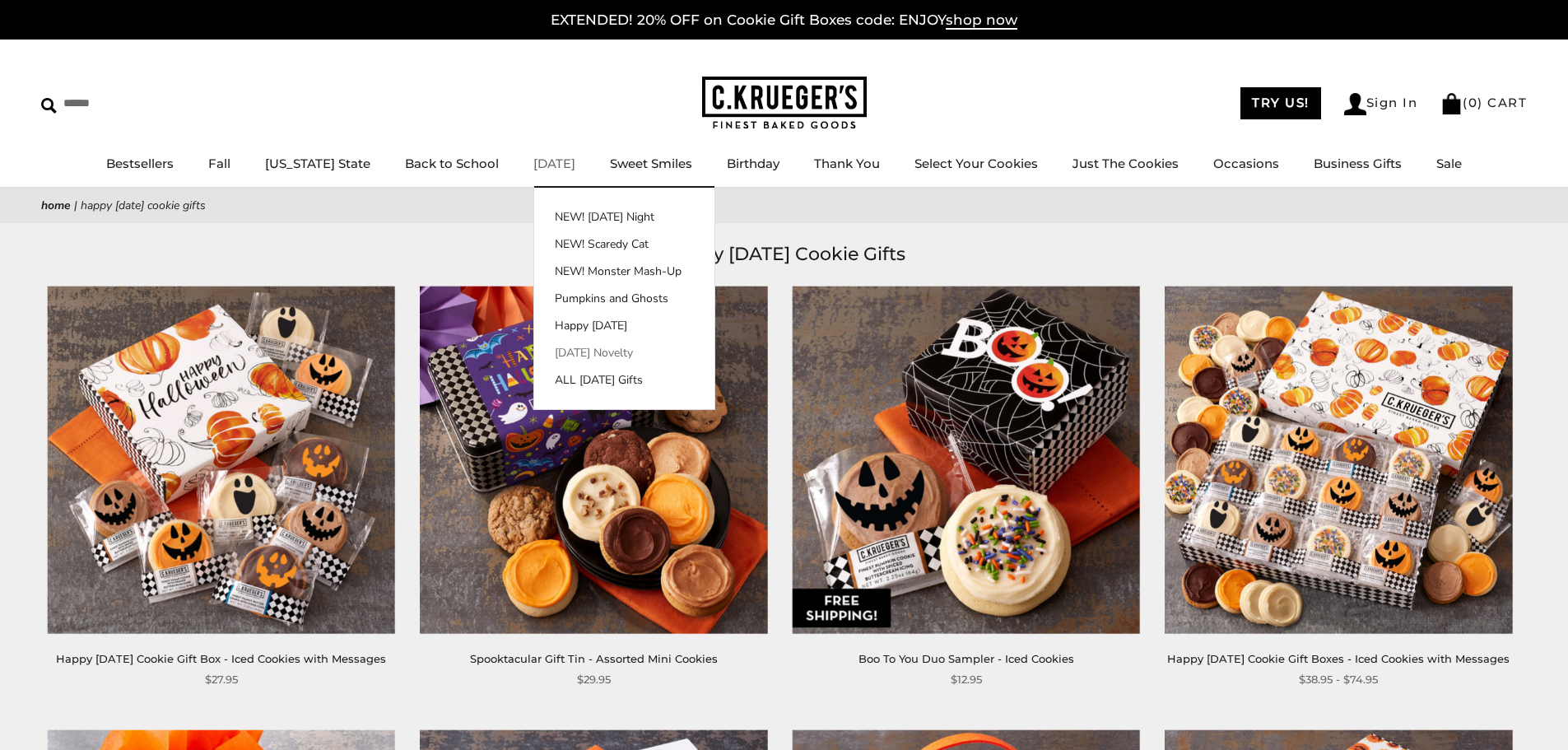
click at [586, 356] on link "[DATE] Novelty" at bounding box center [624, 352] width 180 height 17
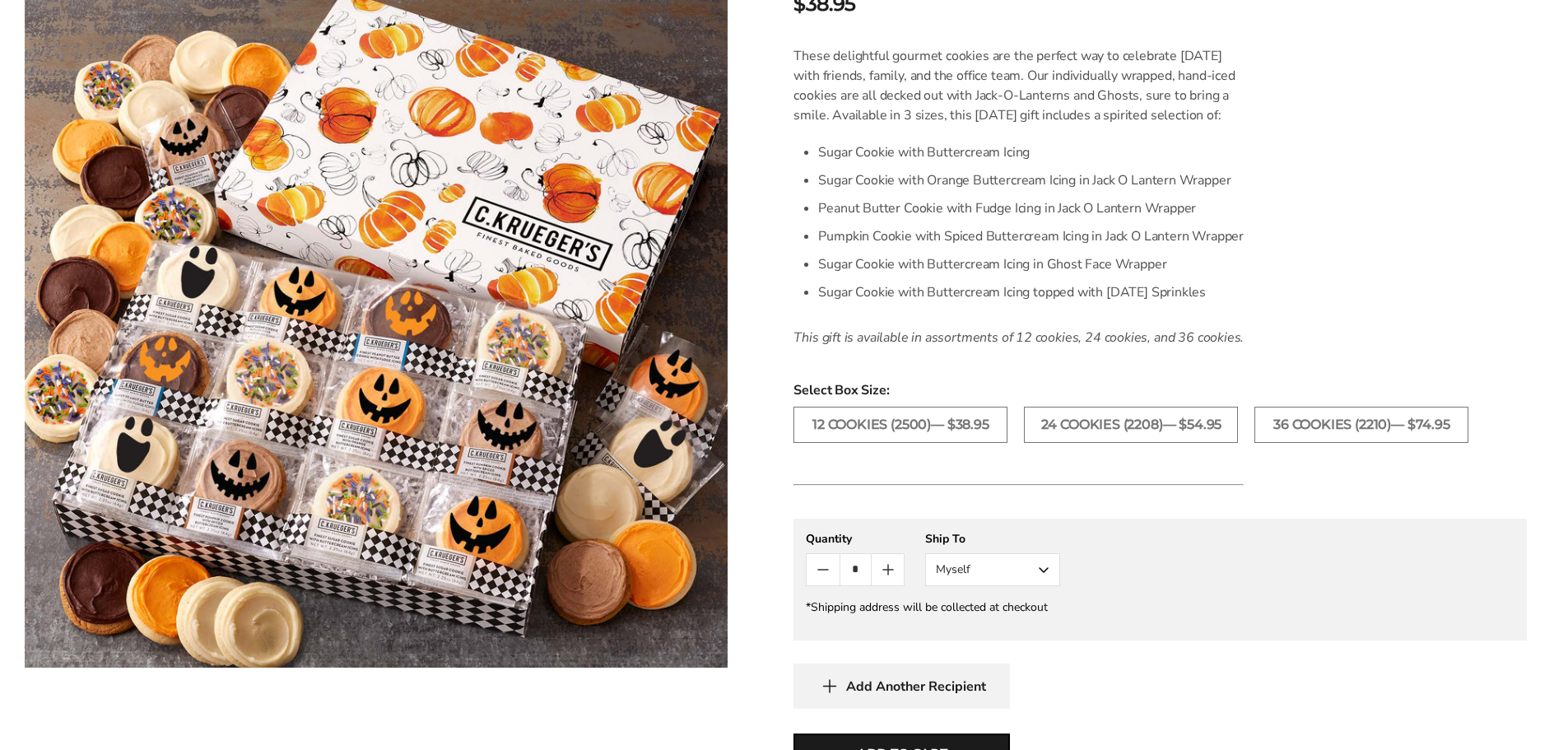
scroll to position [494, 0]
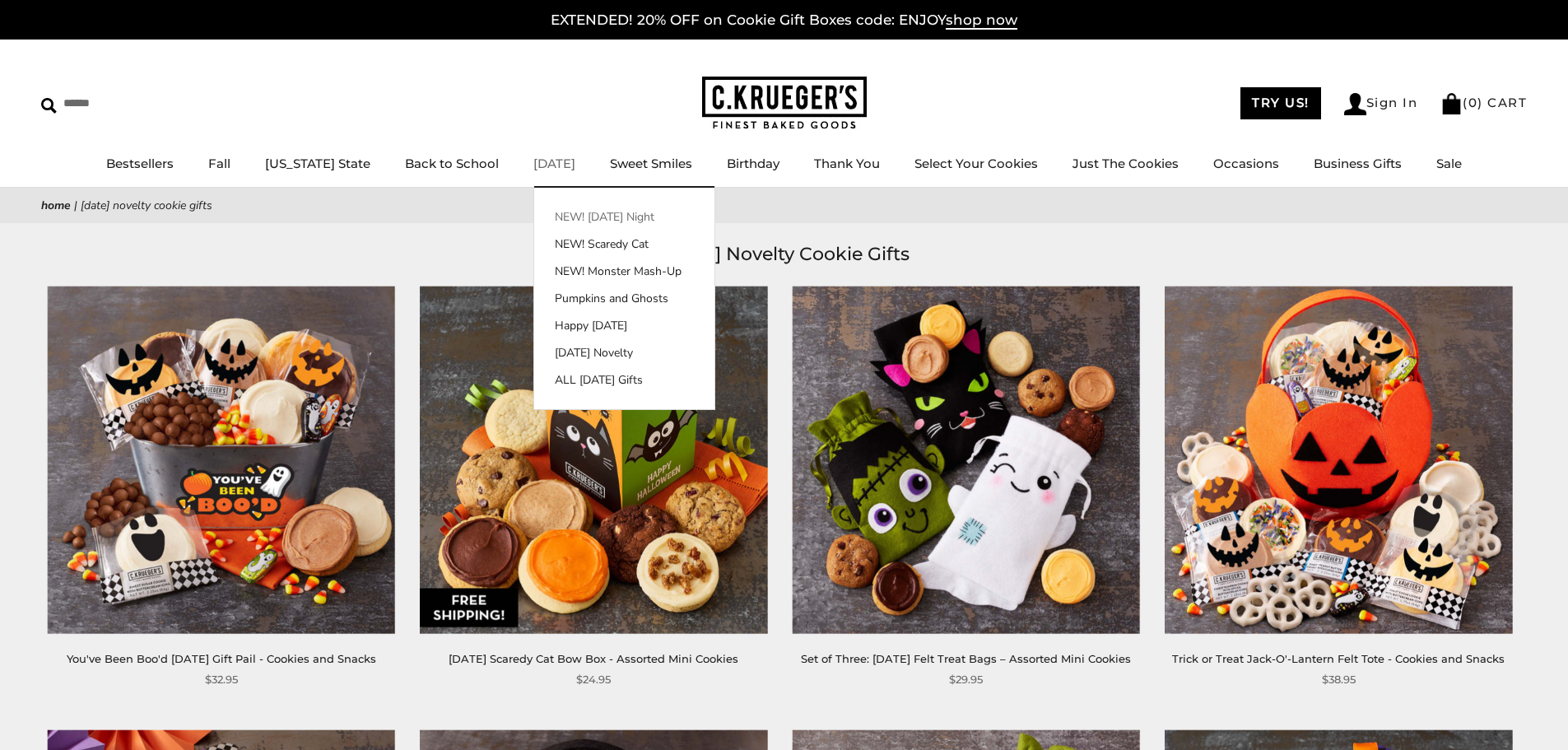
click at [534, 211] on link "NEW! [DATE] Night" at bounding box center [624, 217] width 180 height 17
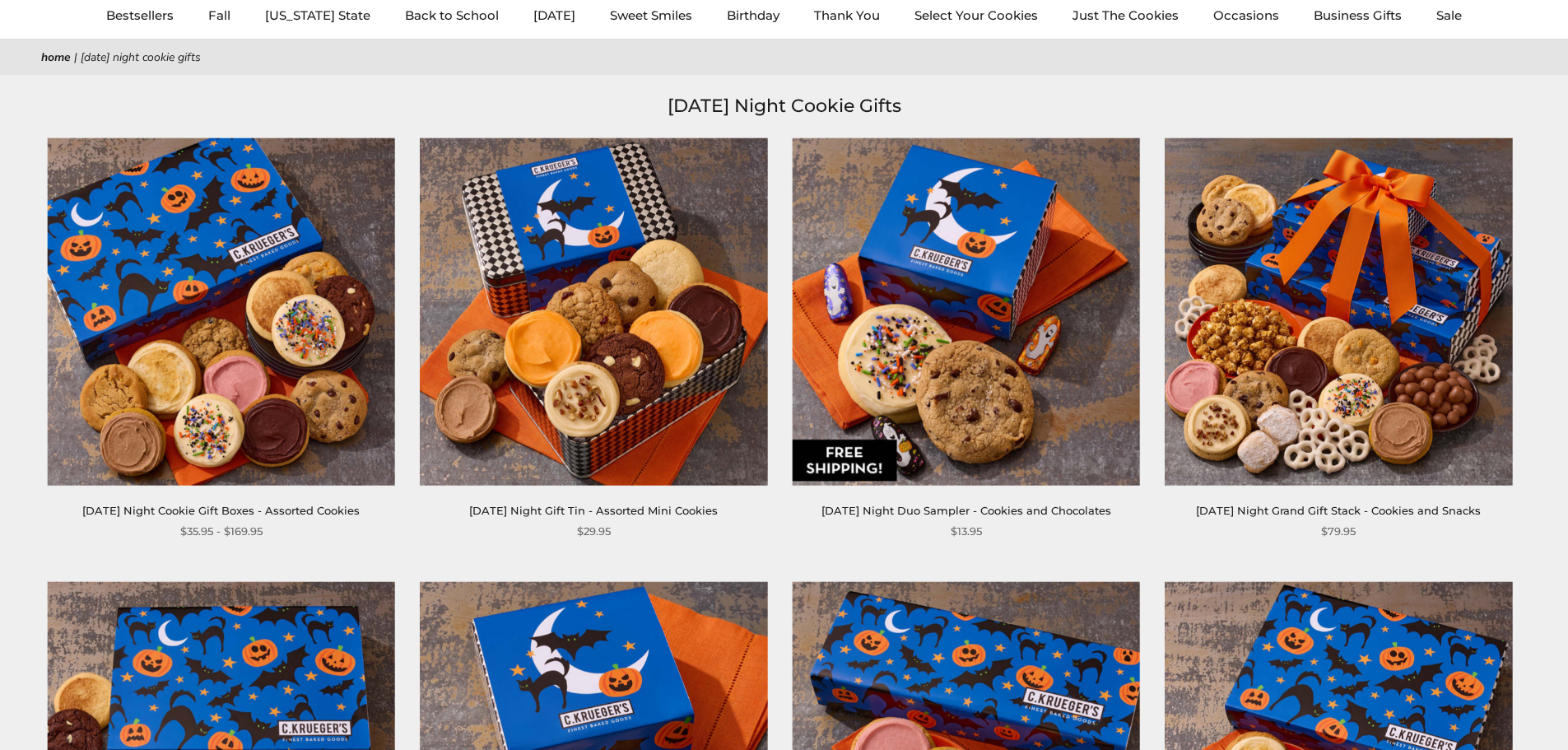
scroll to position [165, 0]
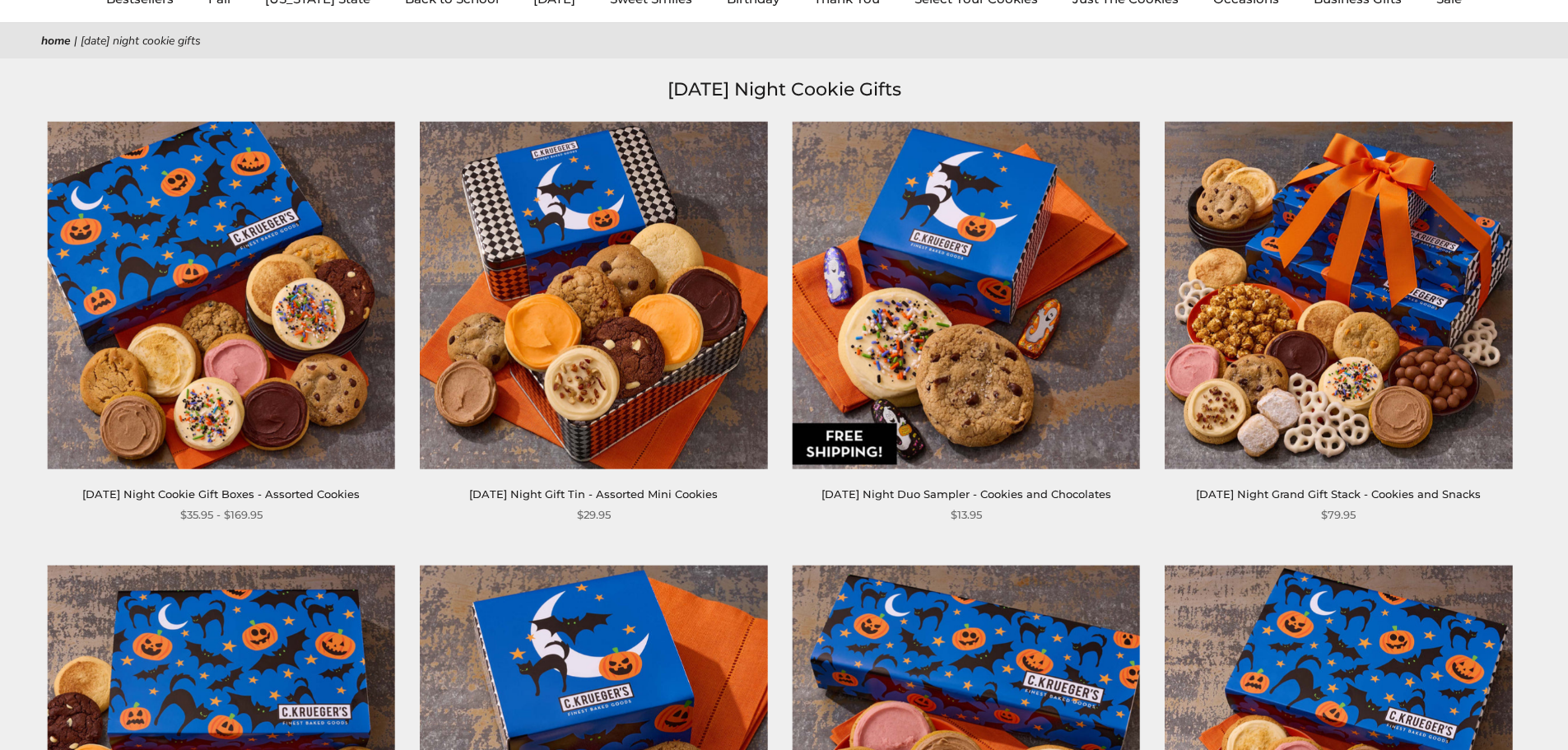
click at [966, 297] on img at bounding box center [966, 294] width 347 height 348
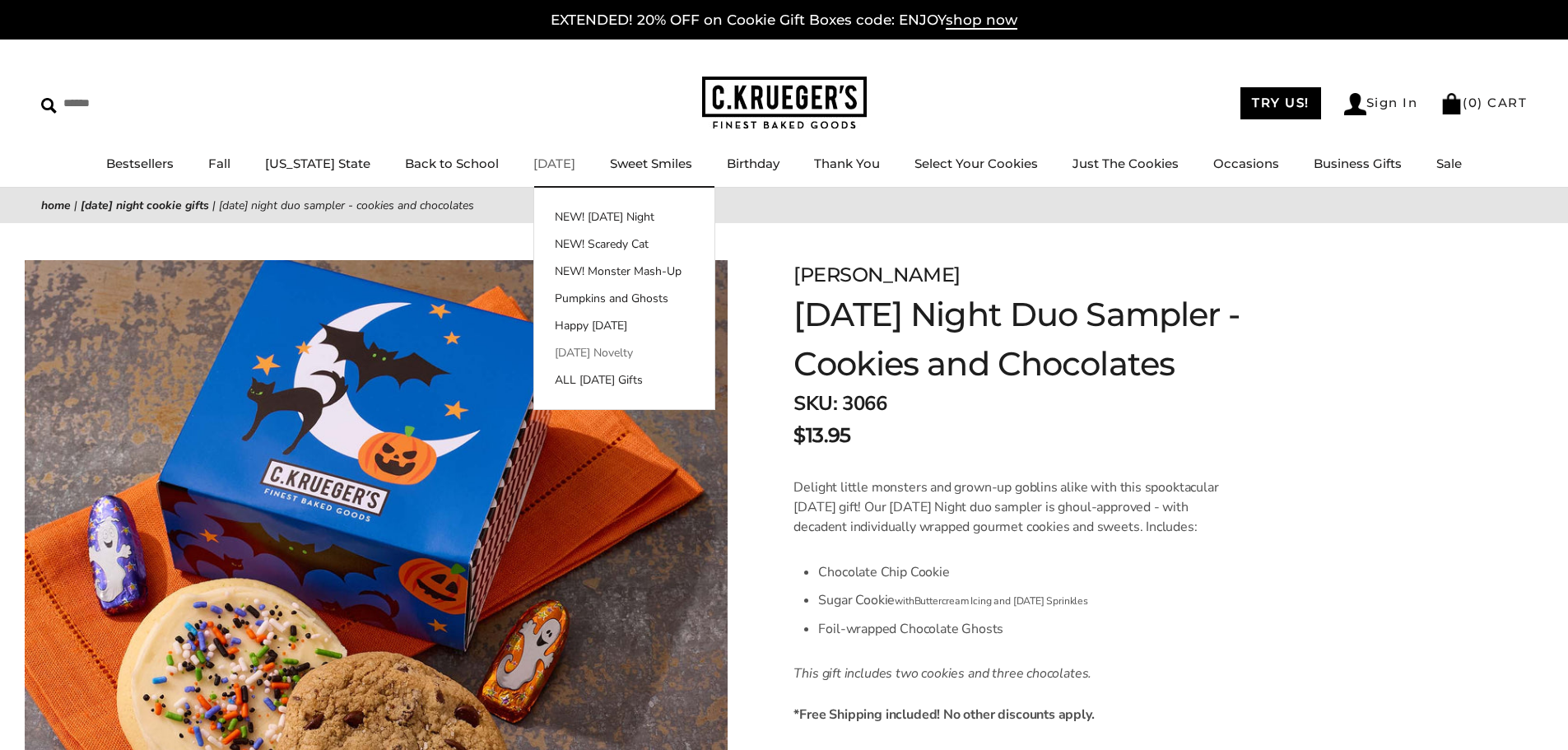
click at [570, 355] on link "[DATE] Novelty" at bounding box center [624, 352] width 180 height 17
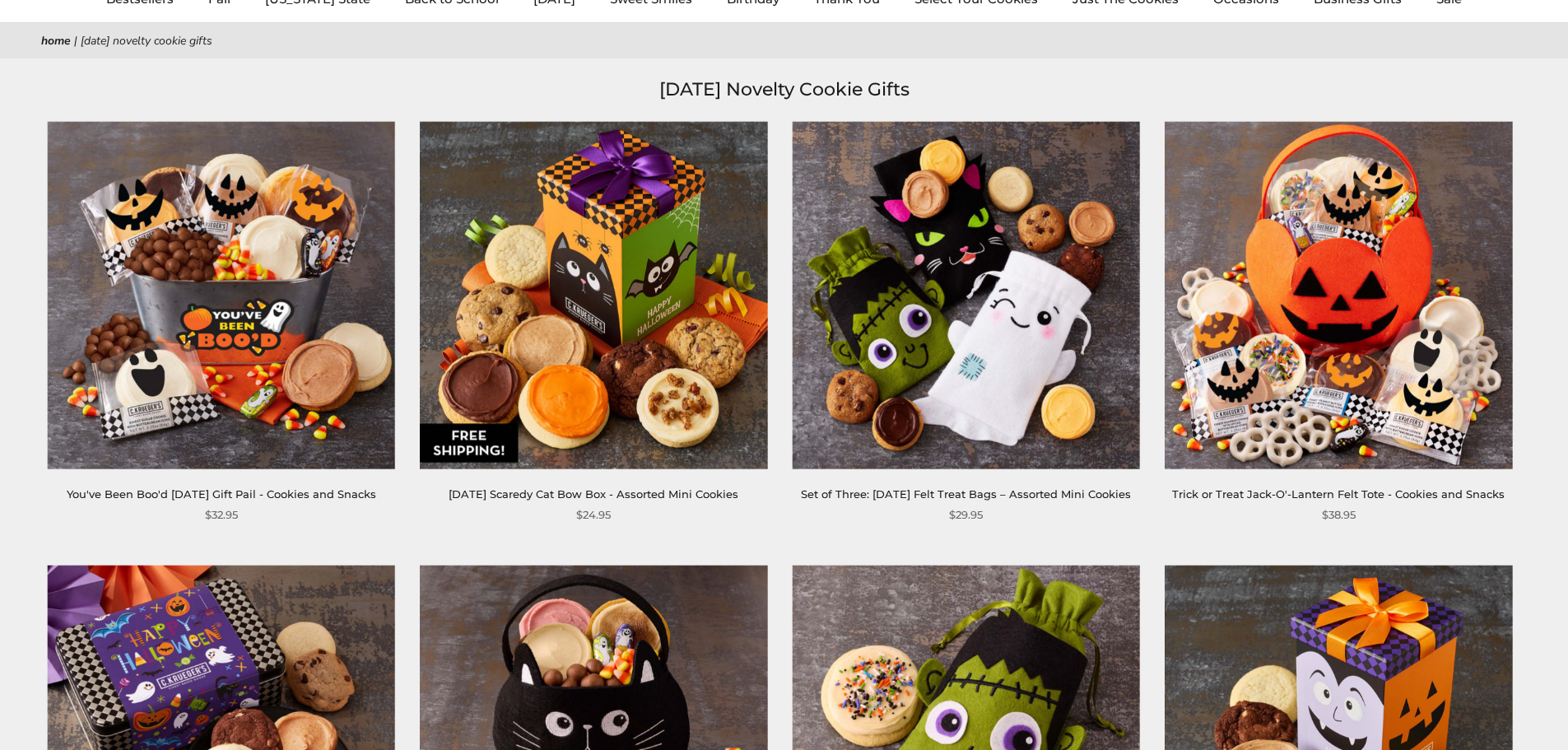
click at [952, 376] on img at bounding box center [966, 294] width 347 height 348
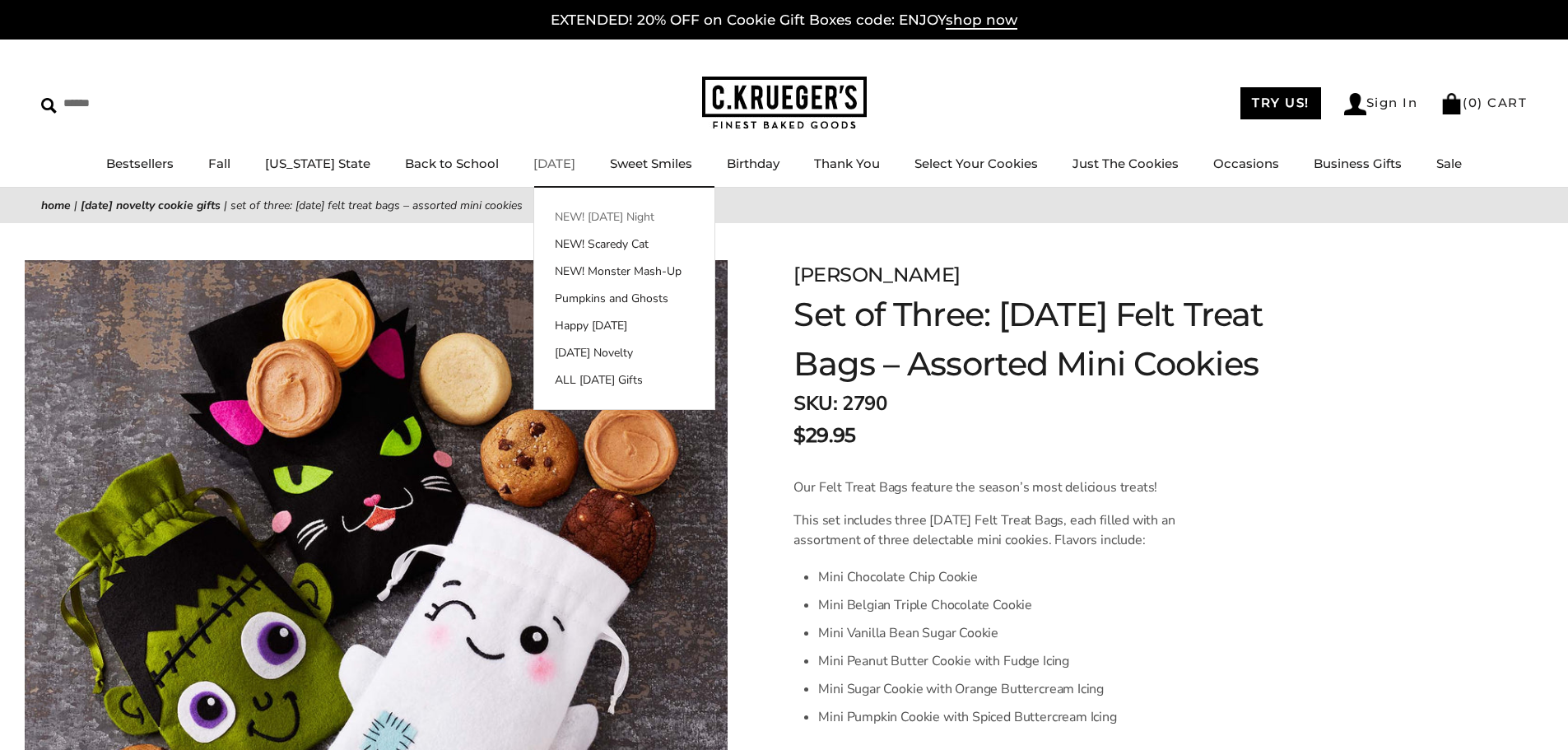
click at [541, 212] on link "NEW! [DATE] Night" at bounding box center [624, 217] width 180 height 17
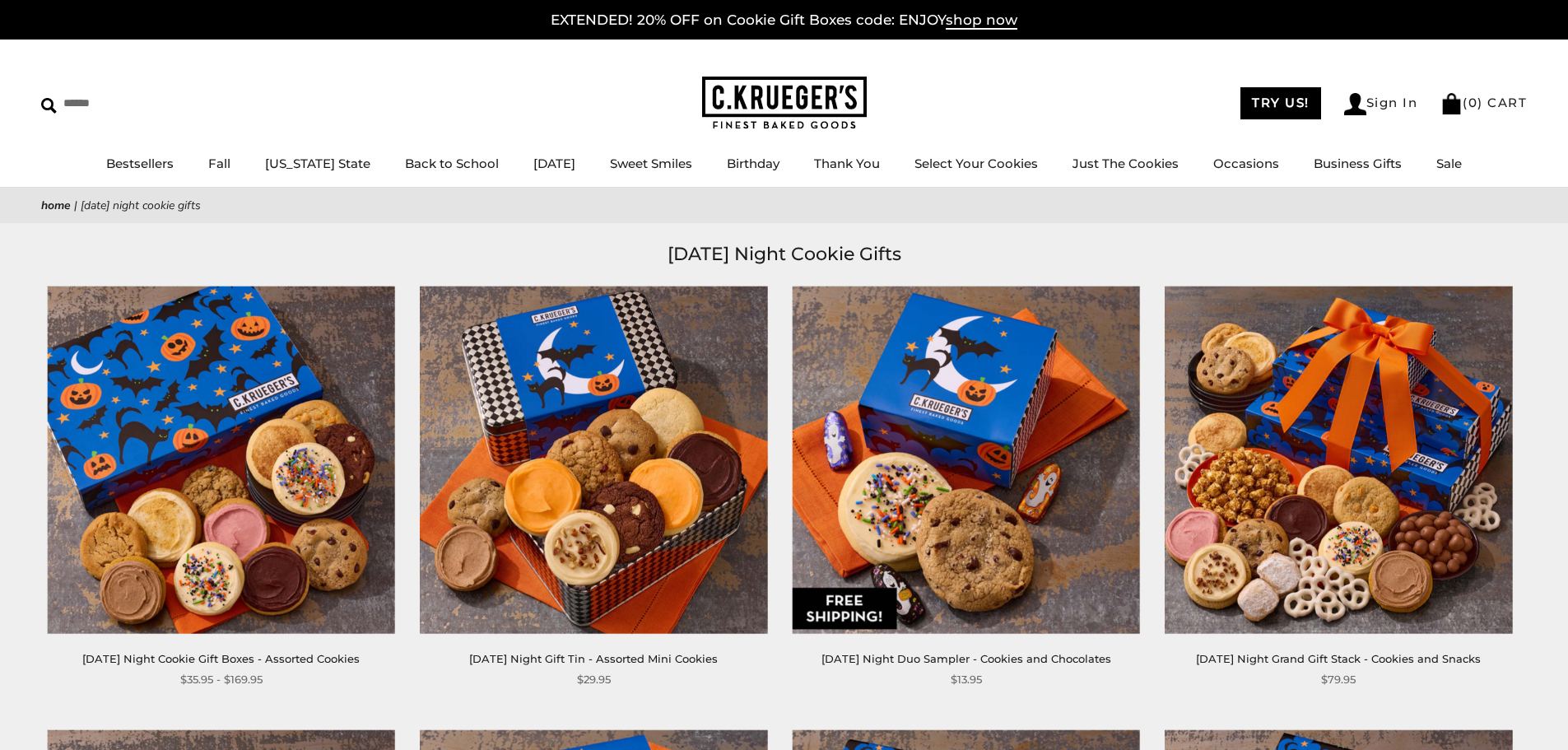
click at [571, 366] on img at bounding box center [594, 459] width 347 height 348
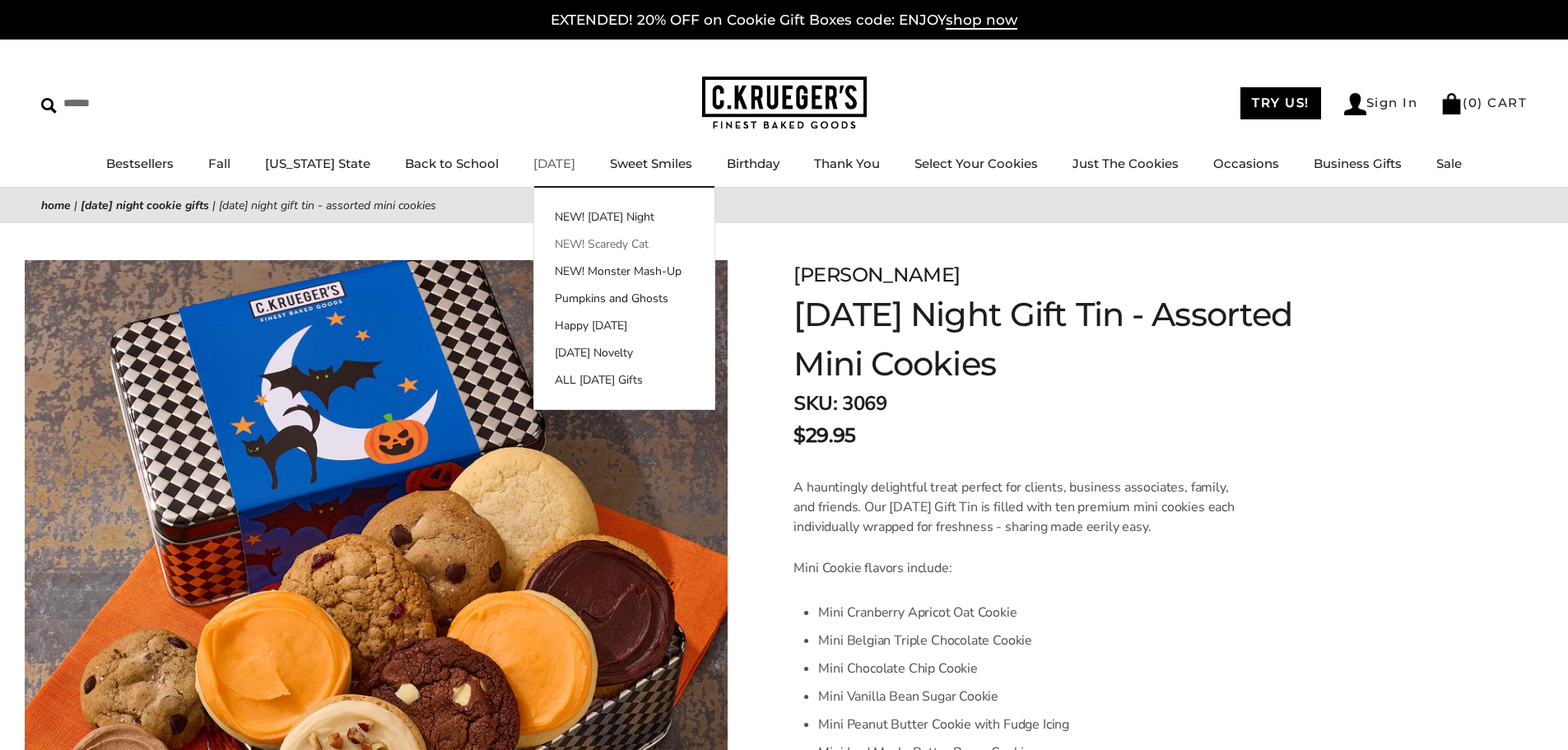
click at [562, 242] on link "NEW! Scaredy Cat" at bounding box center [624, 244] width 180 height 17
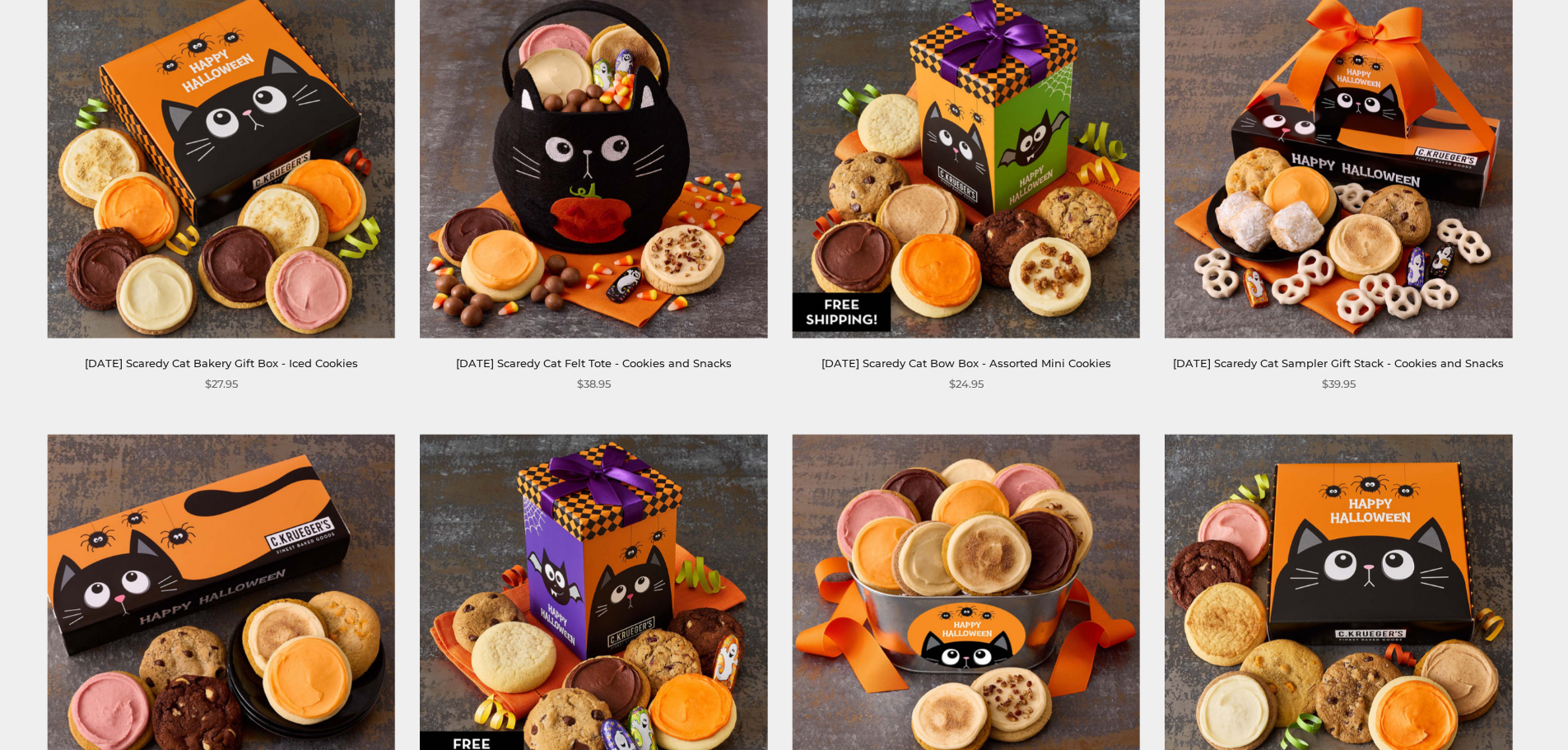
scroll to position [330, 0]
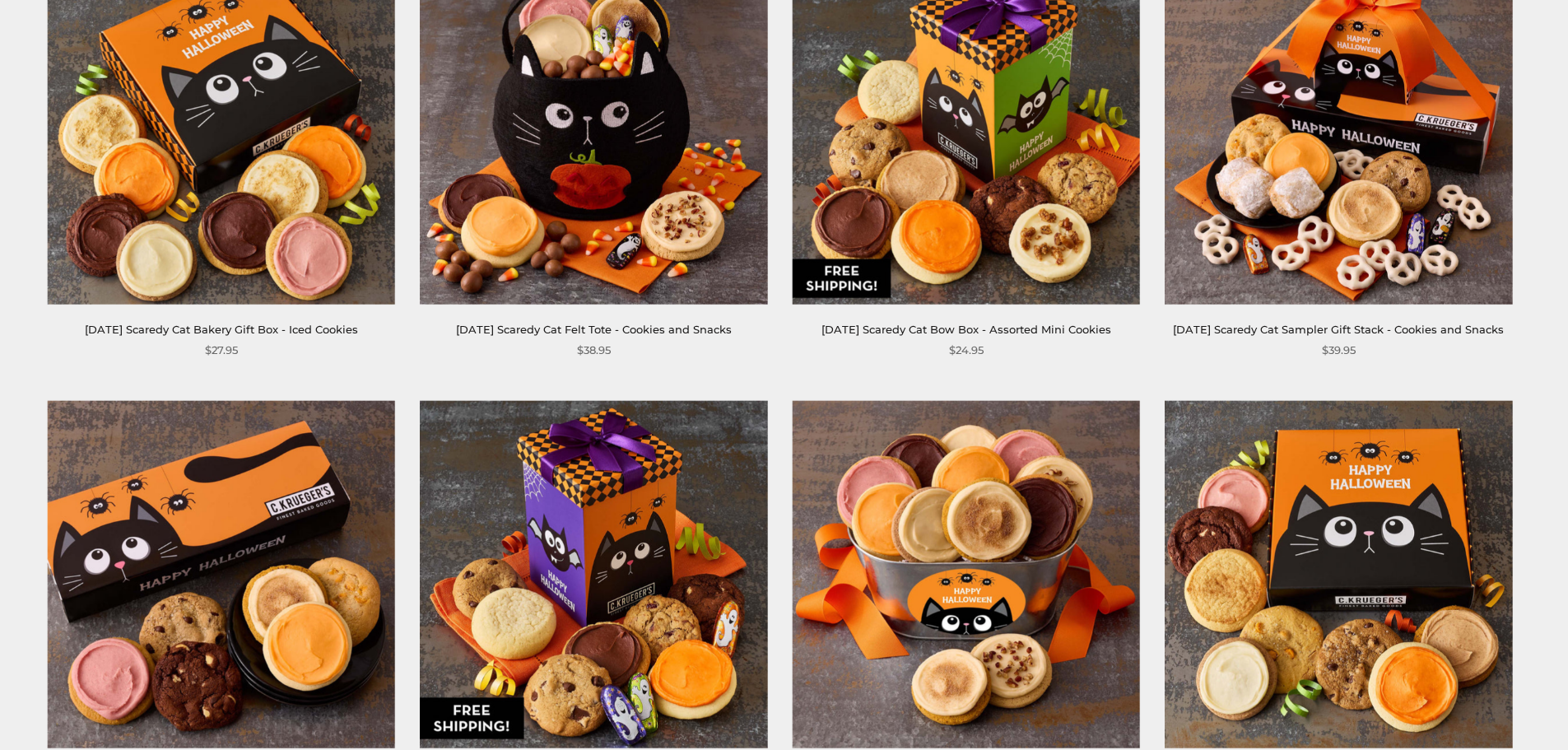
click at [944, 142] on img at bounding box center [966, 129] width 347 height 348
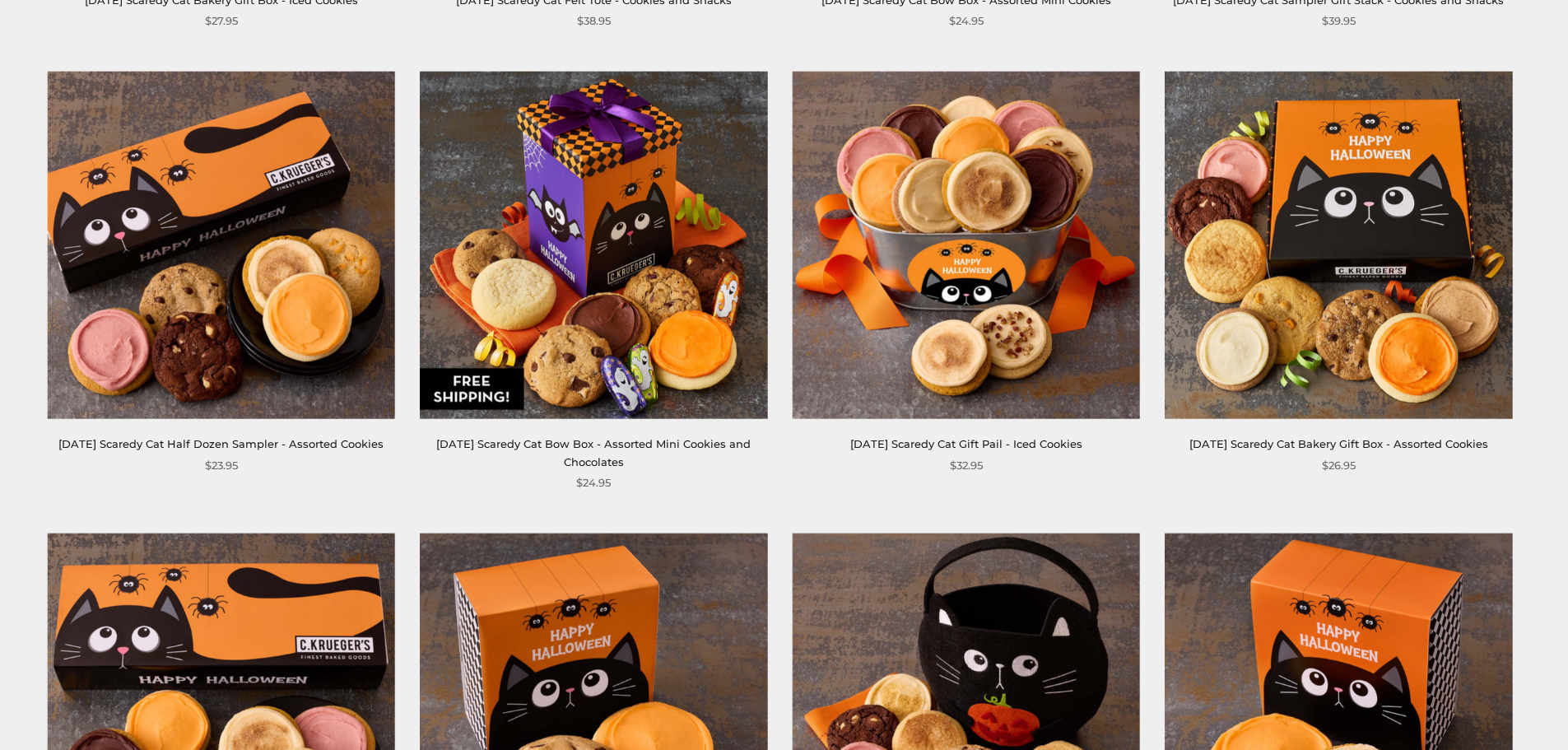
click at [949, 320] on img at bounding box center [966, 245] width 347 height 348
click at [1220, 336] on img at bounding box center [1338, 245] width 347 height 348
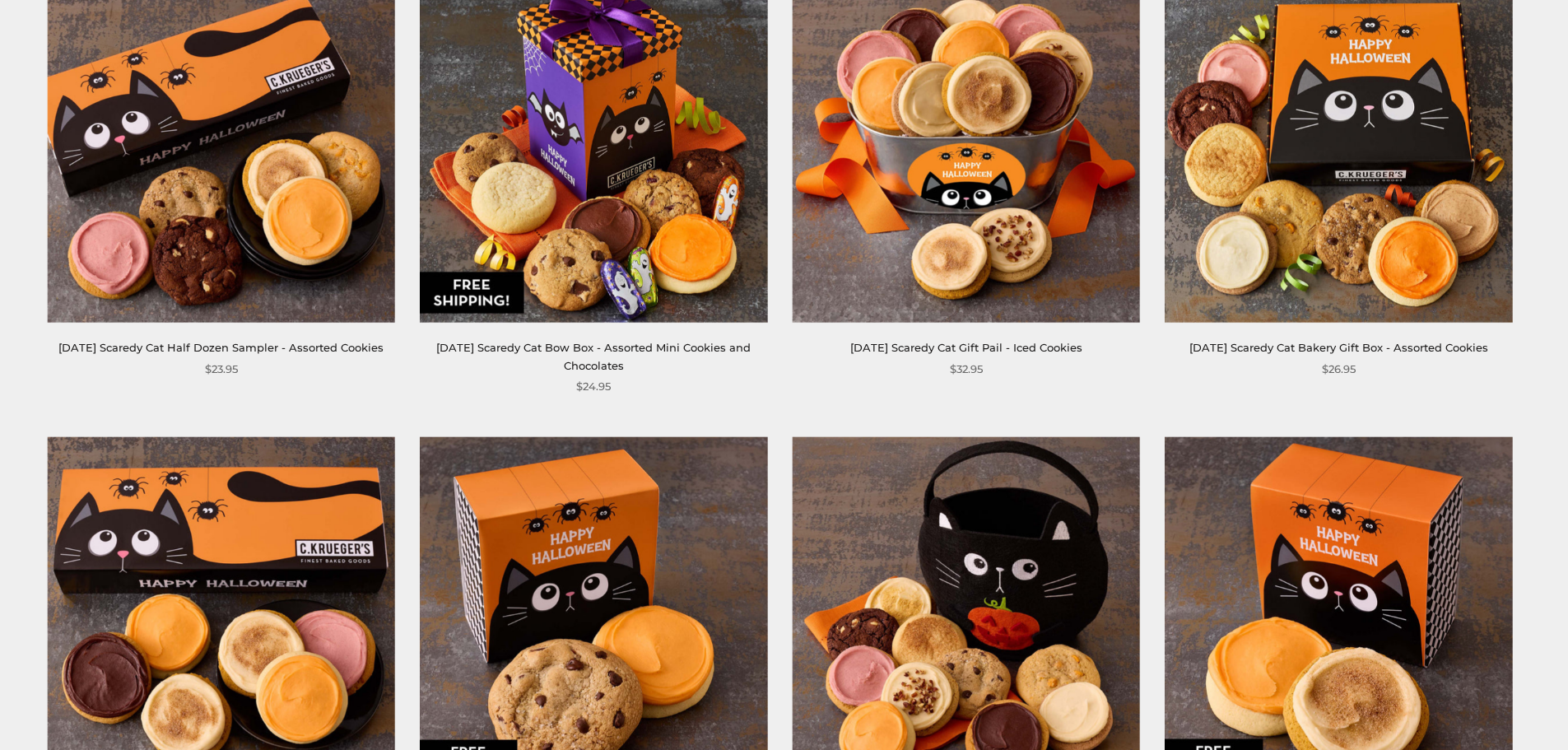
scroll to position [906, 0]
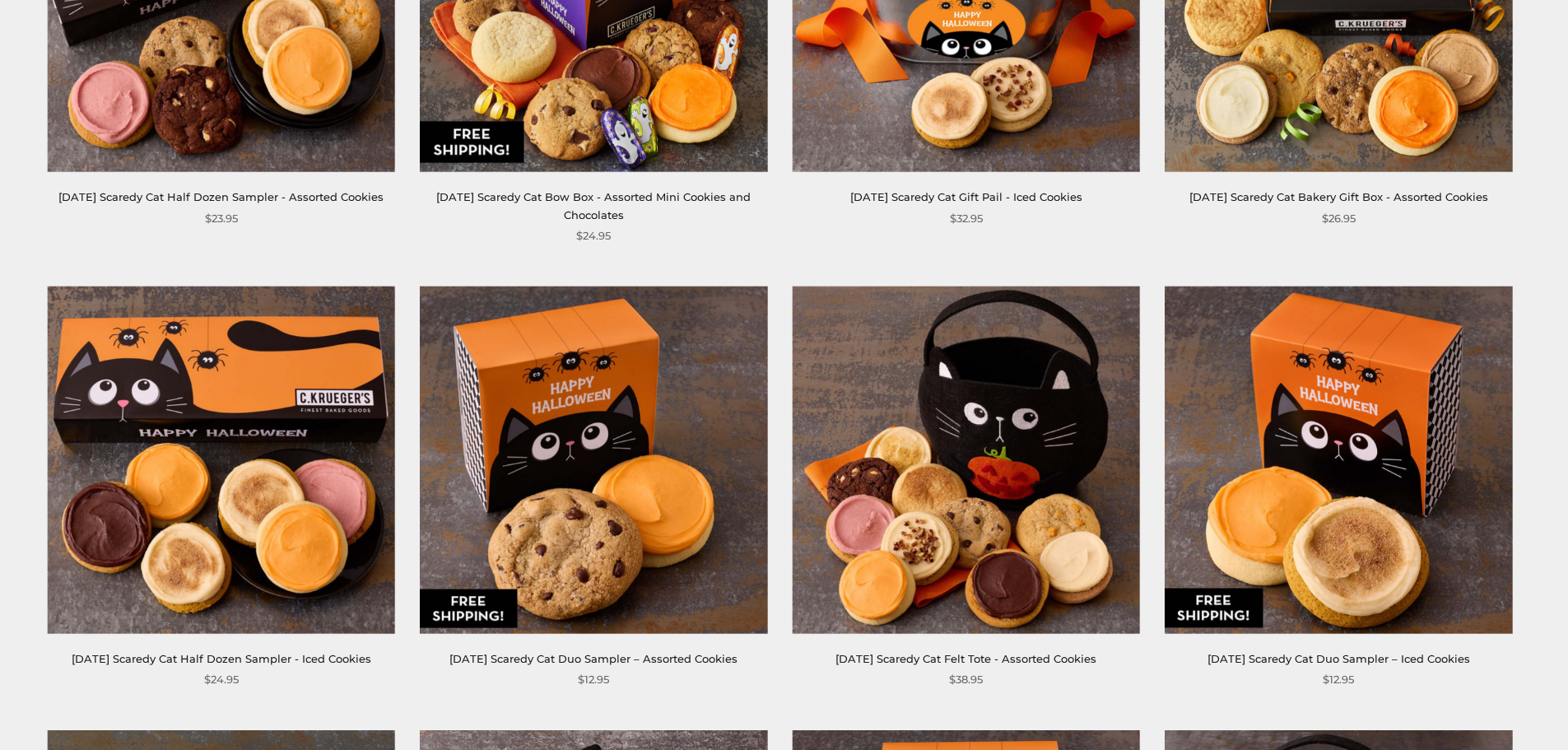
click at [1006, 440] on img at bounding box center [966, 460] width 347 height 348
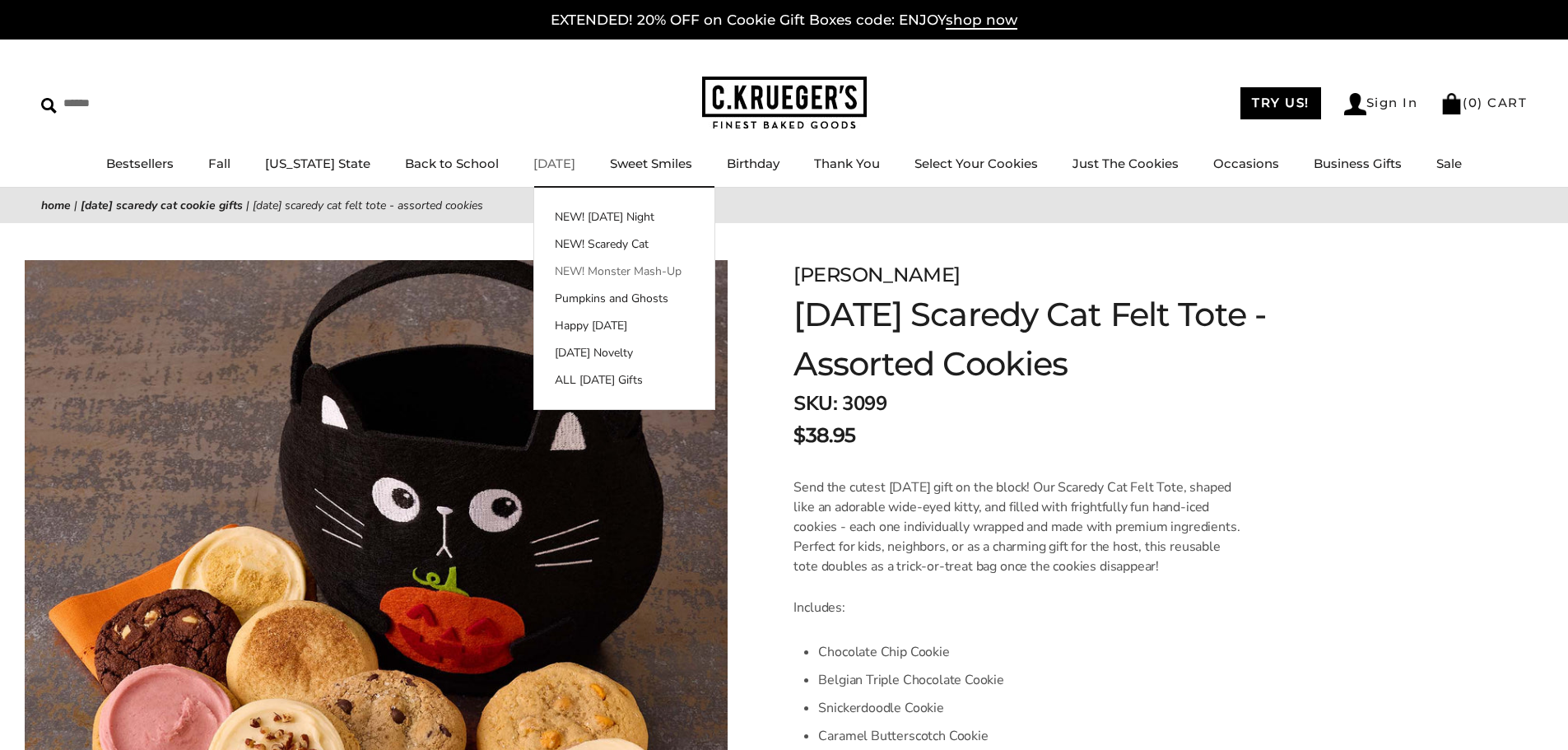
click at [551, 267] on link "NEW! Monster Mash-Up" at bounding box center [624, 271] width 180 height 17
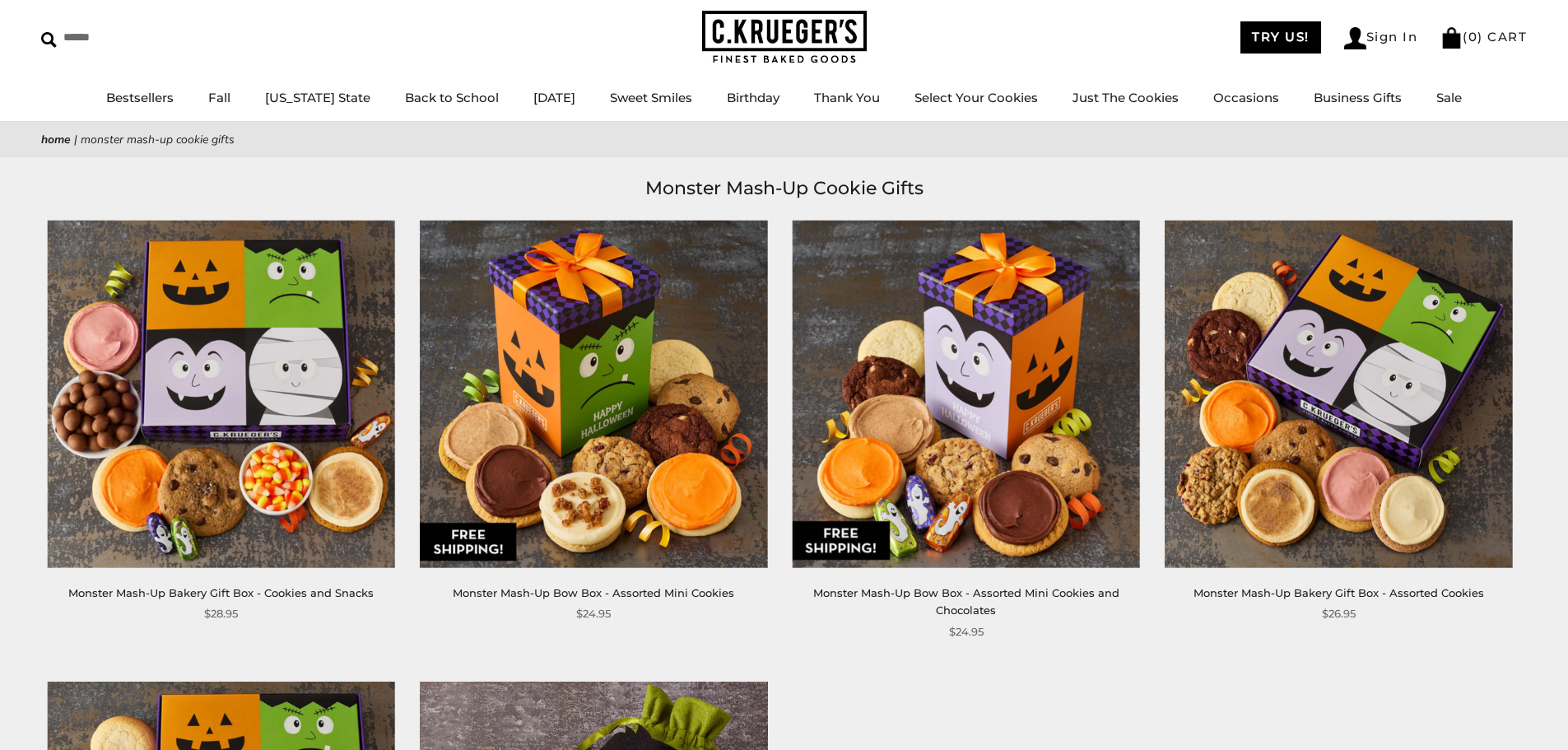
scroll to position [165, 0]
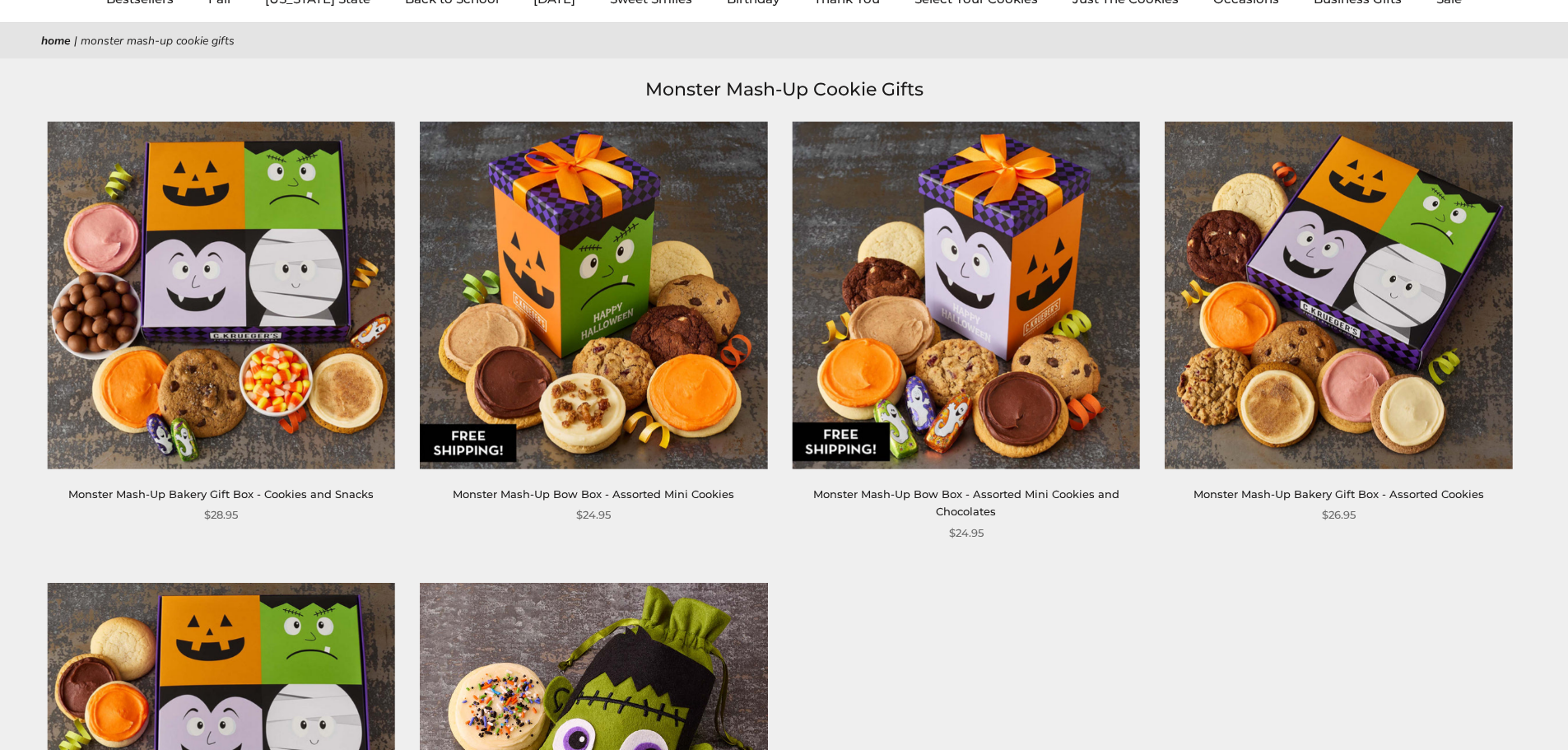
click at [697, 300] on img at bounding box center [594, 294] width 347 height 348
click at [313, 259] on img at bounding box center [221, 294] width 347 height 348
click at [919, 602] on div "**********" at bounding box center [768, 574] width 1523 height 906
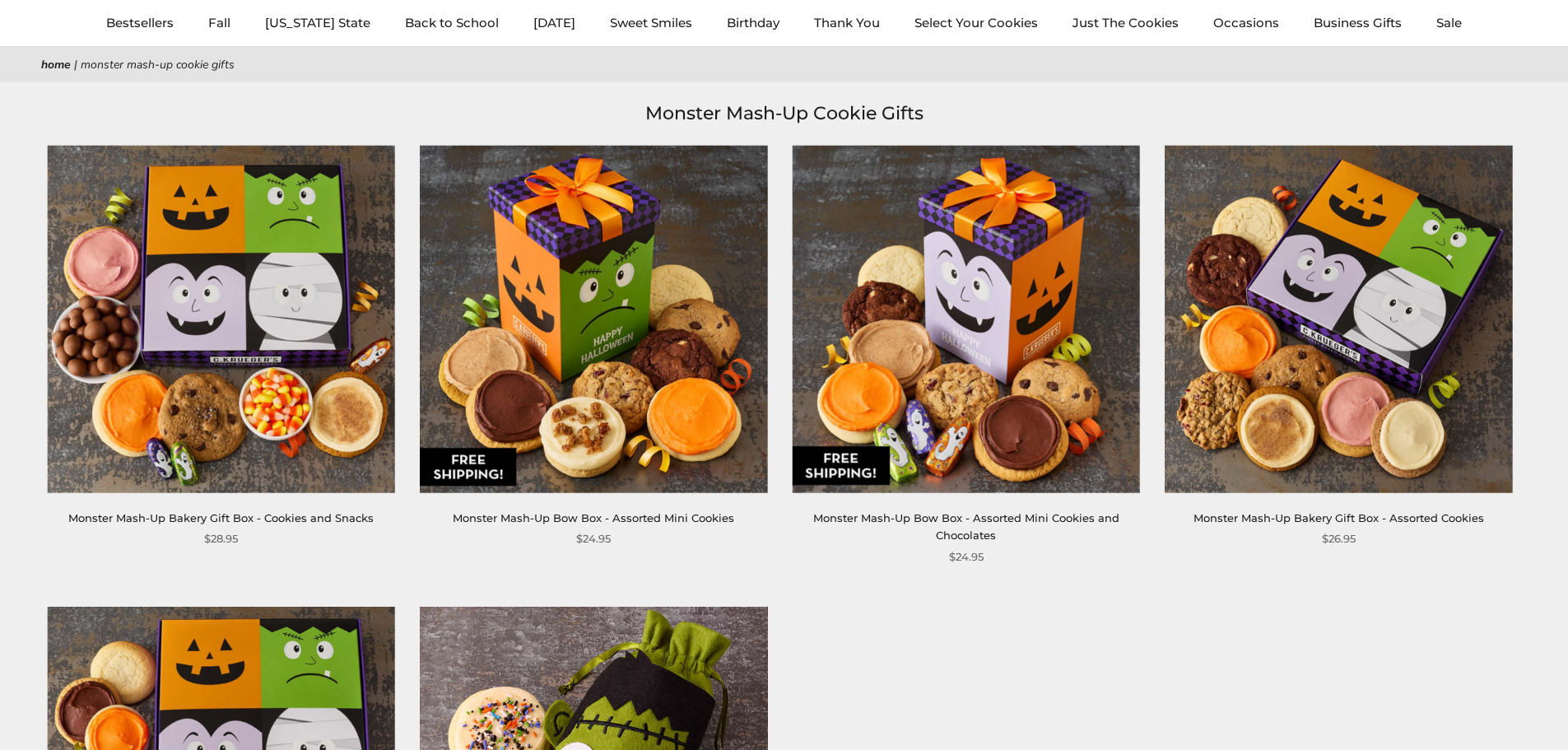
scroll to position [0, 0]
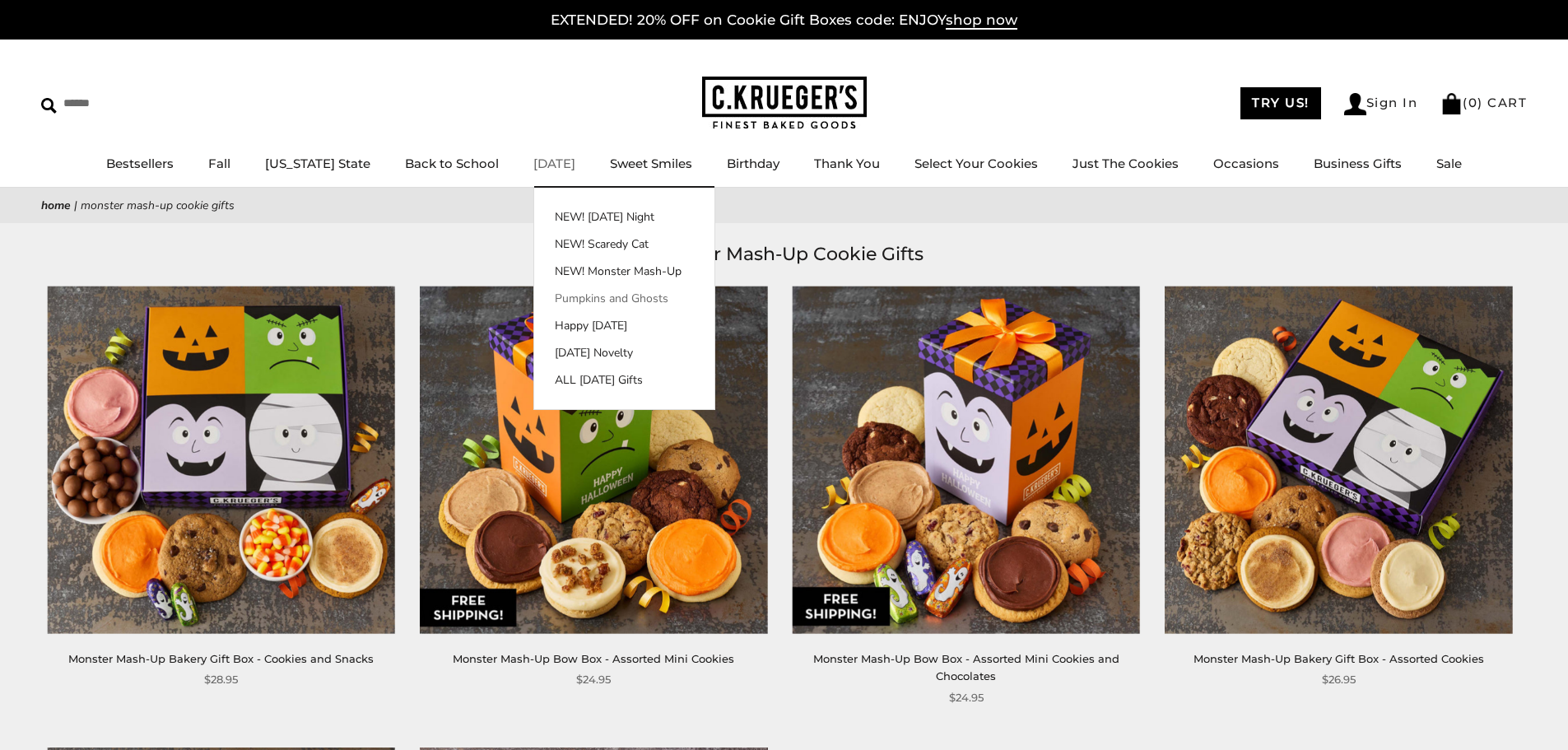
click at [584, 298] on link "Pumpkins and Ghosts" at bounding box center [624, 299] width 180 height 17
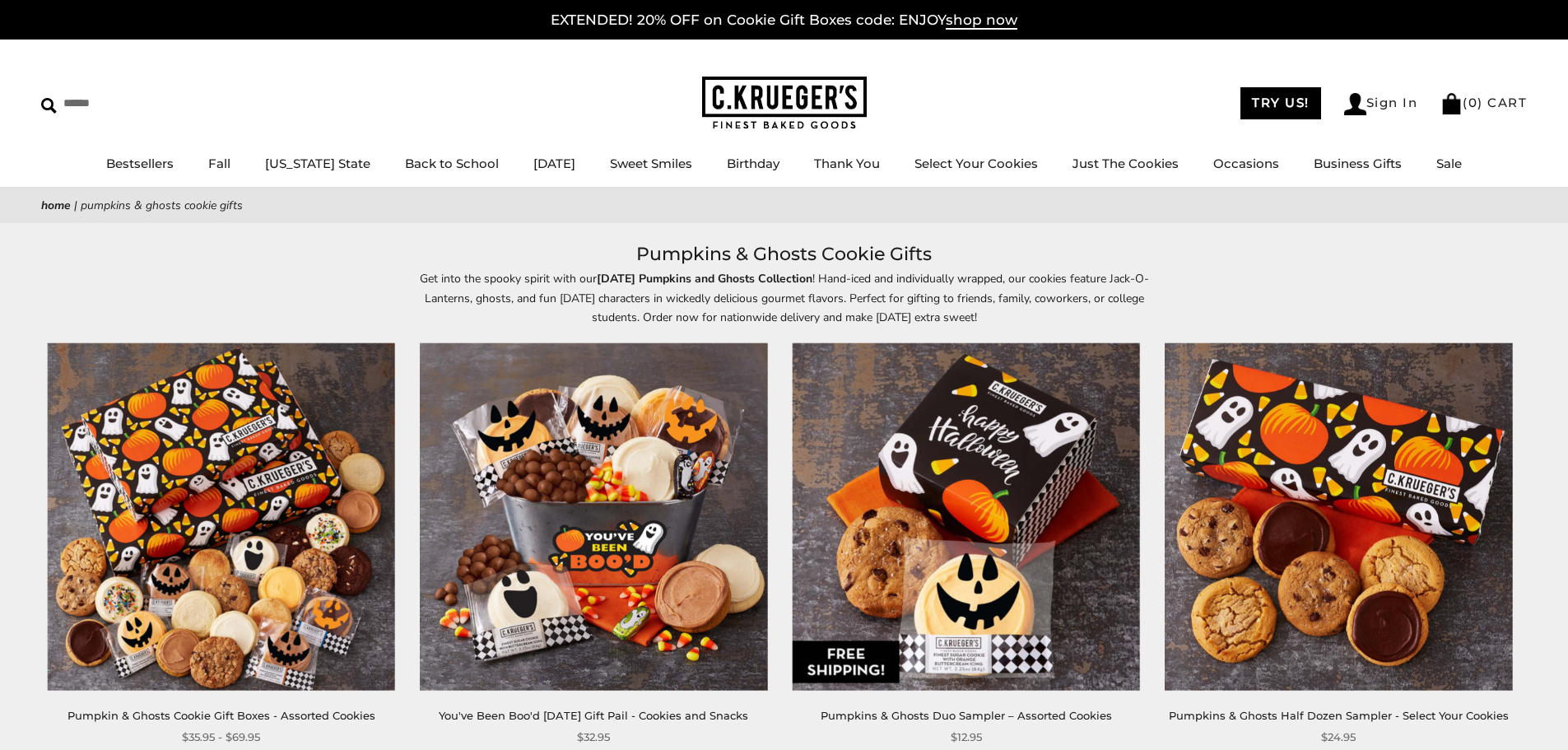
click at [578, 449] on img at bounding box center [594, 517] width 347 height 348
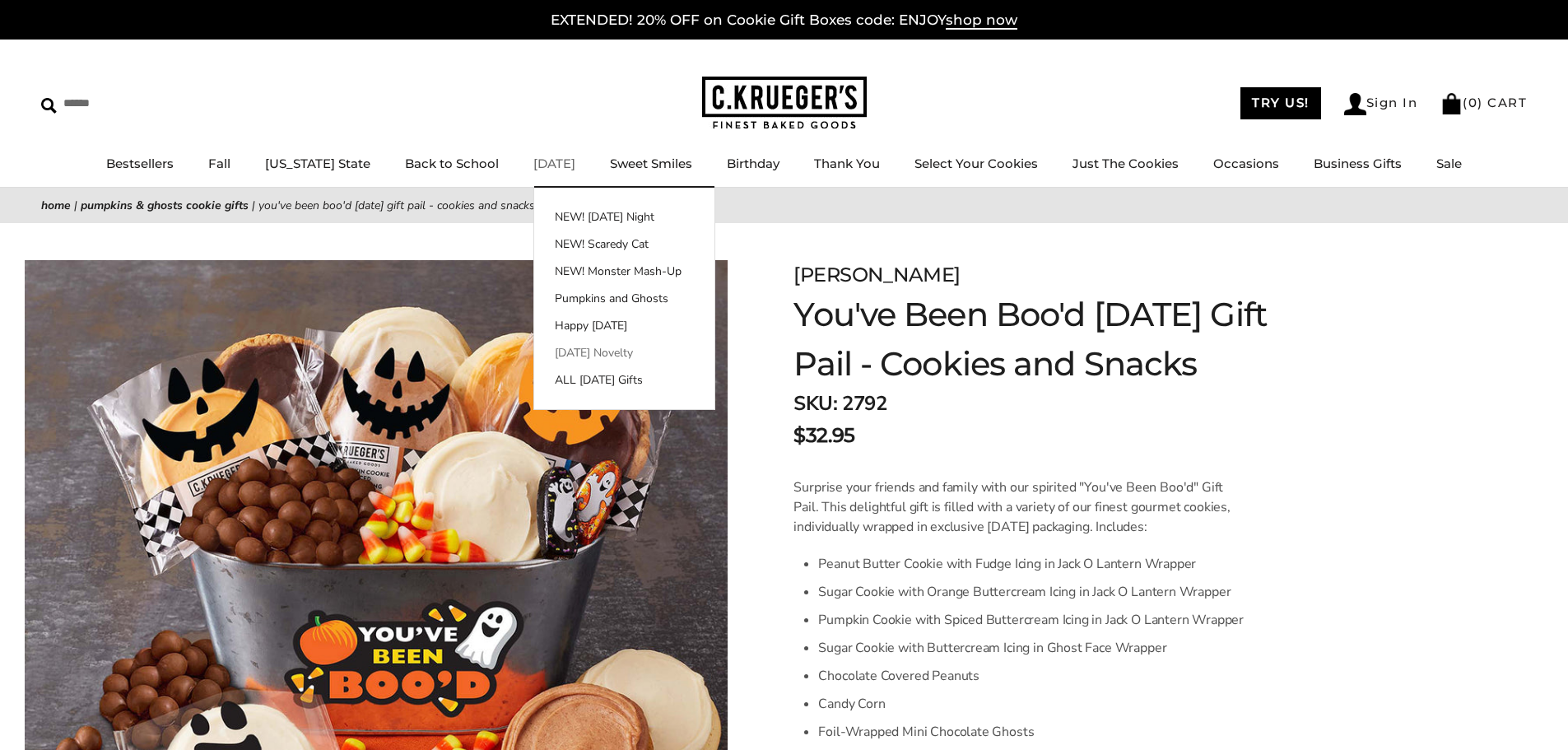
click at [566, 350] on link "[DATE] Novelty" at bounding box center [624, 352] width 180 height 17
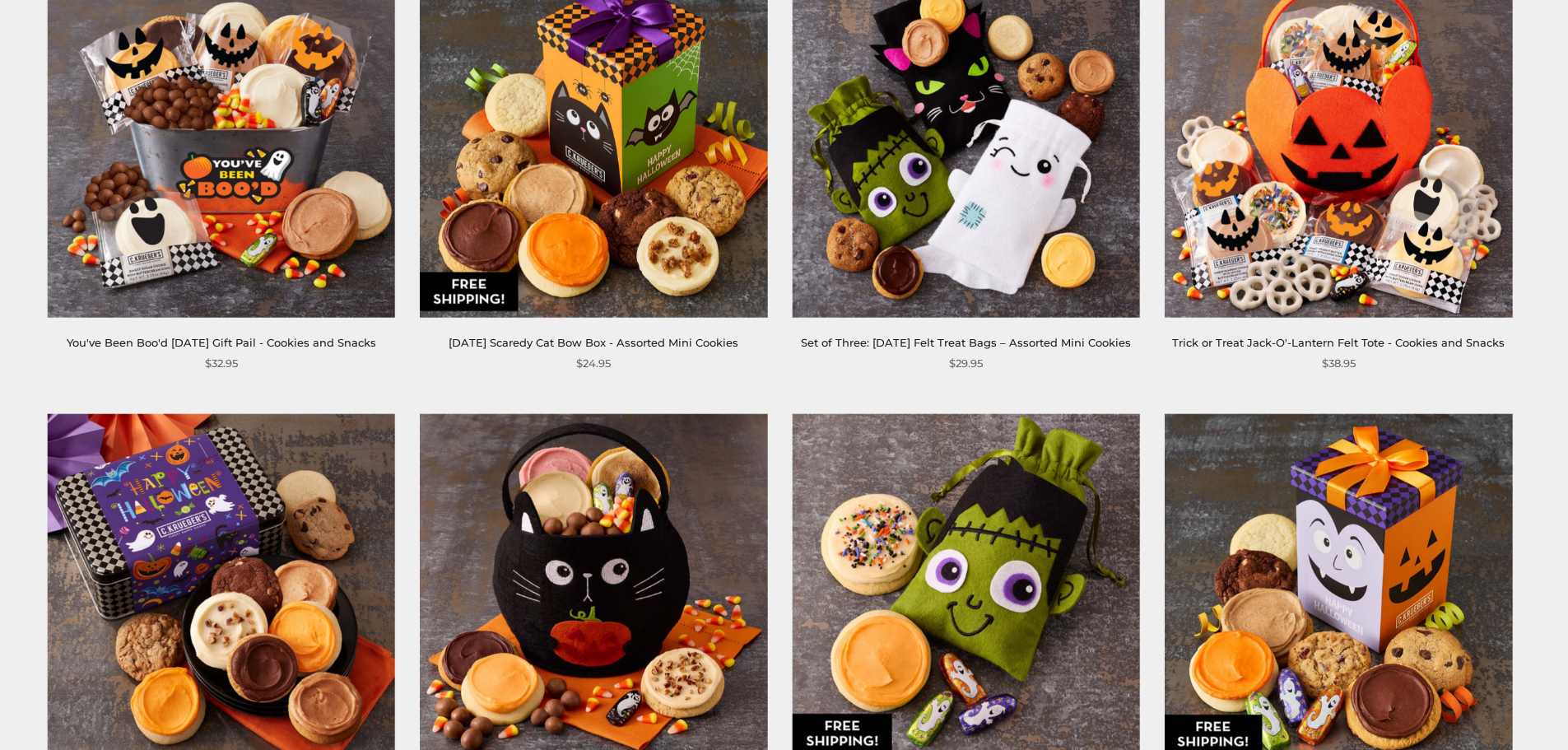
scroll to position [330, 0]
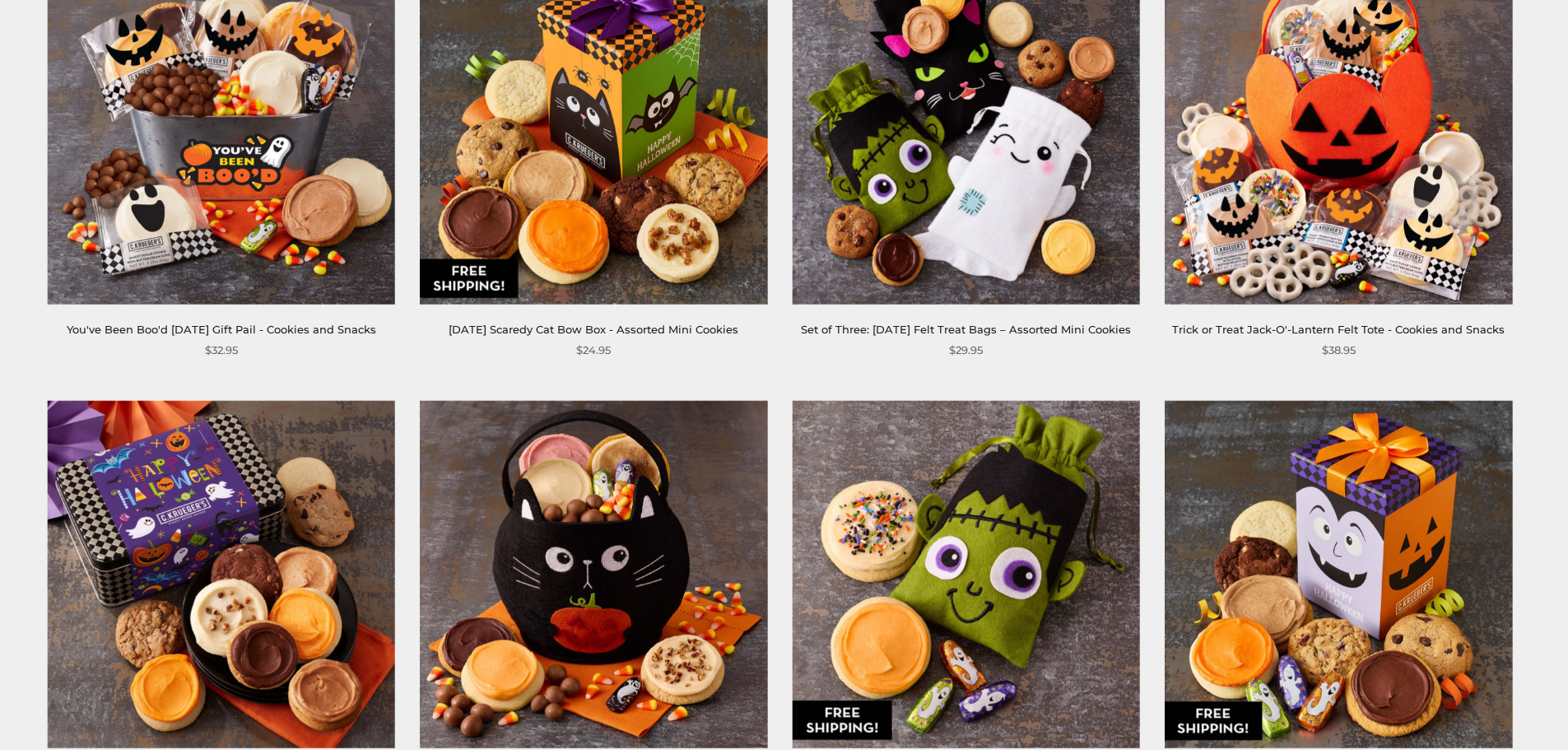
click at [1378, 263] on img at bounding box center [1338, 129] width 347 height 348
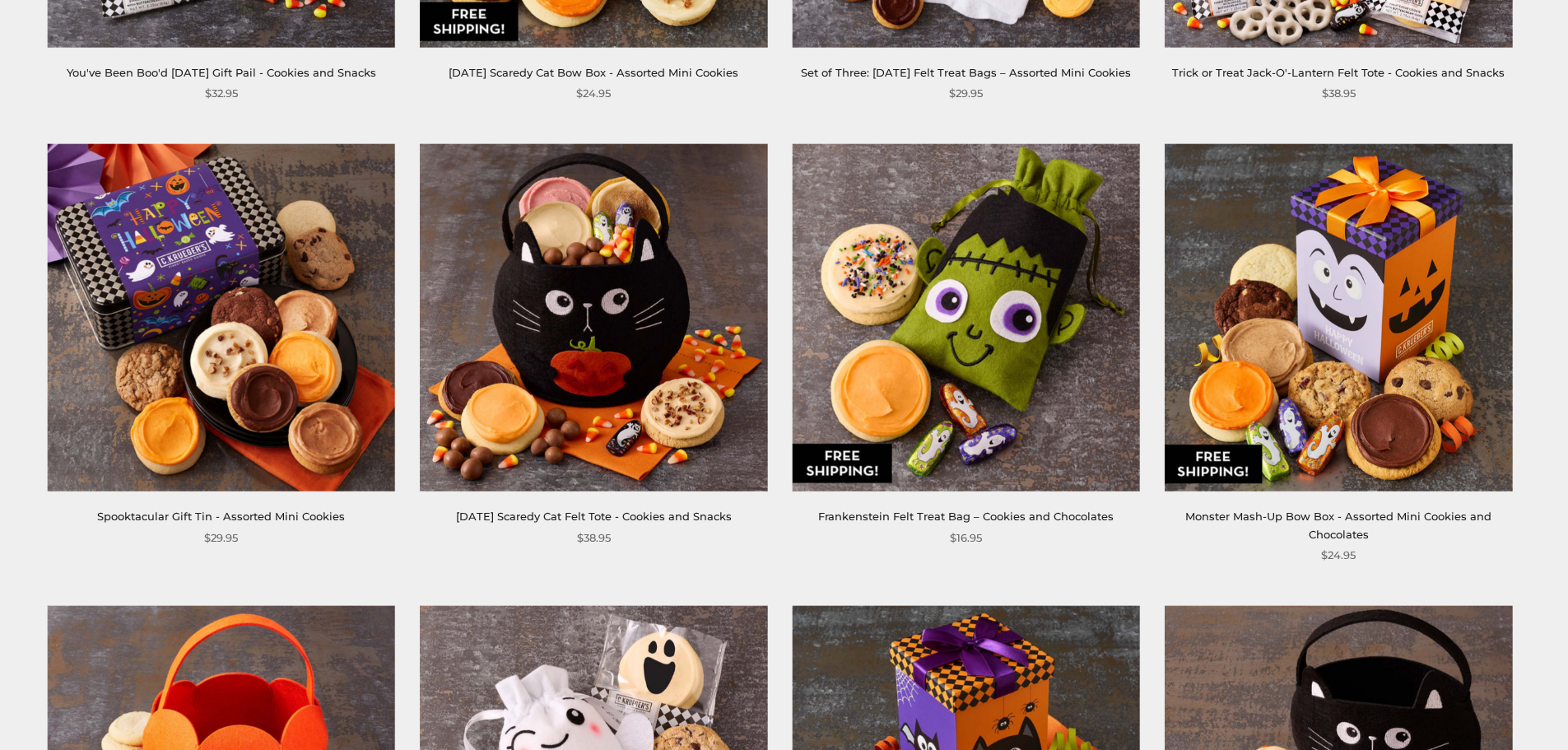
scroll to position [577, 0]
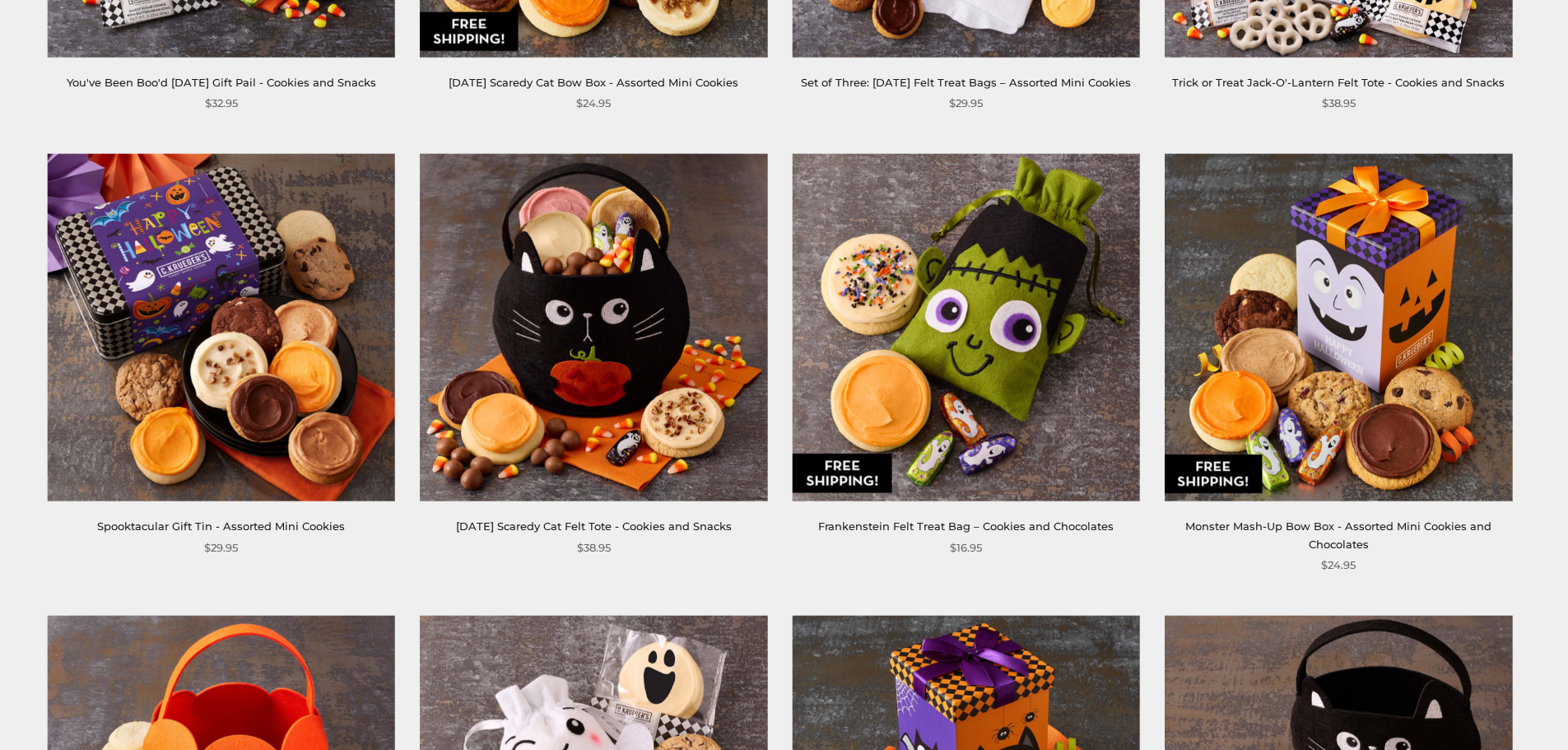
click at [244, 338] on img at bounding box center [221, 328] width 347 height 348
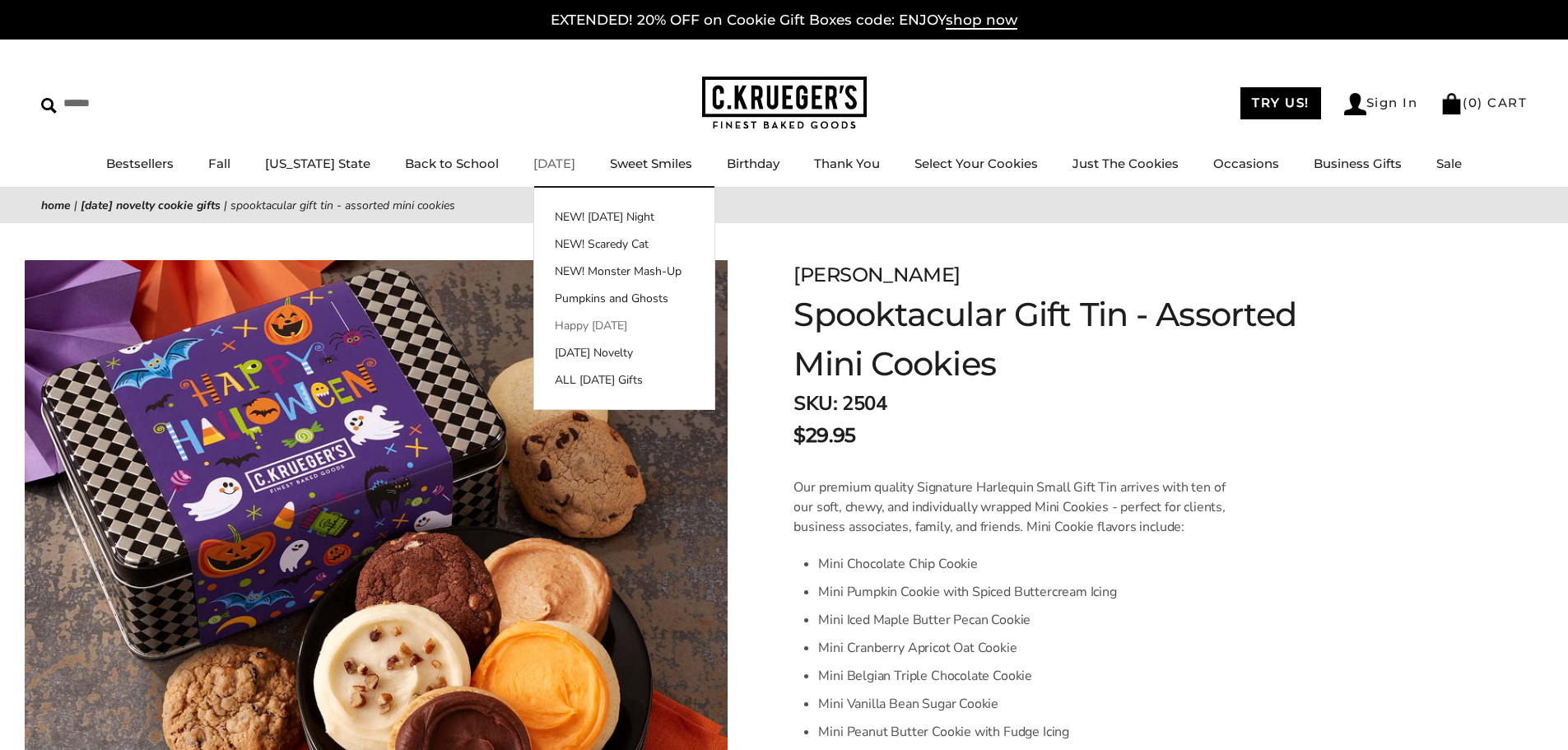
click at [555, 316] on ul "NEW! Halloween Night NEW! Scaredy Cat NEW! Monster Mash-Up Pumpkins and Ghosts …" at bounding box center [624, 299] width 180 height 180
click at [551, 327] on link "Happy [DATE]" at bounding box center [624, 326] width 180 height 17
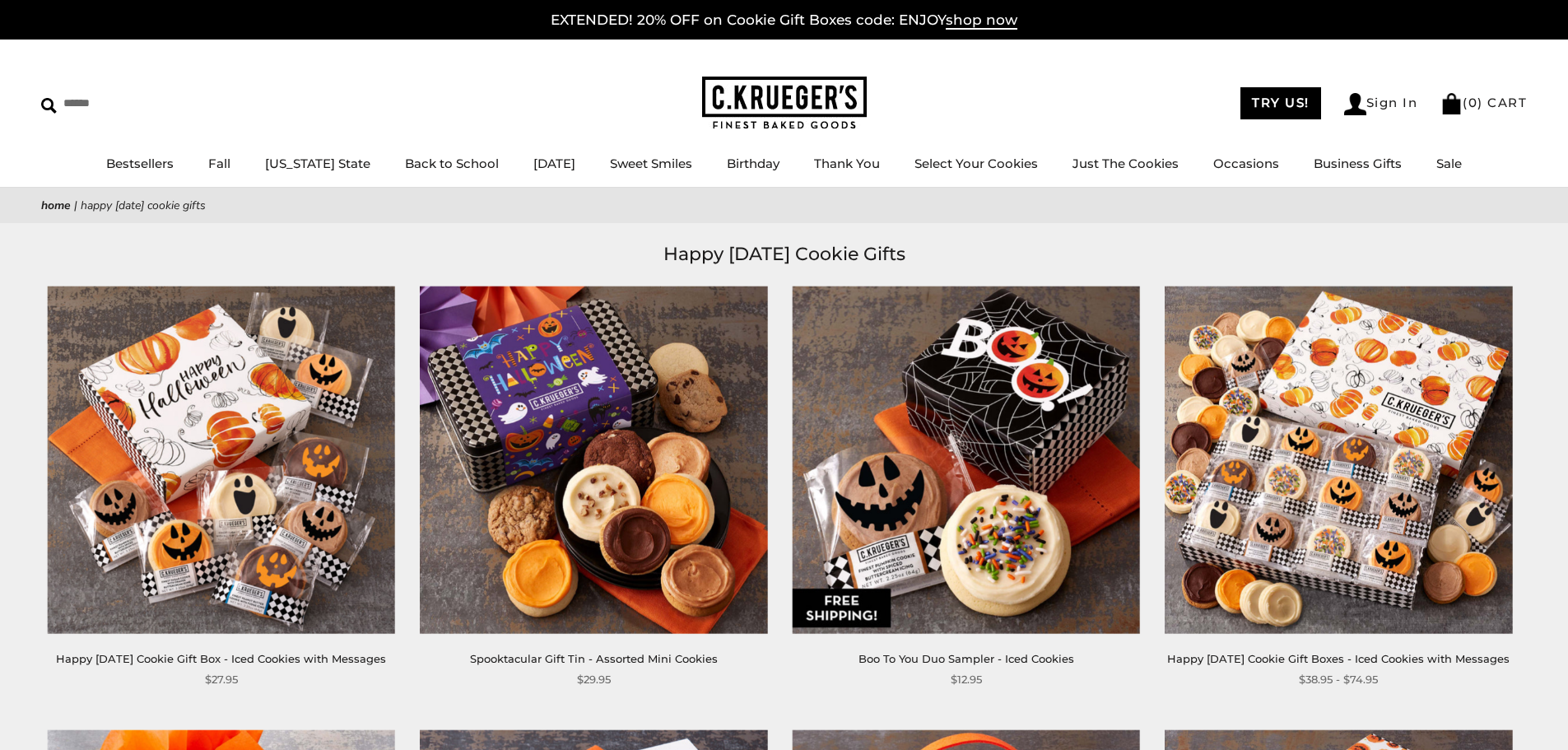
click at [275, 364] on img at bounding box center [221, 459] width 347 height 348
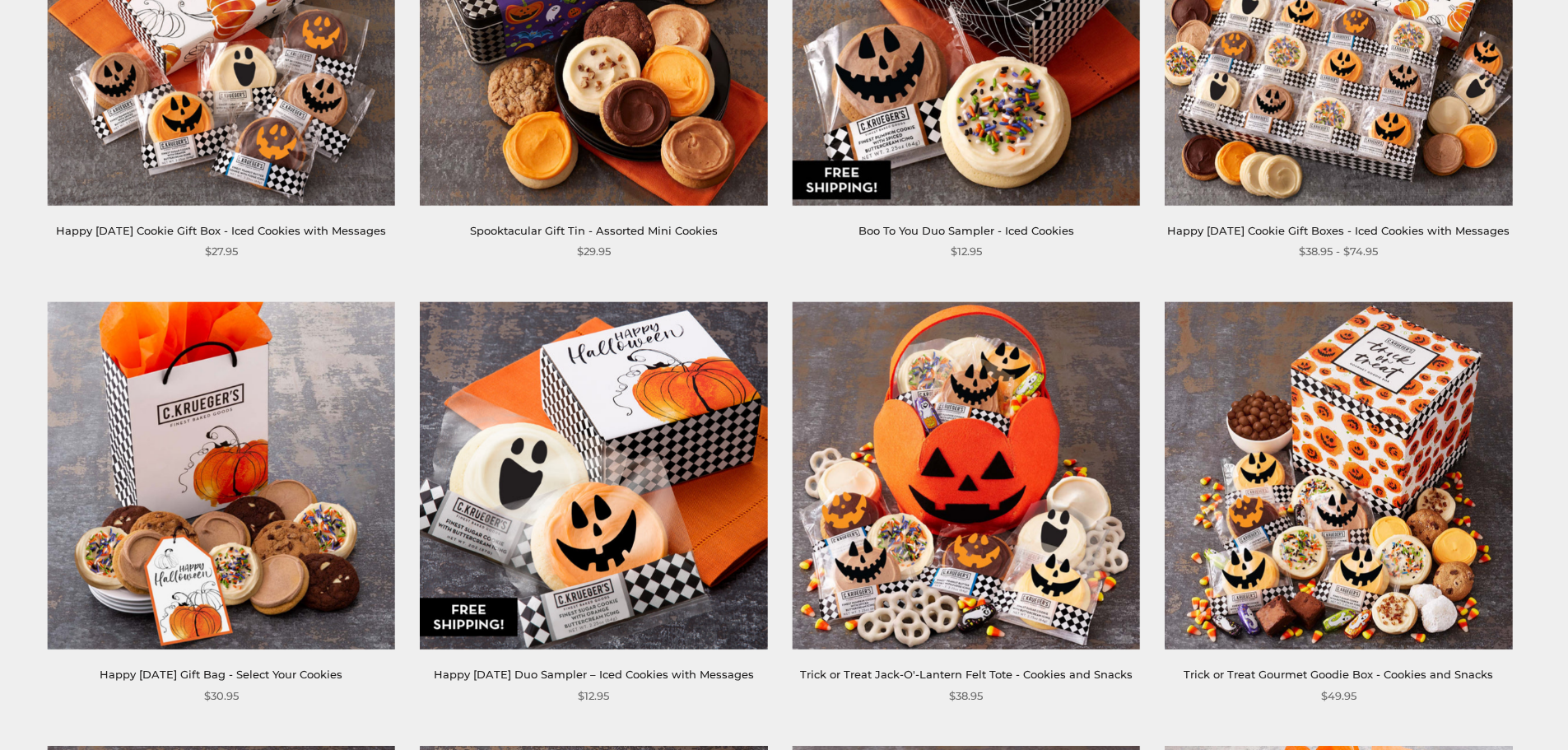
scroll to position [577, 0]
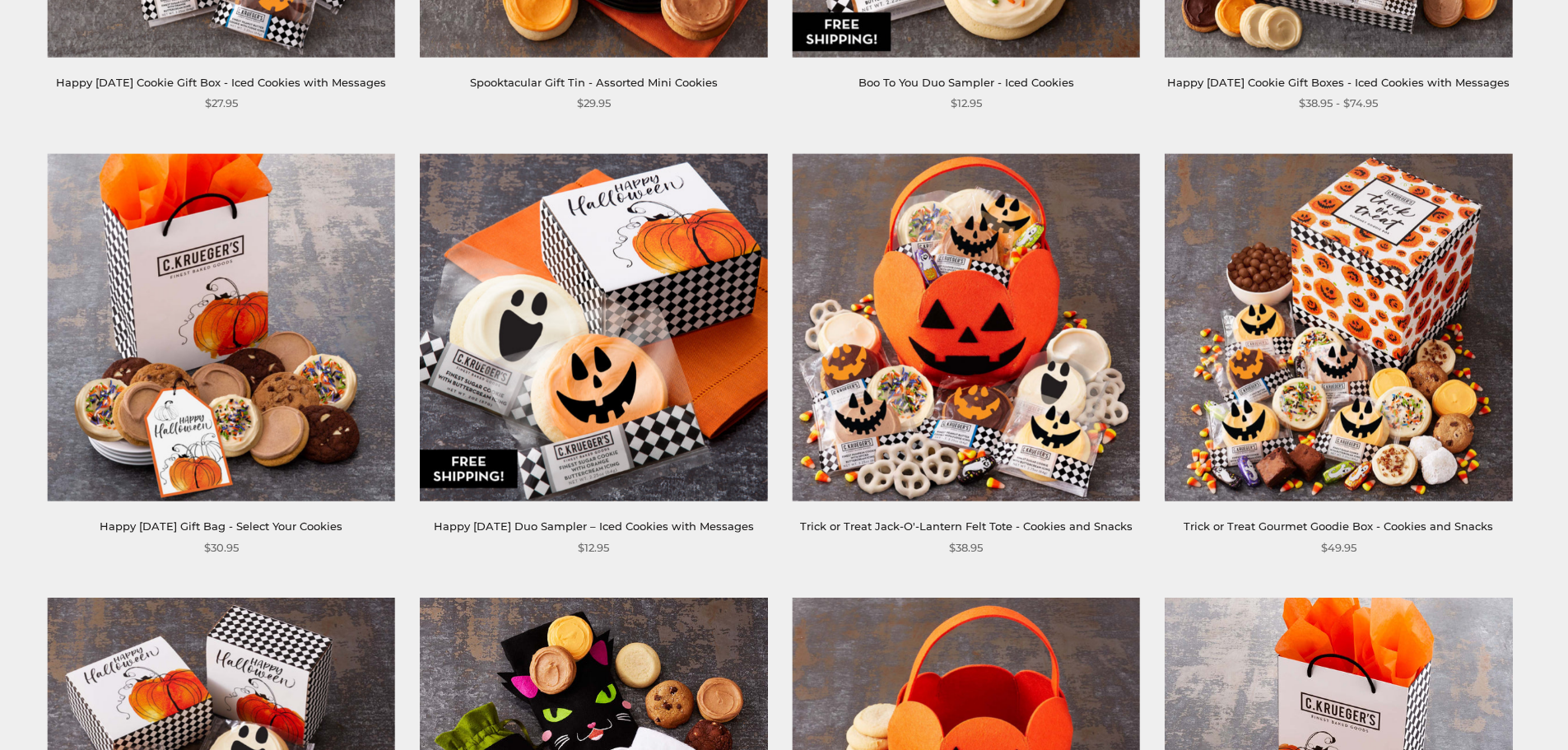
click at [600, 340] on img at bounding box center [594, 328] width 347 height 348
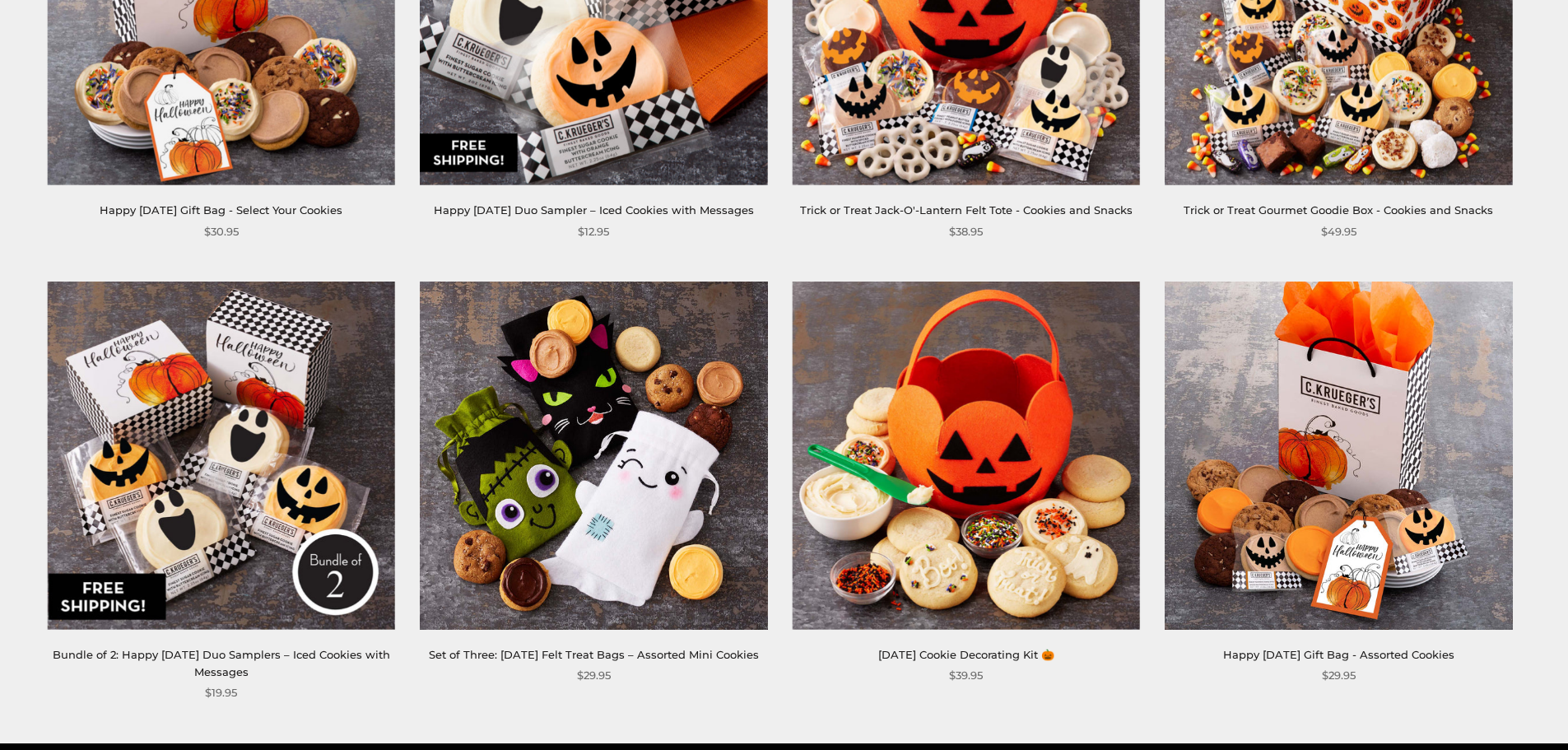
scroll to position [906, 0]
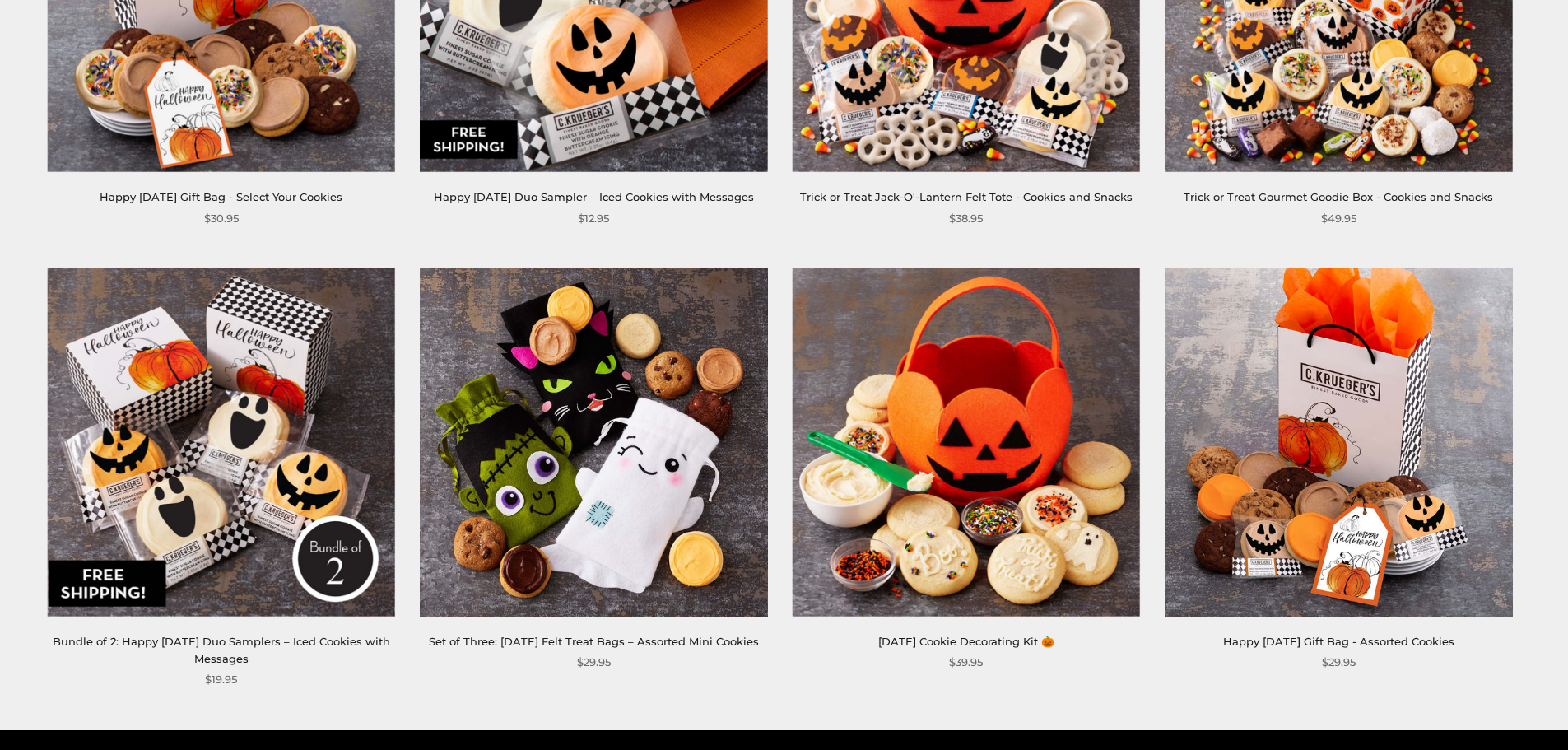
click at [1271, 391] on img at bounding box center [1338, 442] width 347 height 348
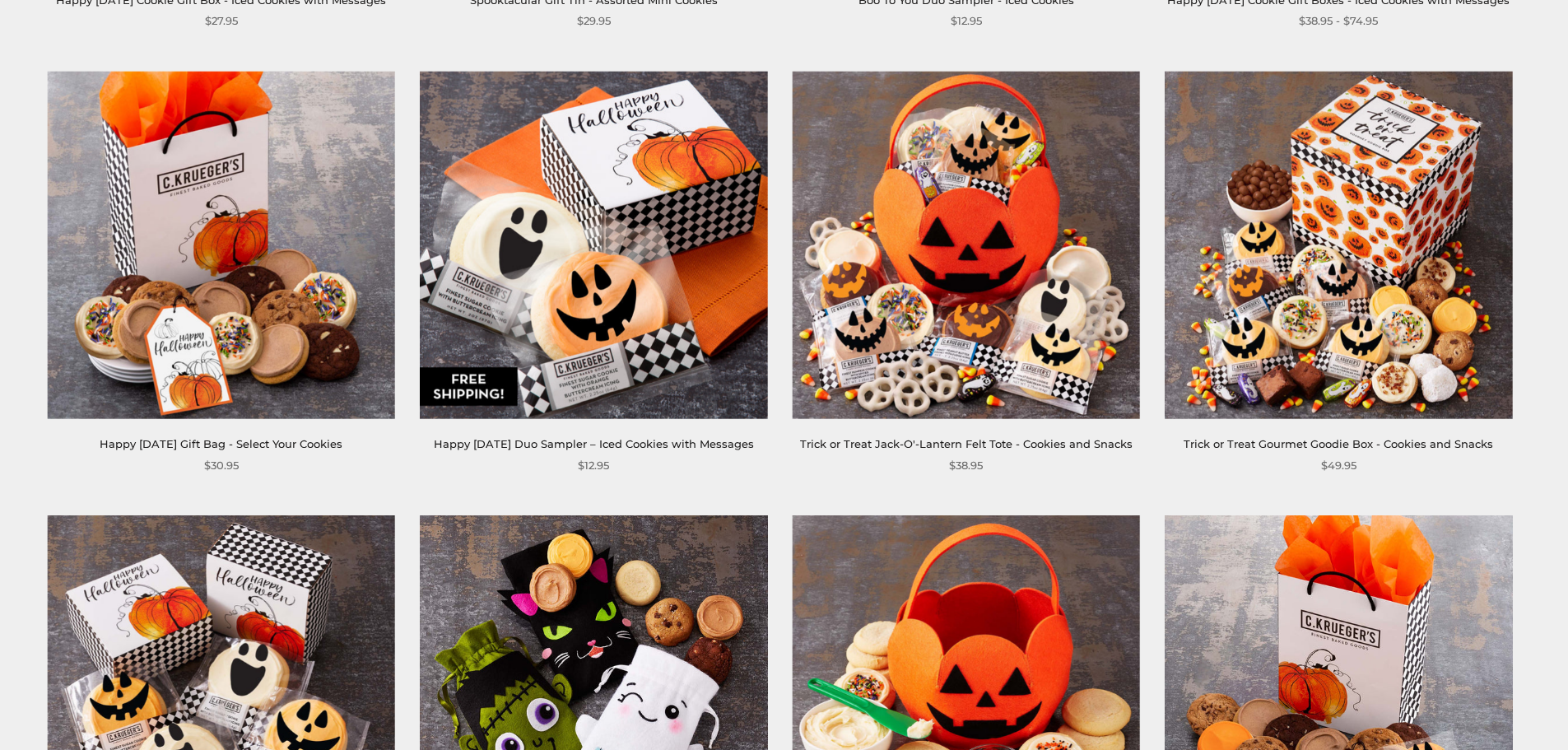
click at [1300, 286] on img at bounding box center [1338, 245] width 347 height 348
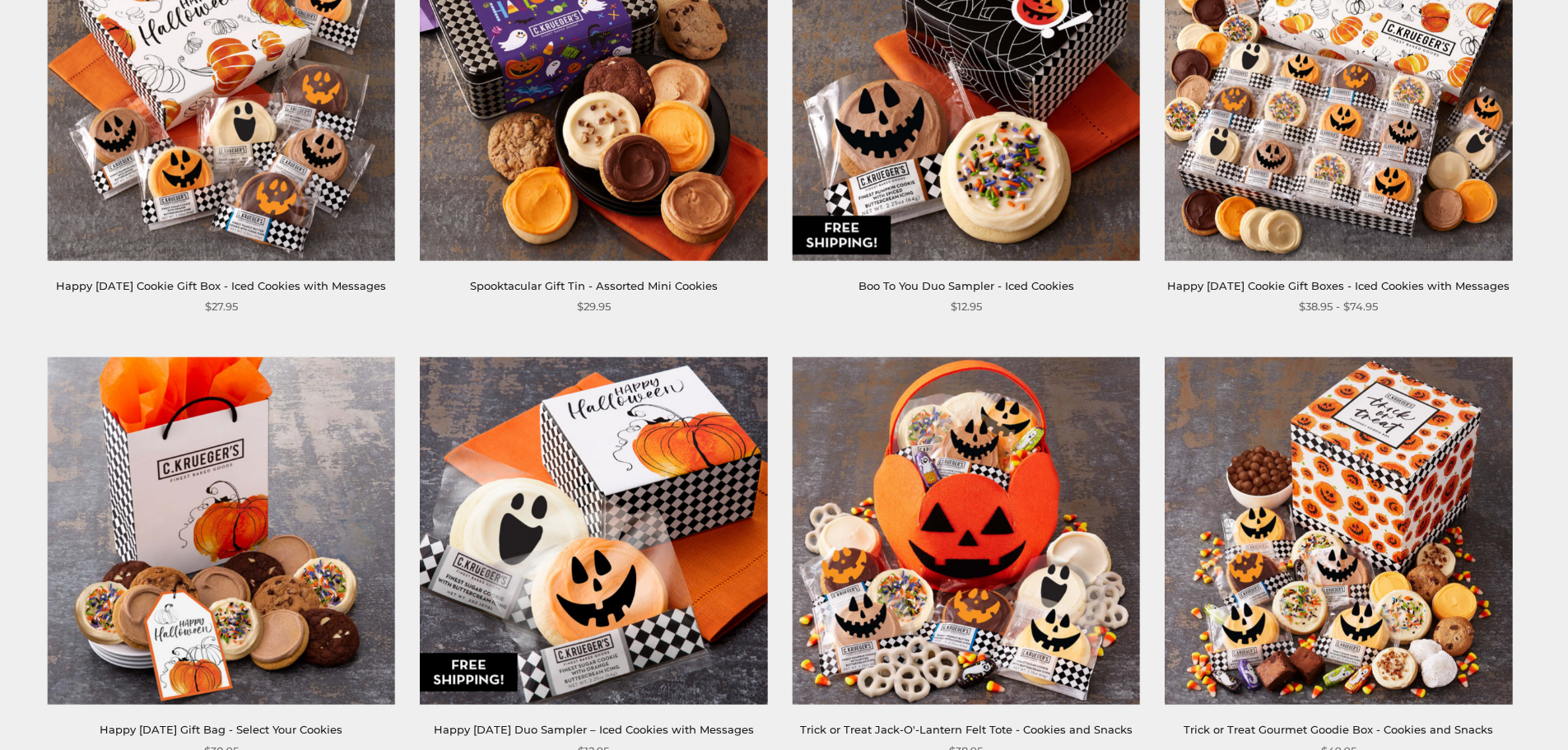
scroll to position [412, 0]
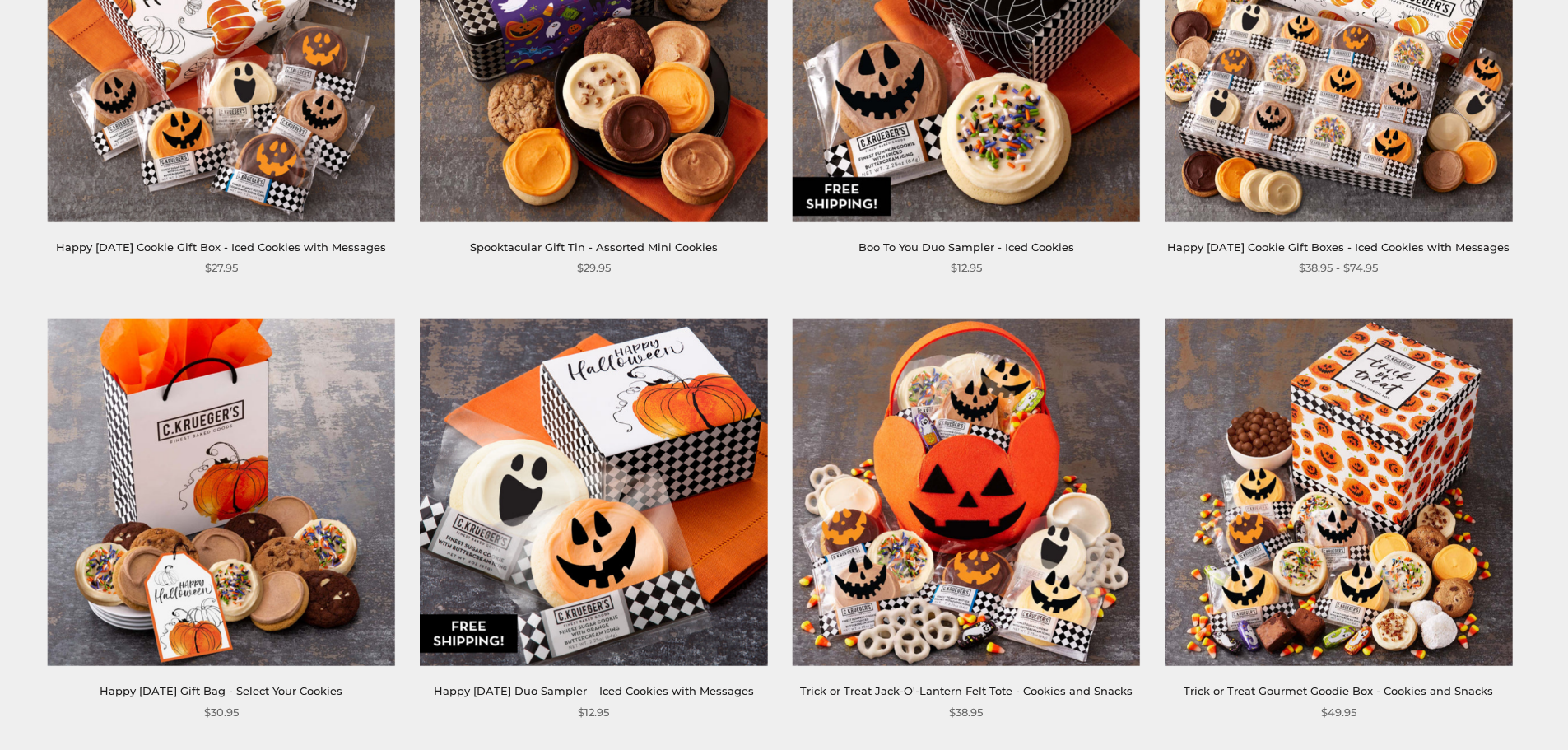
click at [1322, 188] on img at bounding box center [1338, 47] width 347 height 348
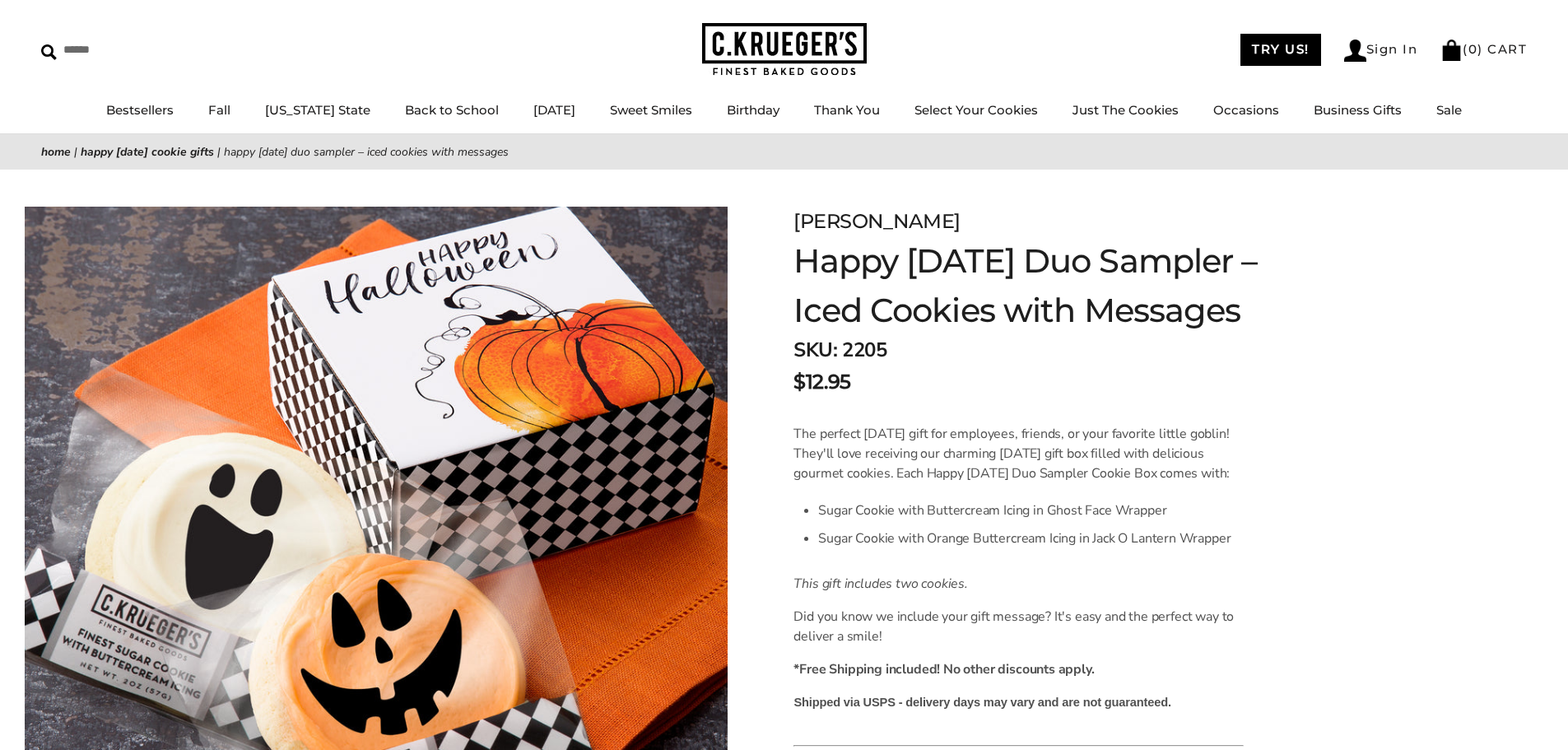
scroll to position [82, 0]
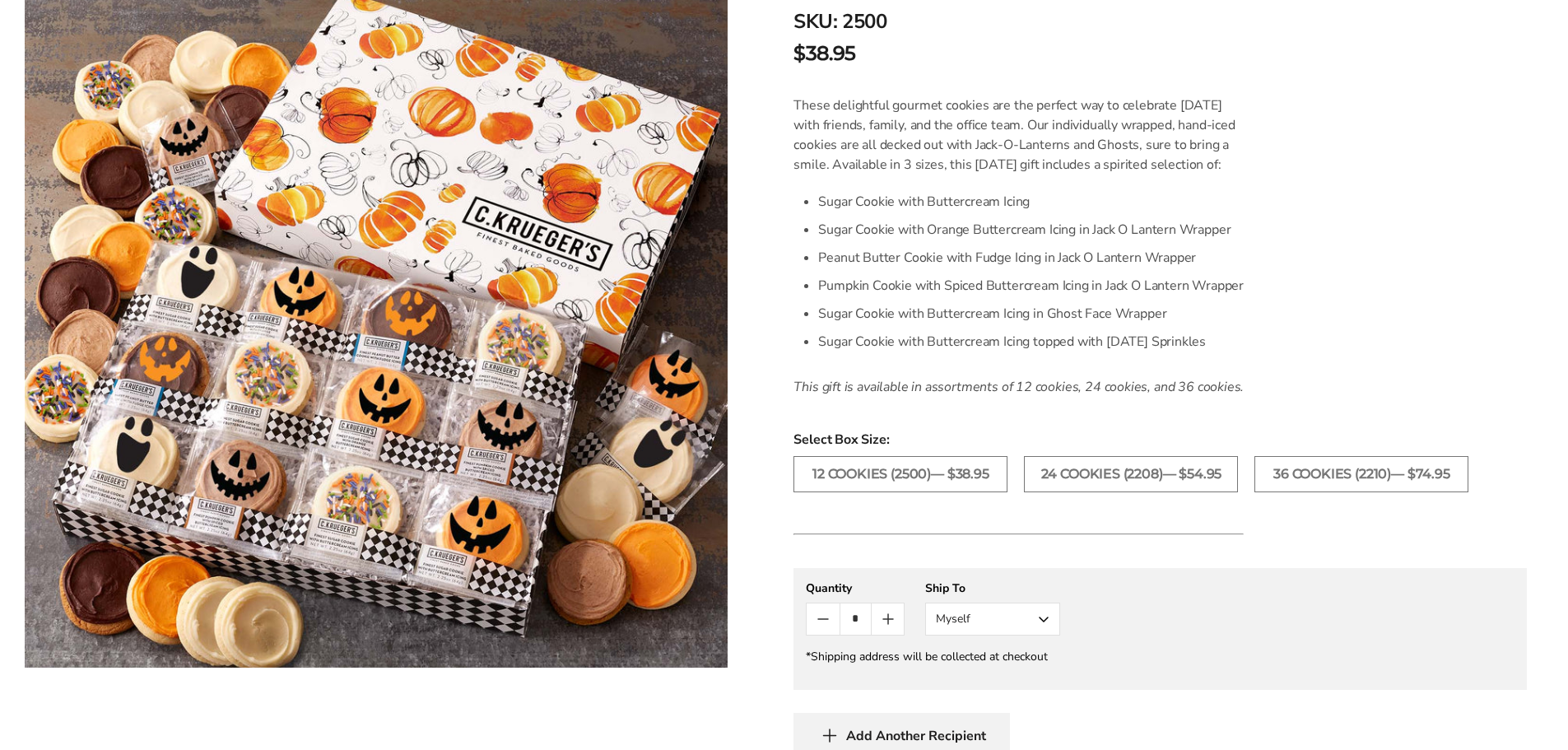
scroll to position [412, 0]
